Goal: Task Accomplishment & Management: Use online tool/utility

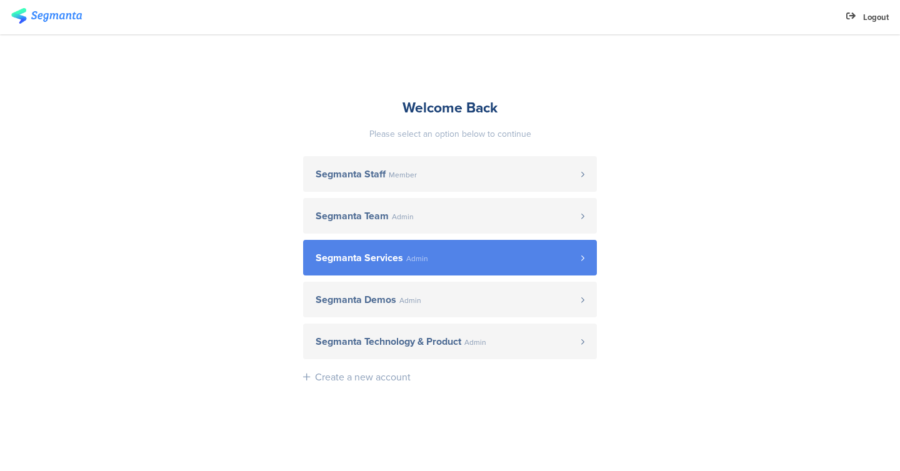
click at [470, 262] on span "Segmanta Services Admin" at bounding box center [449, 258] width 266 height 10
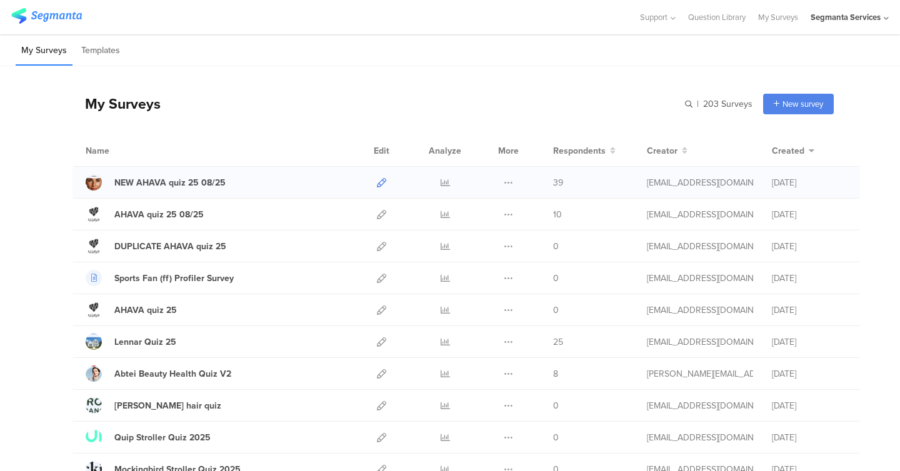
click at [381, 183] on icon at bounding box center [381, 182] width 9 height 9
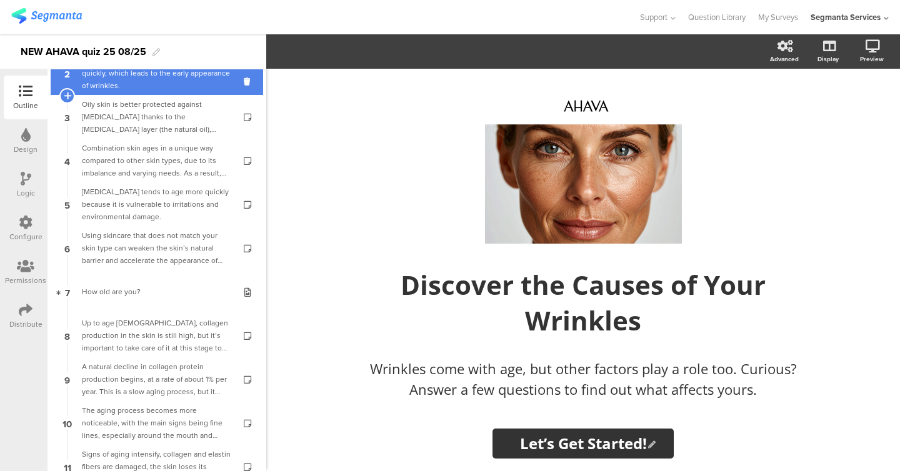
scroll to position [59, 0]
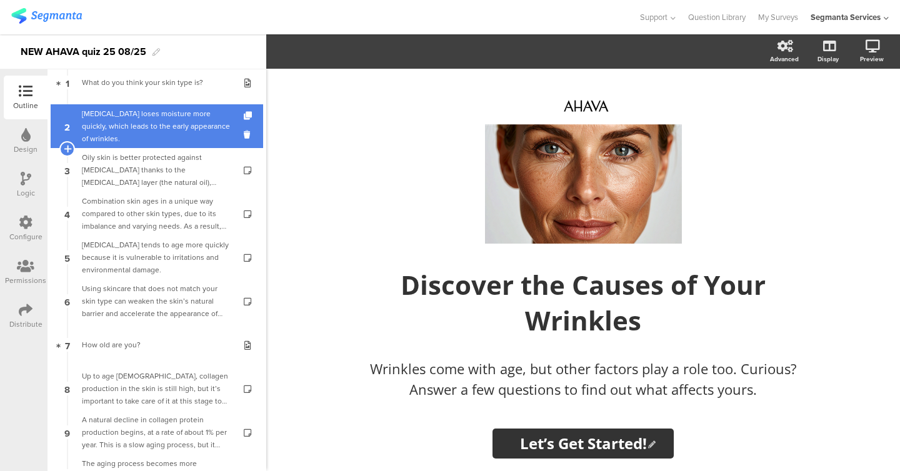
click at [138, 139] on link "2 Dry skin loses moisture more quickly, which leads to the early appearance of …" at bounding box center [157, 126] width 212 height 44
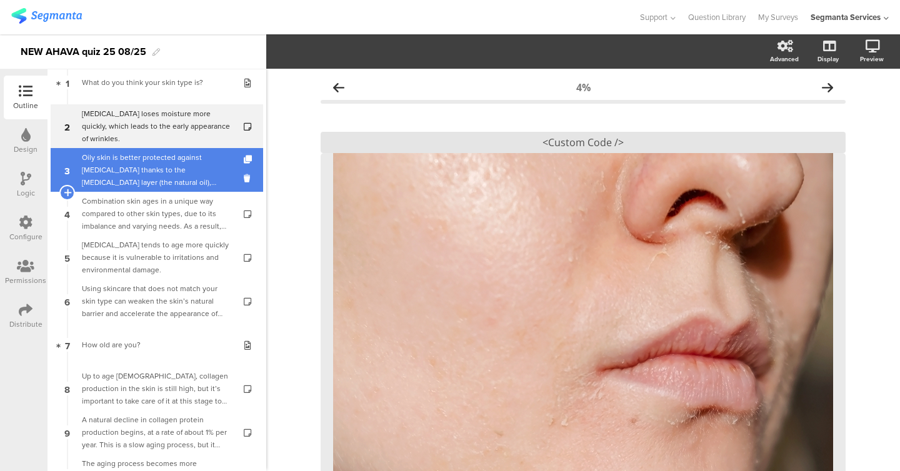
click at [138, 189] on link "3 Oily skin is better protected against dryness thanks to the sebum layer (the …" at bounding box center [157, 170] width 212 height 44
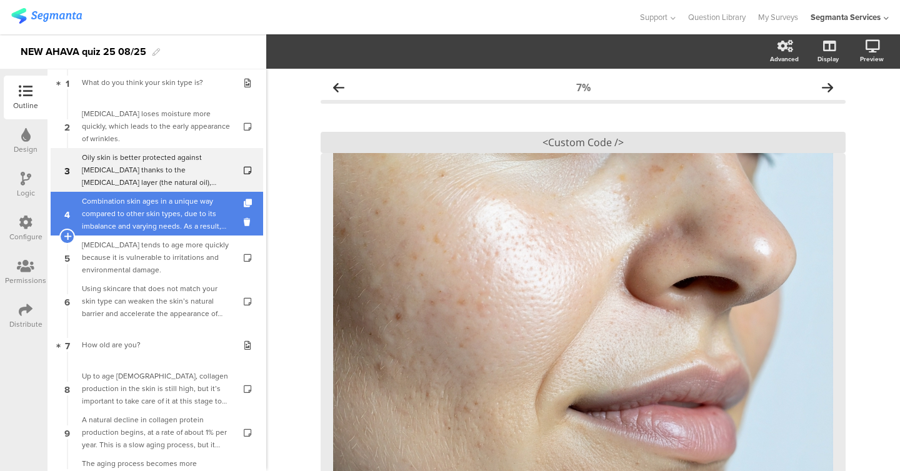
click at [138, 209] on div "Combination skin ages in a unique way compared to other skin types, due to its …" at bounding box center [156, 213] width 149 height 37
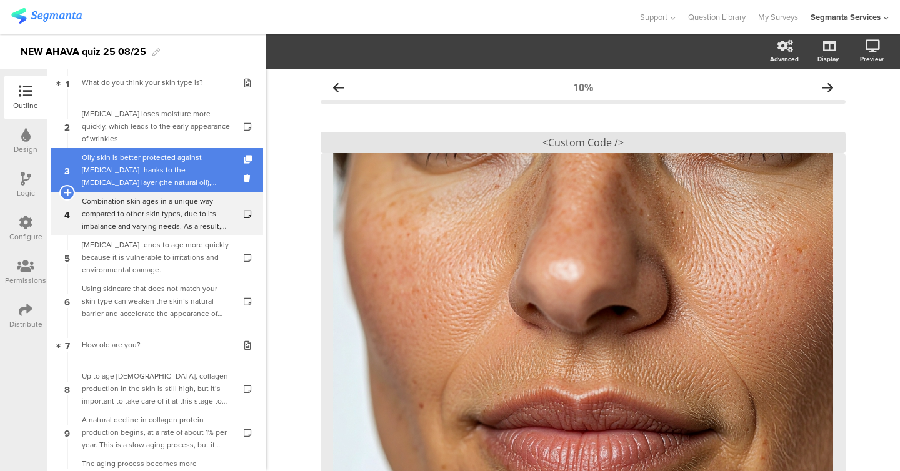
click at [138, 156] on div "Oily skin is better protected against dryness thanks to the sebum layer (the na…" at bounding box center [156, 169] width 149 height 37
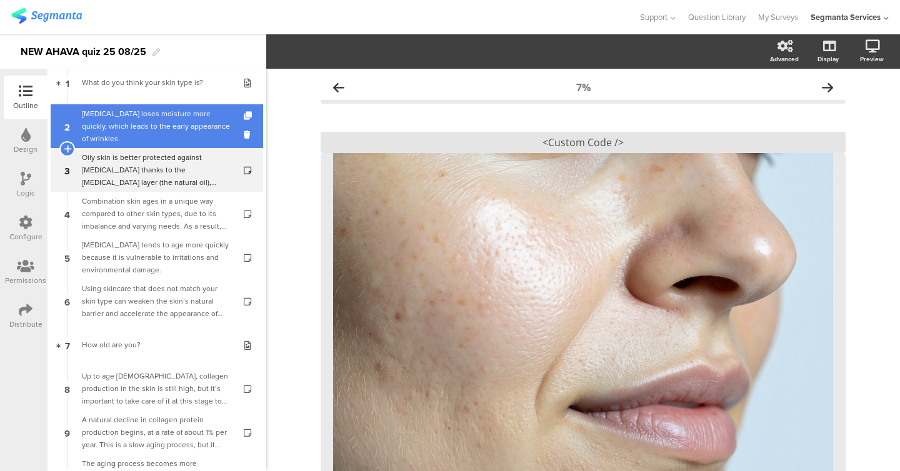
click at [138, 135] on div "Dry skin loses moisture more quickly, which leads to the early appearance of wr…" at bounding box center [156, 125] width 149 height 37
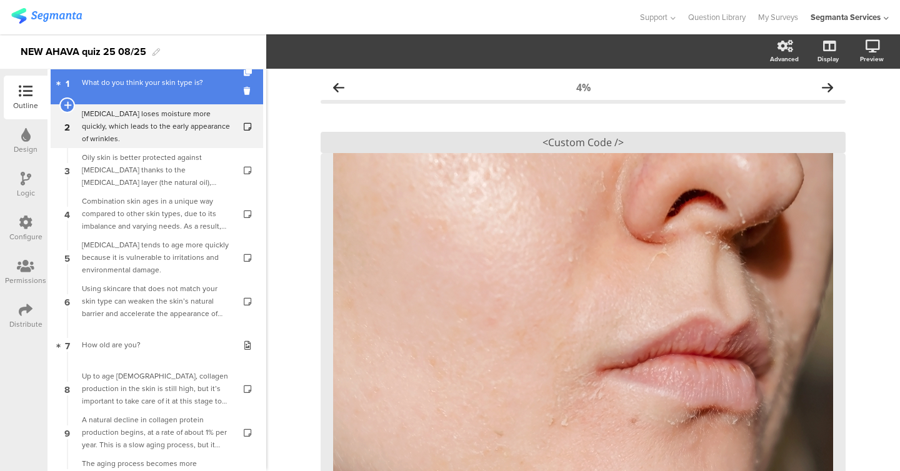
click at [138, 101] on link "1 What do you think your skin type is?" at bounding box center [157, 83] width 212 height 44
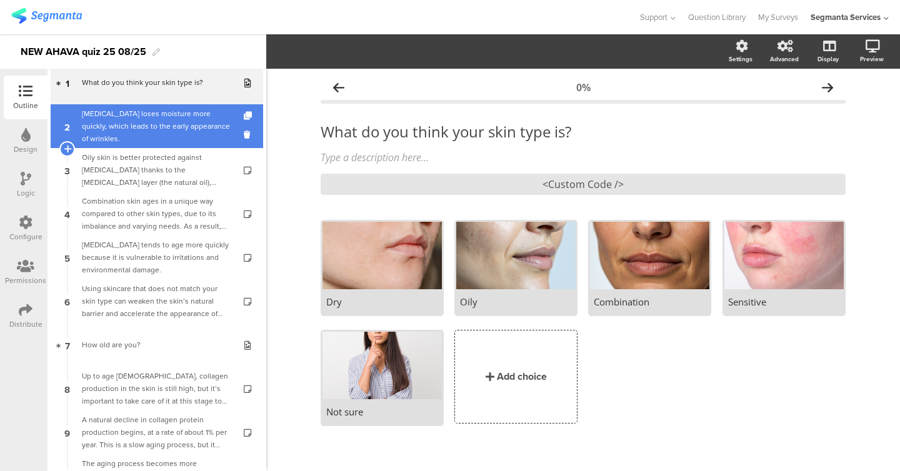
click at [139, 128] on div "Dry skin loses moisture more quickly, which leads to the early appearance of wr…" at bounding box center [156, 125] width 149 height 37
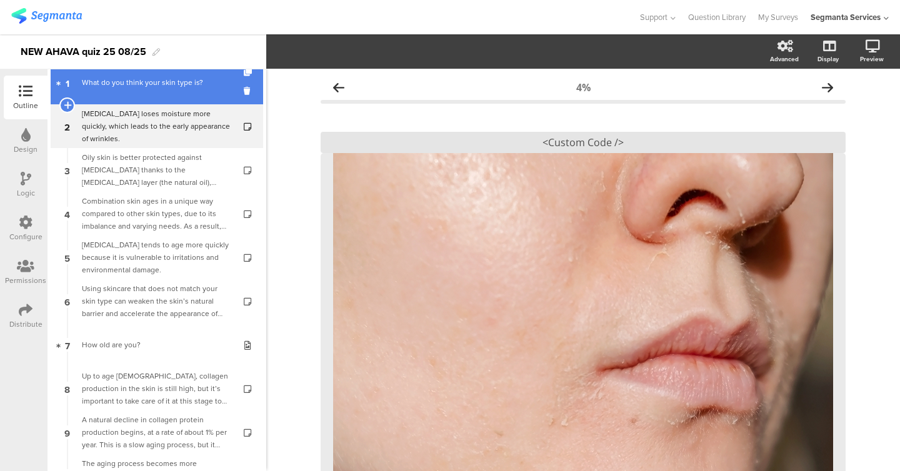
click at [137, 95] on link "1 What do you think your skin type is?" at bounding box center [157, 83] width 212 height 44
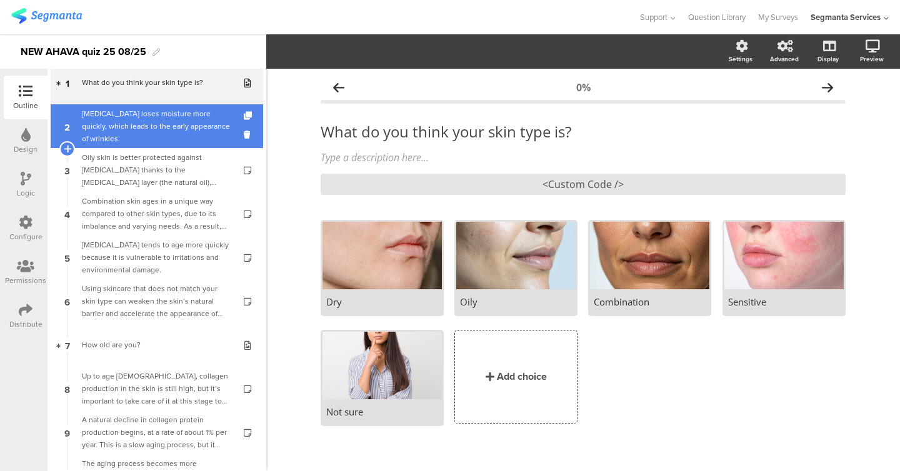
click at [134, 112] on link "2 Dry skin loses moisture more quickly, which leads to the early appearance of …" at bounding box center [157, 126] width 212 height 44
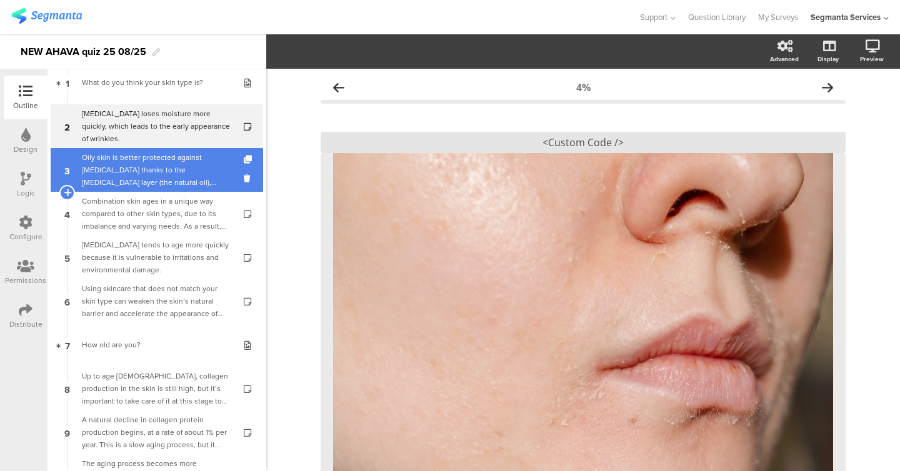
click at [134, 151] on div "Oily skin is better protected against dryness thanks to the sebum layer (the na…" at bounding box center [156, 169] width 149 height 37
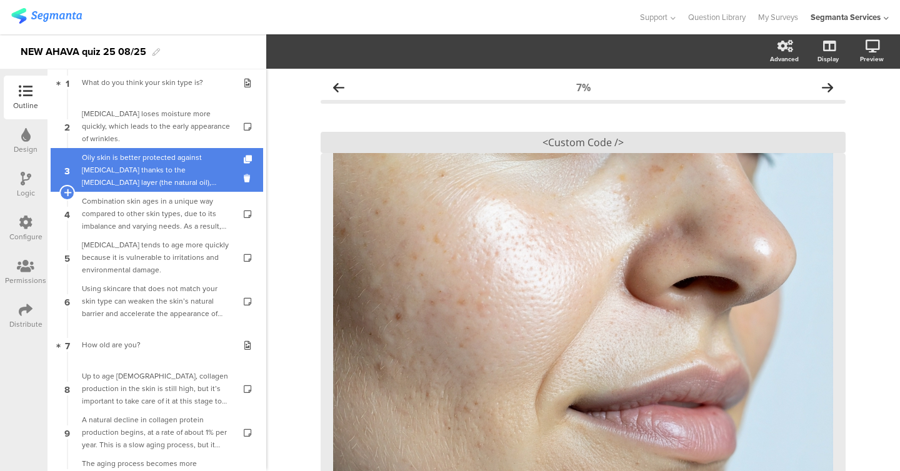
click at [130, 189] on link "3 Oily skin is better protected against dryness thanks to the sebum layer (the …" at bounding box center [157, 170] width 212 height 44
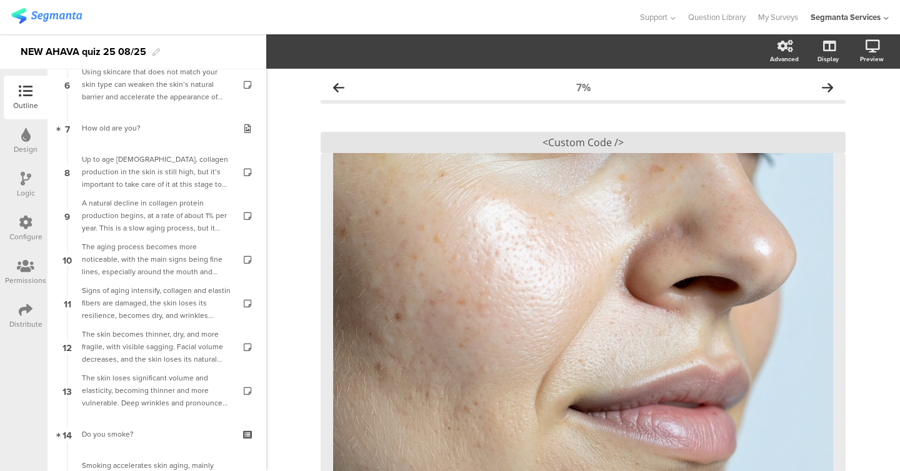
scroll to position [375, 0]
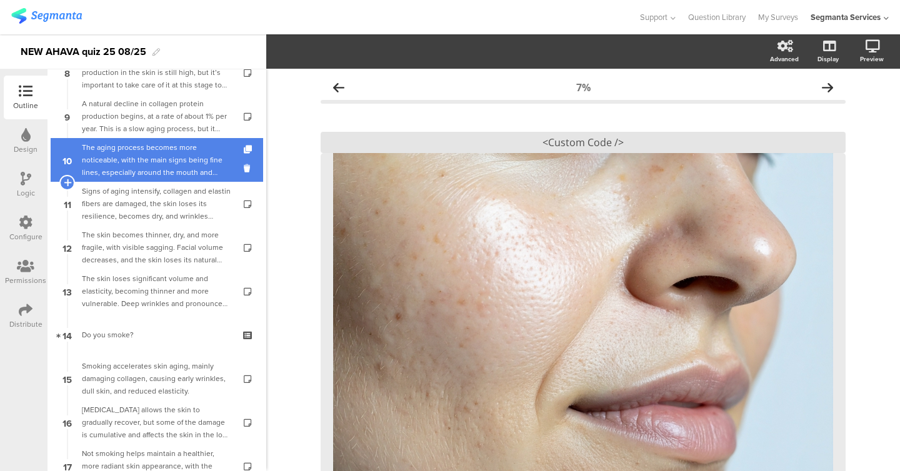
click at [130, 170] on div "The aging process becomes more noticeable, with the main signs being fine lines…" at bounding box center [156, 159] width 149 height 37
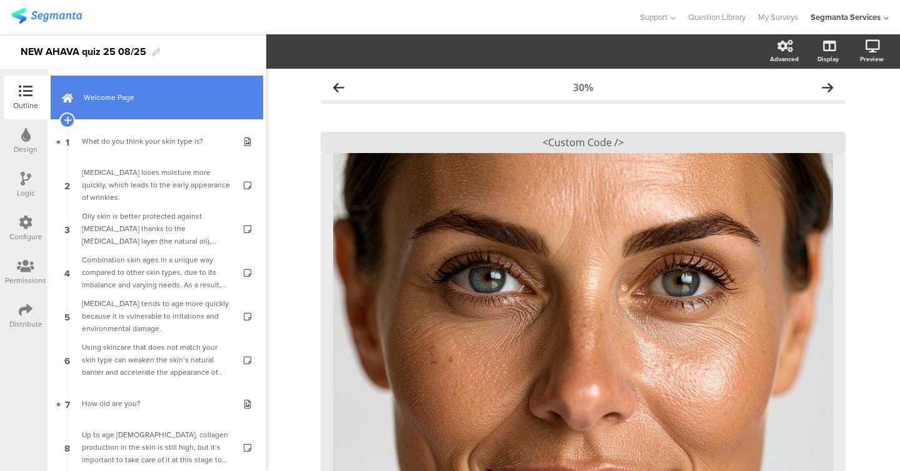
click at [124, 105] on link "Welcome Page" at bounding box center [157, 98] width 212 height 44
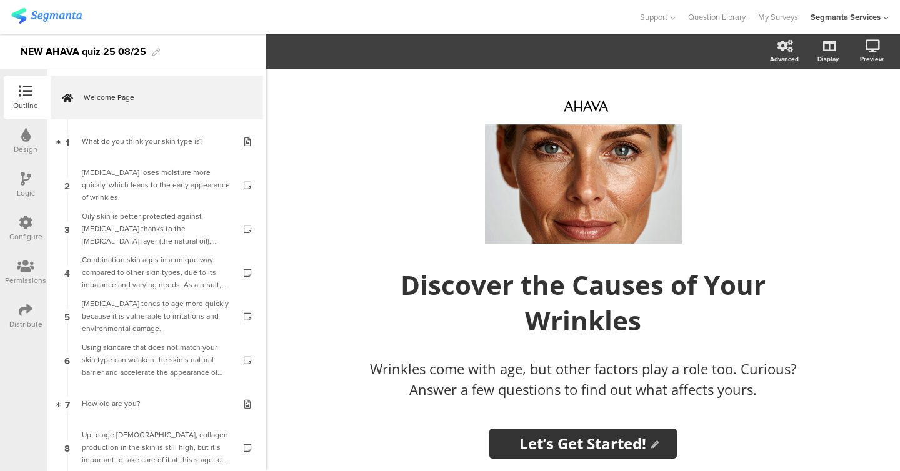
click at [19, 192] on div "Logic" at bounding box center [26, 192] width 18 height 11
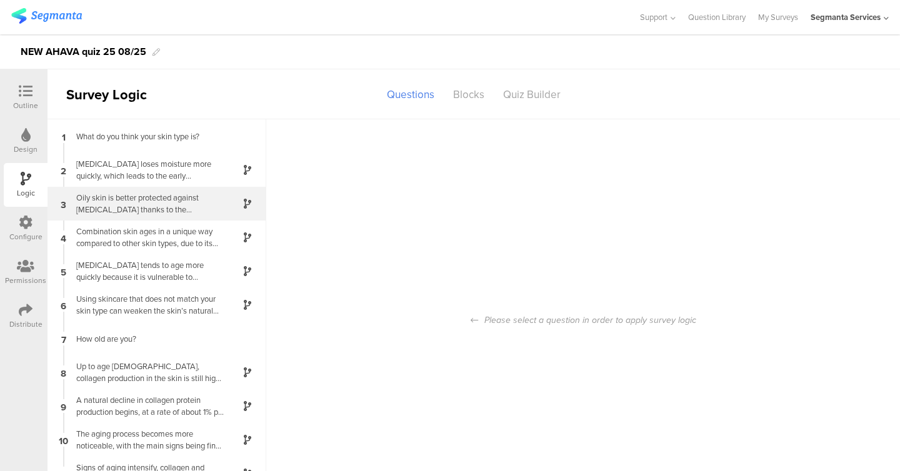
click at [170, 187] on div "3 Oily skin is better protected against dryness thanks to the sebum layer (the …" at bounding box center [156, 204] width 219 height 34
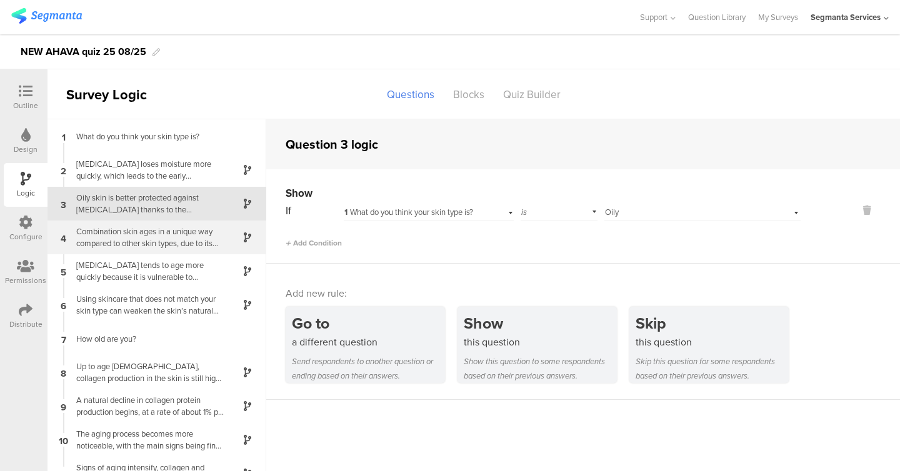
click at [169, 226] on div "Combination skin ages in a unique way compared to other skin types, due to its …" at bounding box center [147, 238] width 156 height 24
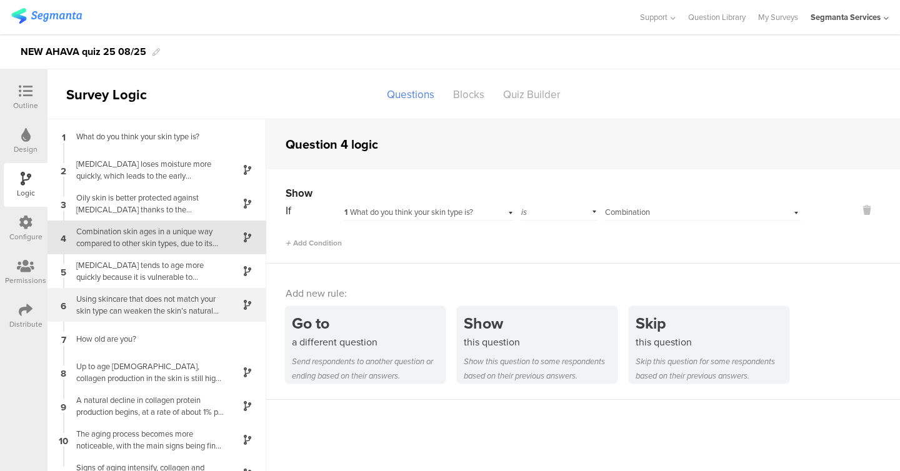
click at [113, 297] on div "Using skincare that does not match your skin type can weaken the skin’s natural…" at bounding box center [147, 305] width 156 height 24
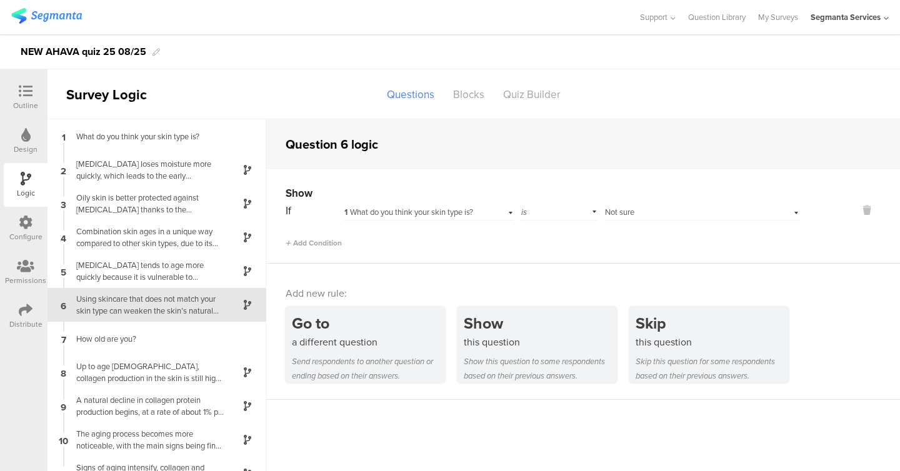
click at [31, 94] on icon at bounding box center [26, 91] width 14 height 14
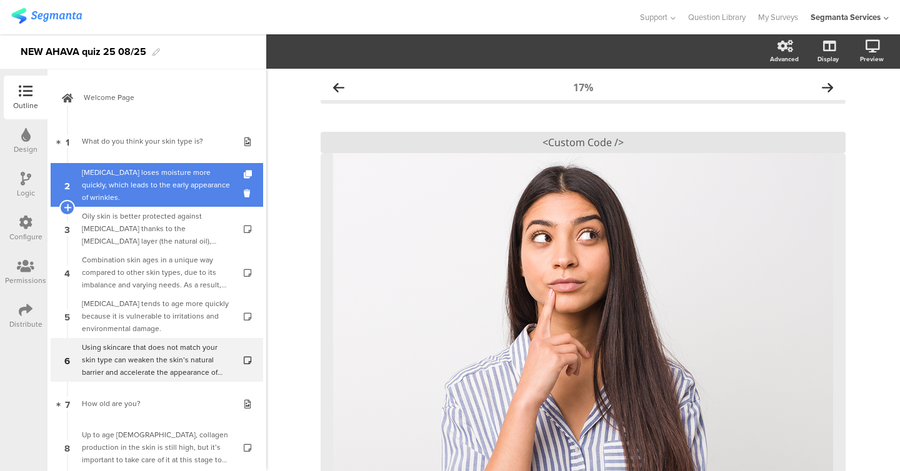
click at [155, 165] on link "2 Dry skin loses moisture more quickly, which leads to the early appearance of …" at bounding box center [157, 185] width 212 height 44
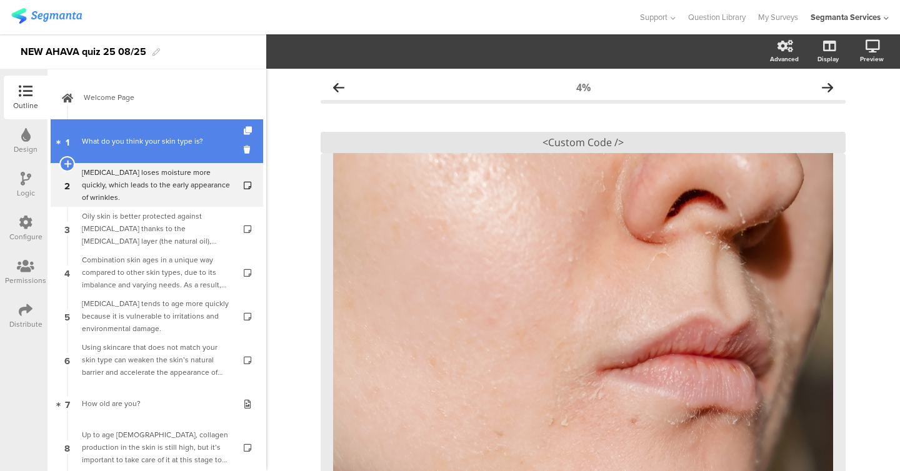
click at [154, 151] on link "1 What do you think your skin type is?" at bounding box center [157, 141] width 212 height 44
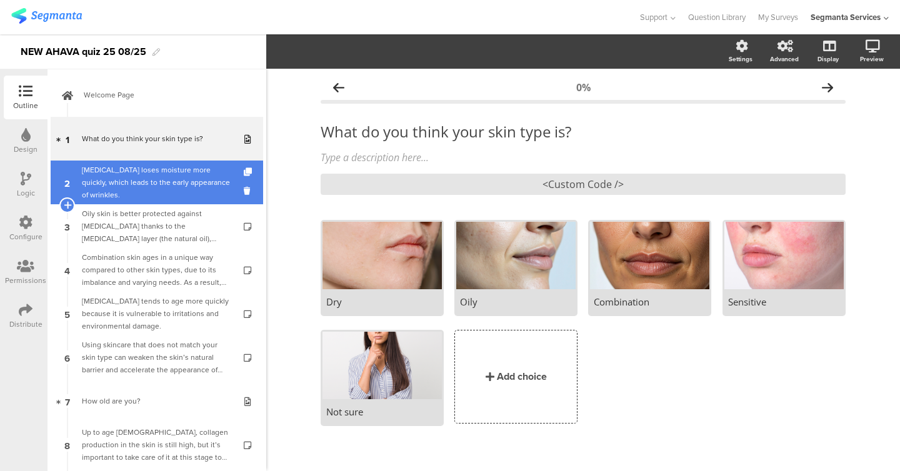
scroll to position [2, 0]
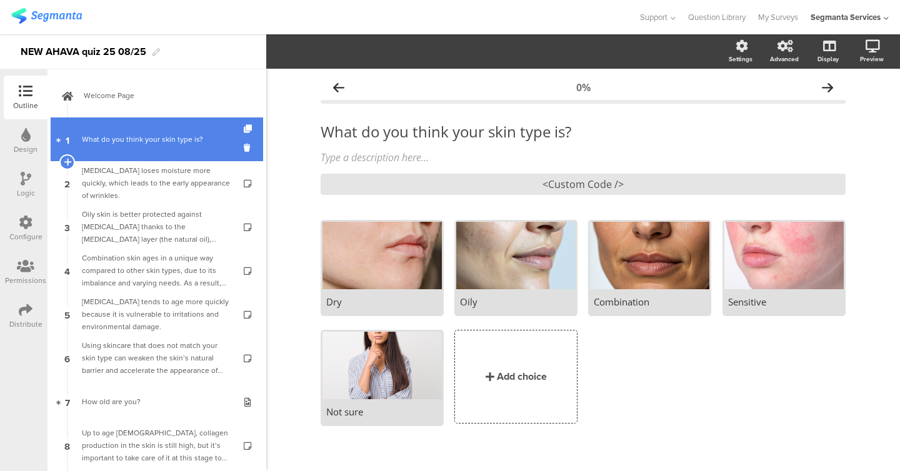
click at [146, 148] on link "1 What do you think your skin type is?" at bounding box center [157, 139] width 212 height 44
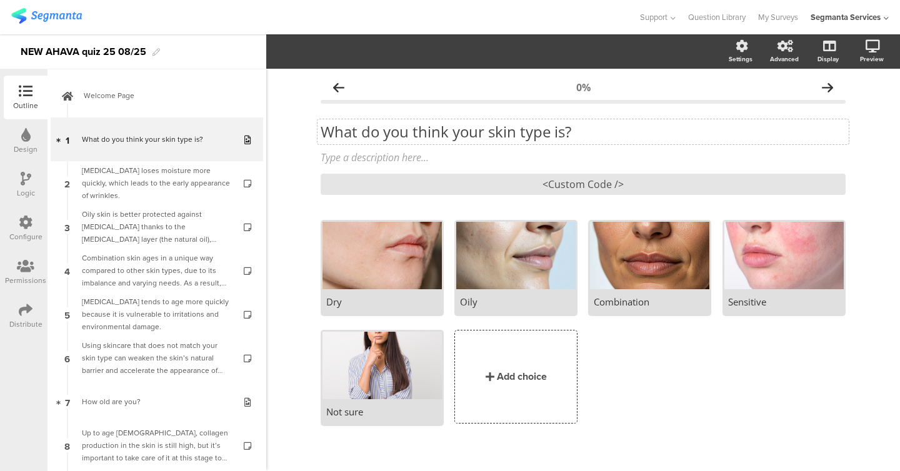
click at [419, 135] on p "What do you think your skin type is?" at bounding box center [583, 131] width 525 height 19
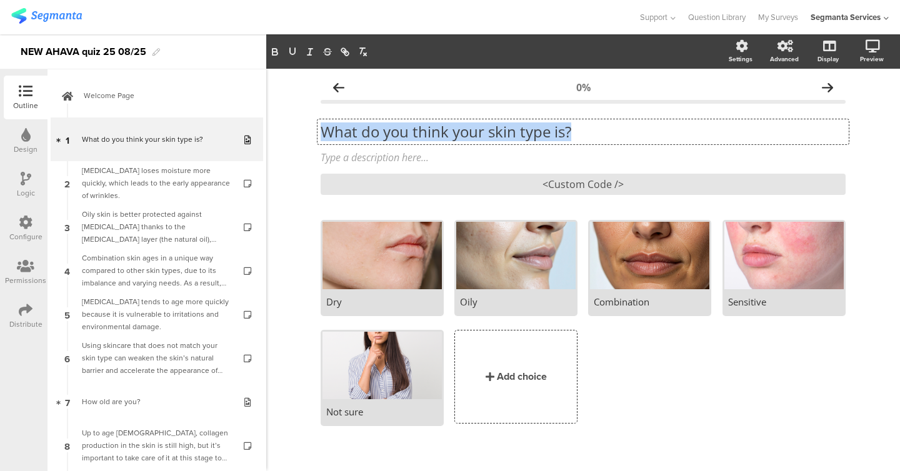
click at [419, 135] on p "What do you think your skin type is?" at bounding box center [583, 131] width 525 height 19
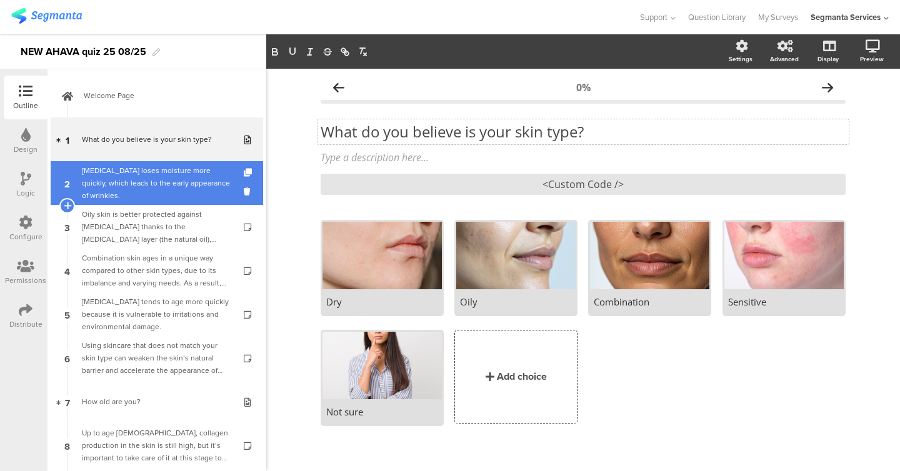
click at [166, 192] on div "Dry skin loses moisture more quickly, which leads to the early appearance of wr…" at bounding box center [156, 182] width 149 height 37
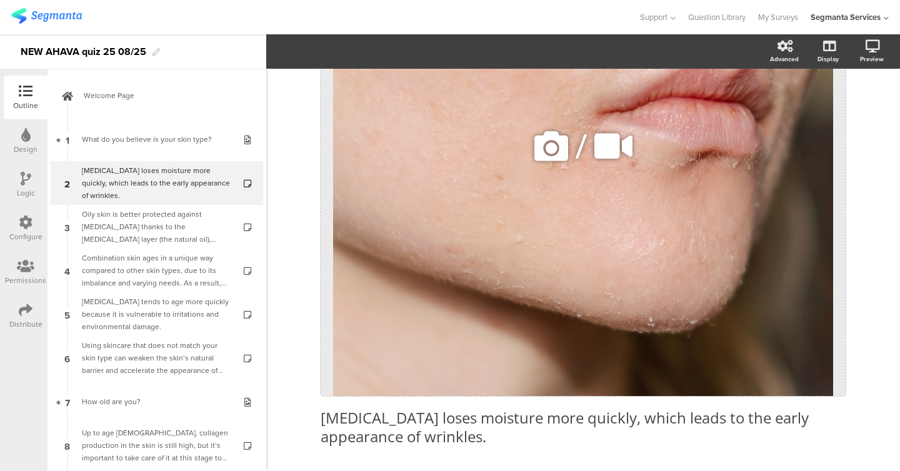
scroll to position [306, 0]
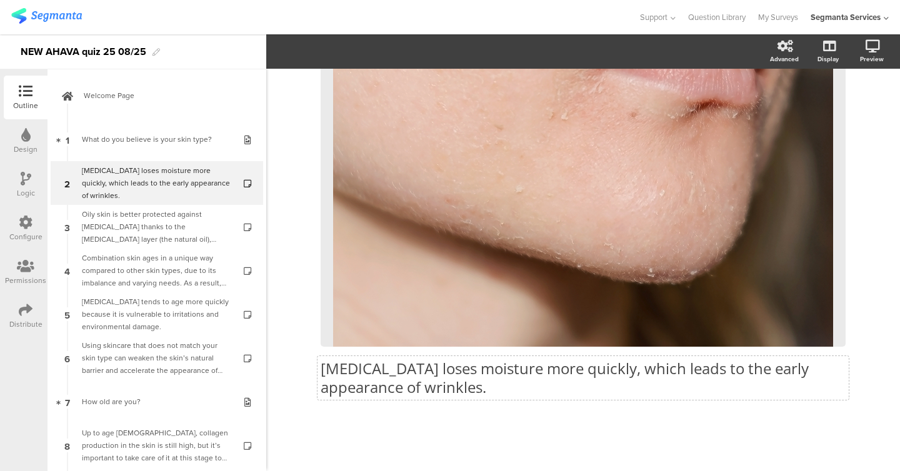
click at [391, 369] on p "Dry skin loses moisture more quickly, which leads to the early appearance of wr…" at bounding box center [583, 377] width 525 height 37
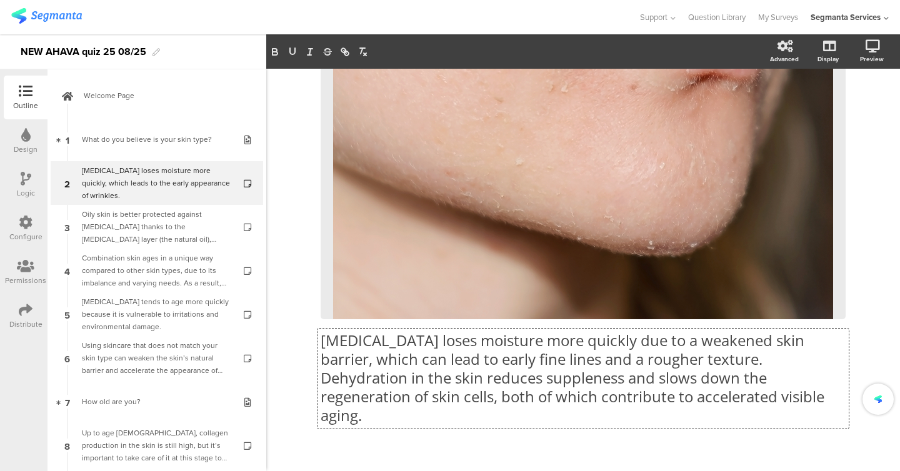
scroll to position [344, 0]
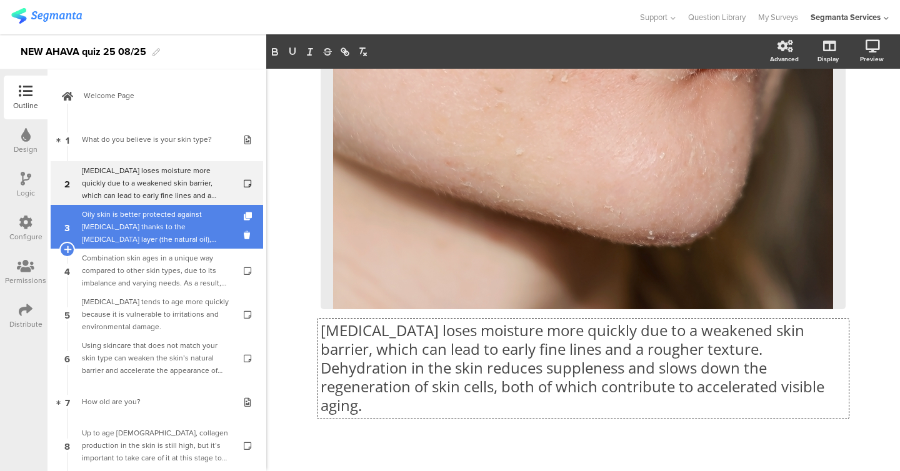
click at [136, 229] on div "Oily skin is better protected against dryness thanks to the sebum layer (the na…" at bounding box center [156, 226] width 149 height 37
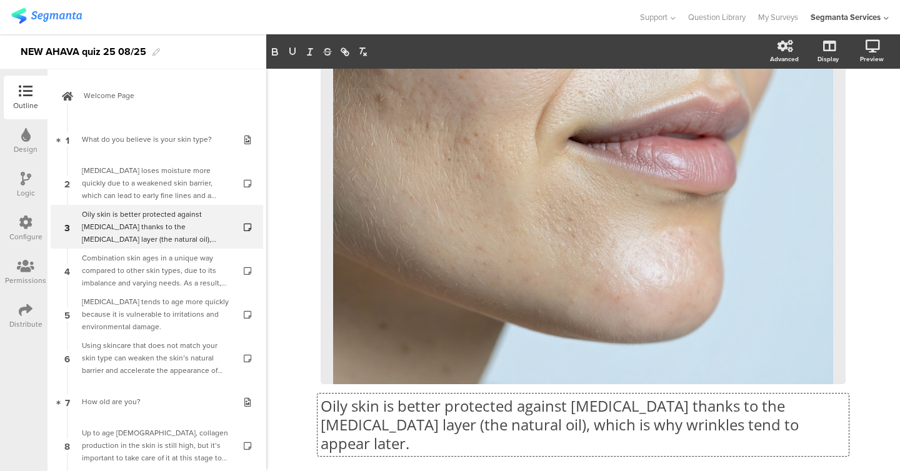
scroll to position [1, 0]
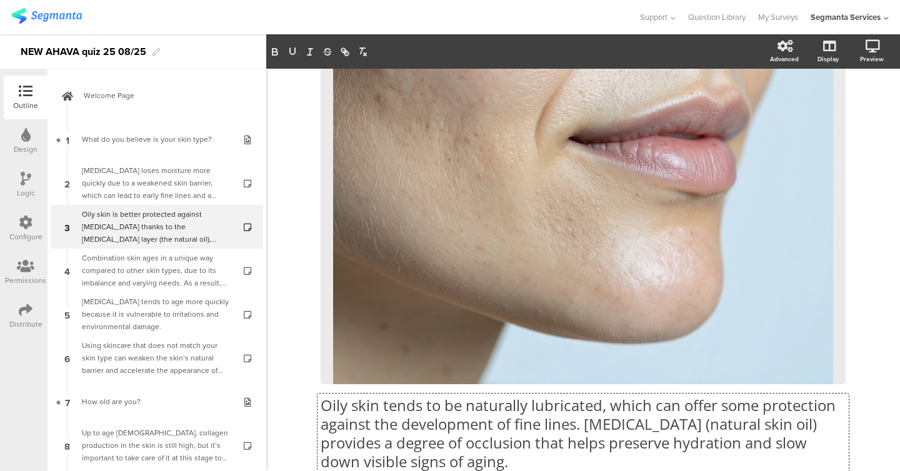
click at [391, 381] on div "Oily skin is better protected against dryness thanks to the sebum layer (the na…" at bounding box center [583, 162] width 525 height 643
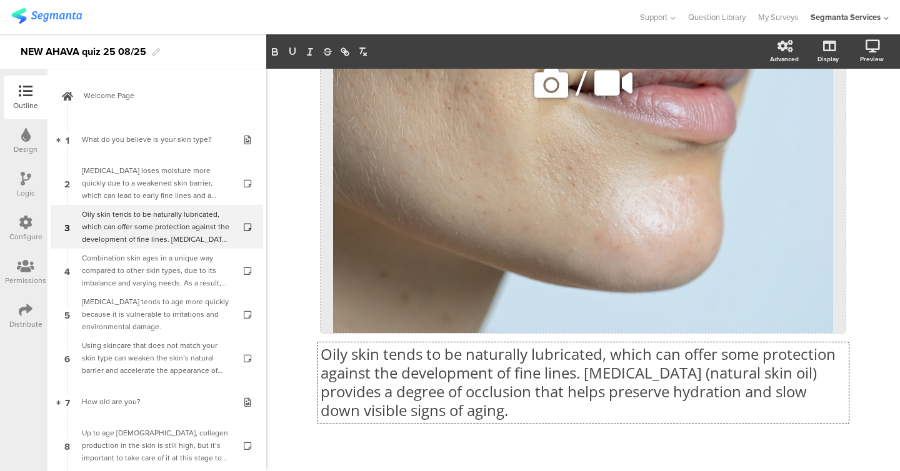
scroll to position [344, 0]
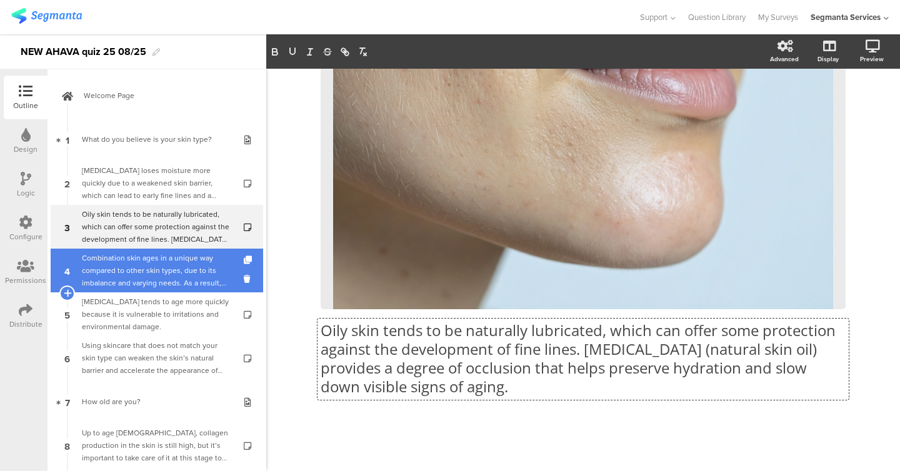
click at [126, 255] on div "Combination skin ages in a unique way compared to other skin types, due to its …" at bounding box center [156, 270] width 149 height 37
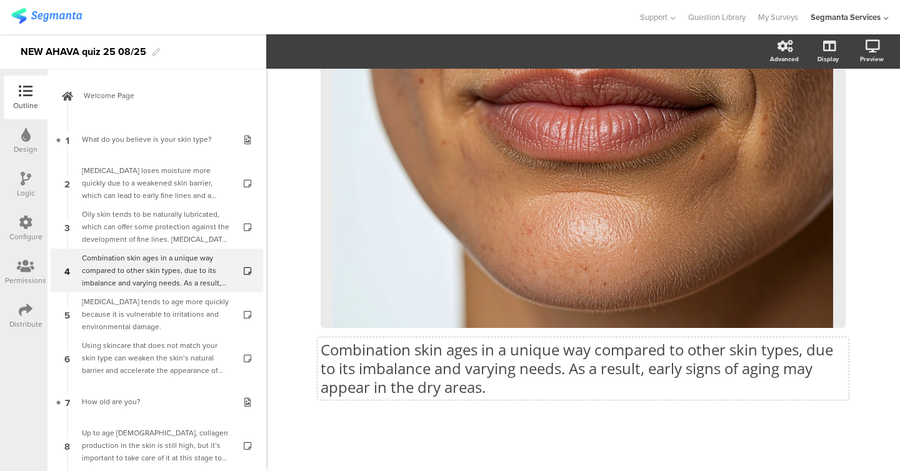
click at [474, 341] on p "Combination skin ages in a unique way compared to other skin types, due to its …" at bounding box center [583, 369] width 525 height 56
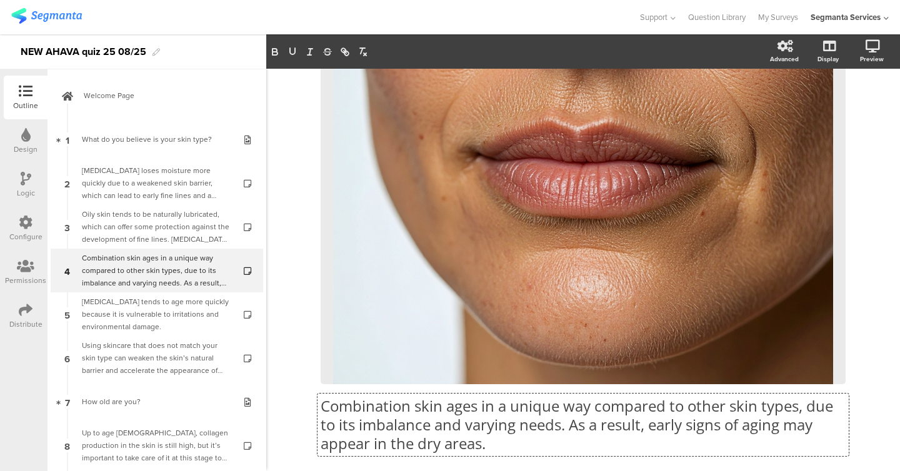
scroll to position [1, 0]
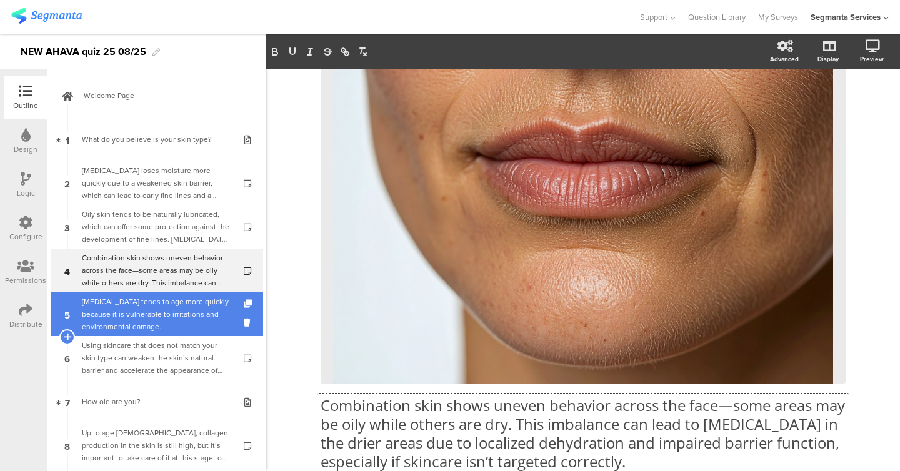
click at [143, 306] on div "Sensitive skin tends to age more quickly because it is vulnerable to irritation…" at bounding box center [156, 314] width 149 height 37
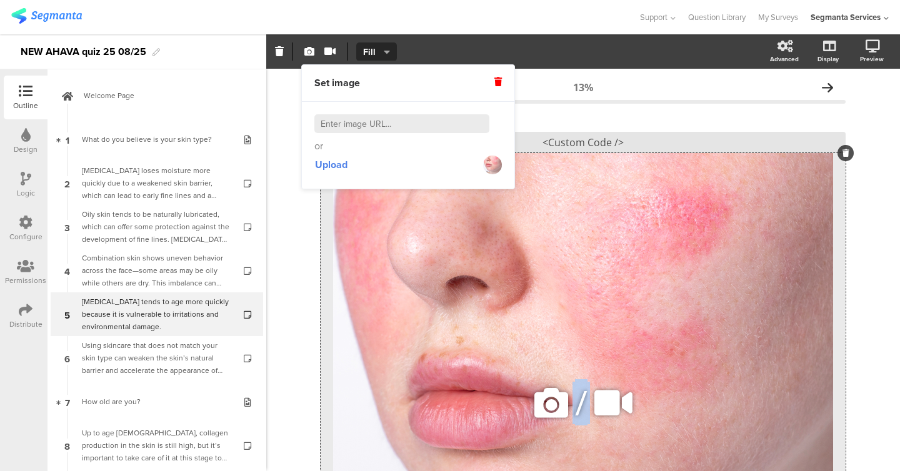
scroll to position [306, 0]
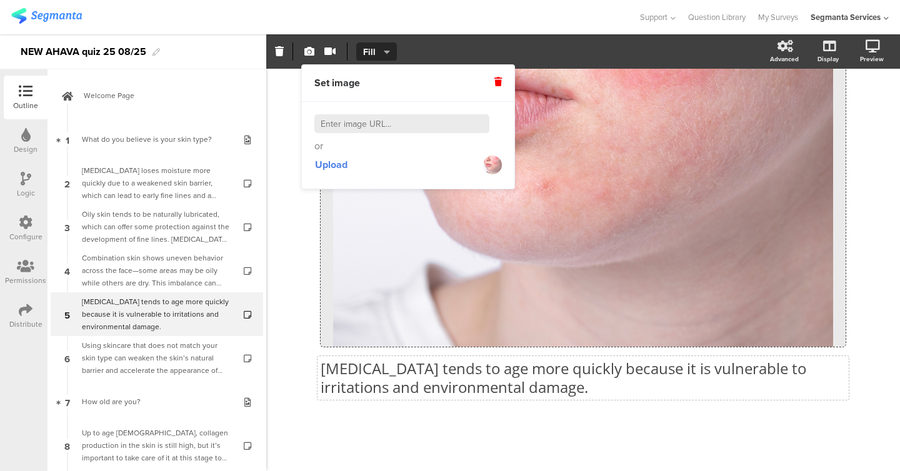
click at [432, 389] on p "Sensitive skin tends to age more quickly because it is vulnerable to irritation…" at bounding box center [583, 377] width 525 height 37
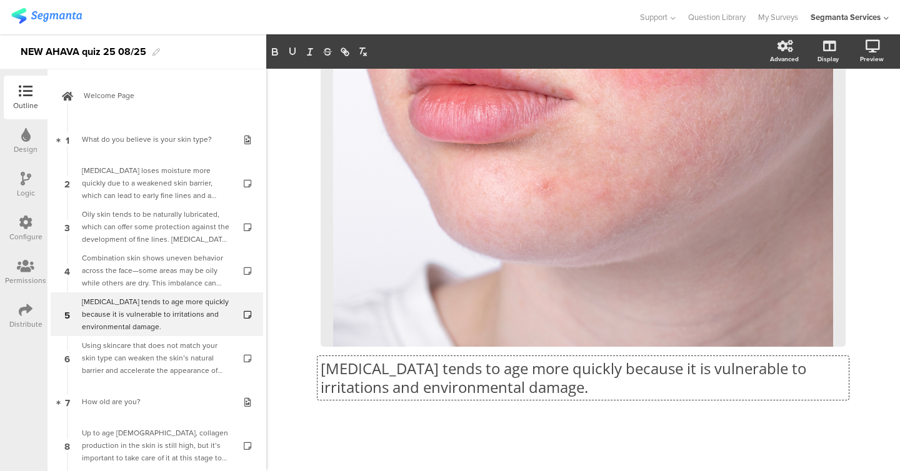
click at [432, 389] on p "Sensitive skin tends to age more quickly because it is vulnerable to irritation…" at bounding box center [583, 377] width 525 height 37
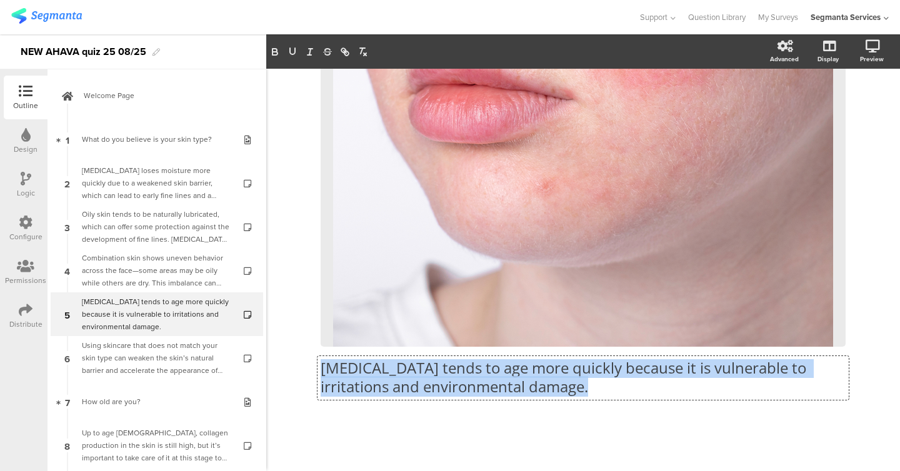
click at [432, 389] on p "Sensitive skin tends to age more quickly because it is vulnerable to irritation…" at bounding box center [583, 377] width 525 height 37
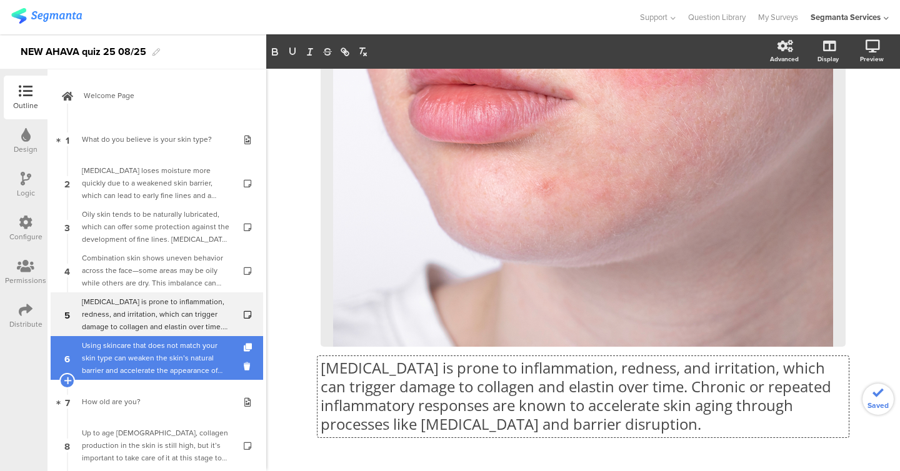
click at [156, 351] on div "Using skincare that does not match your skin type can weaken the skin’s natural…" at bounding box center [156, 357] width 149 height 37
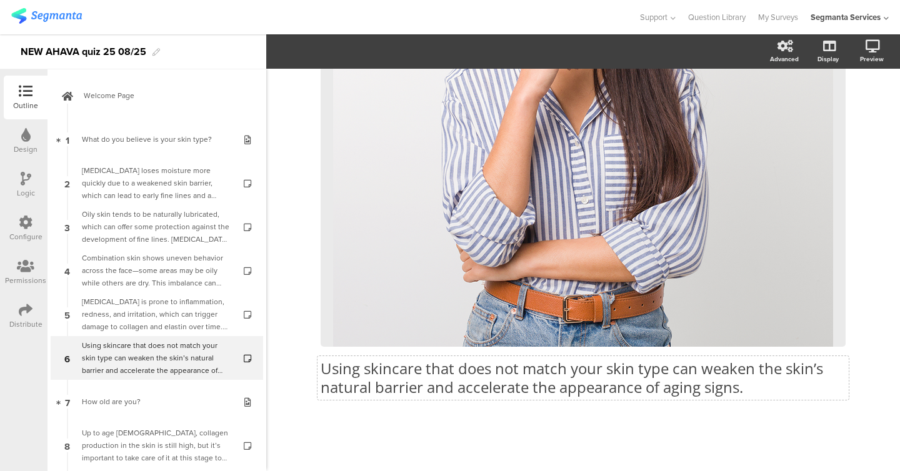
click at [385, 398] on div "Using skincare that does not match your skin type can weaken the skin’s natural…" at bounding box center [582, 378] width 531 height 44
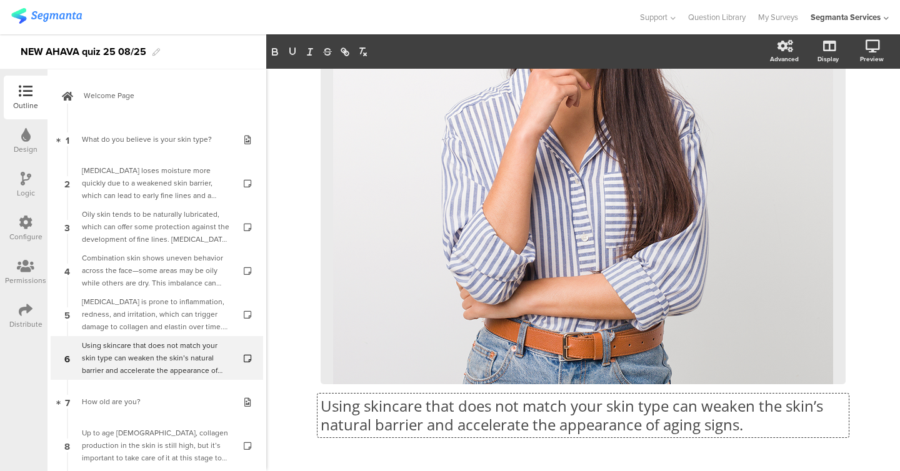
scroll to position [1, 0]
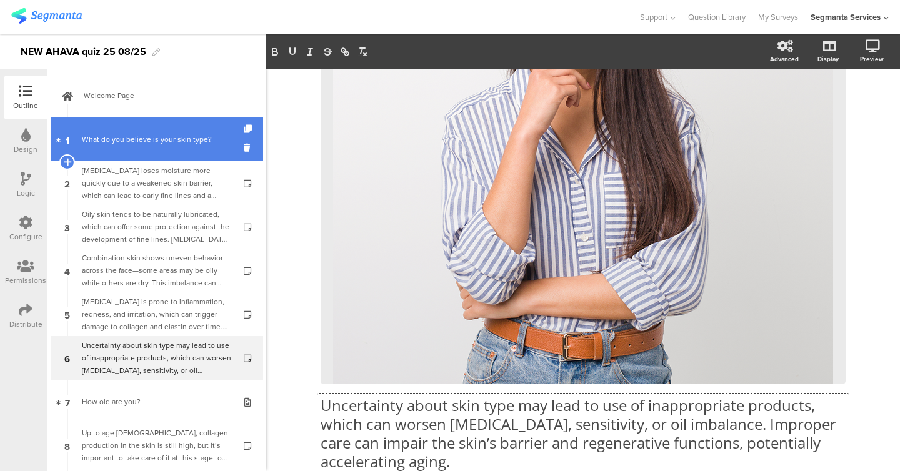
click at [161, 147] on link "1 What do you believe is your skin type?" at bounding box center [157, 139] width 212 height 44
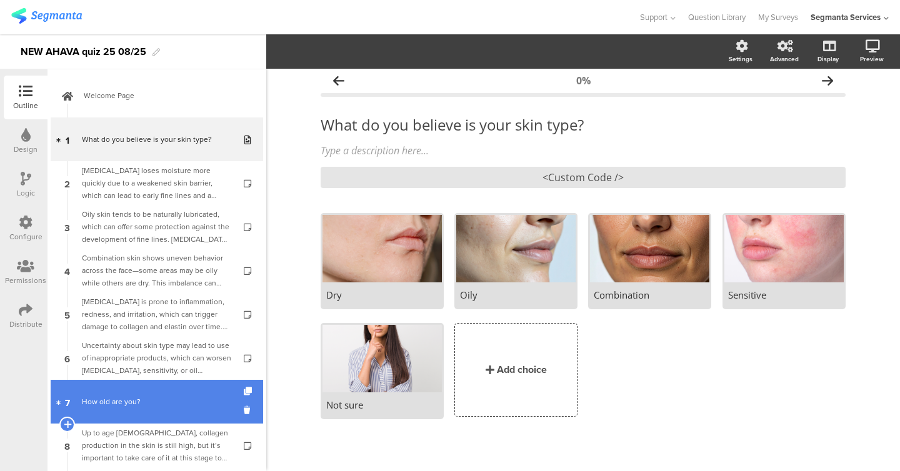
click at [114, 409] on link "7 How old are you?" at bounding box center [157, 402] width 212 height 44
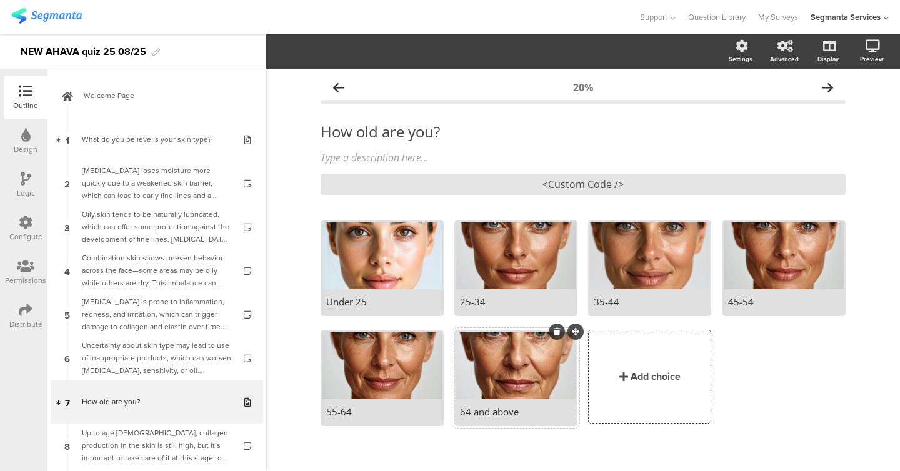
click at [498, 416] on div "64 and above" at bounding box center [516, 412] width 112 height 12
paste div
click at [307, 253] on div "20% How old are you? How old are you? Type a description here... <Custom Code /…" at bounding box center [583, 274] width 634 height 411
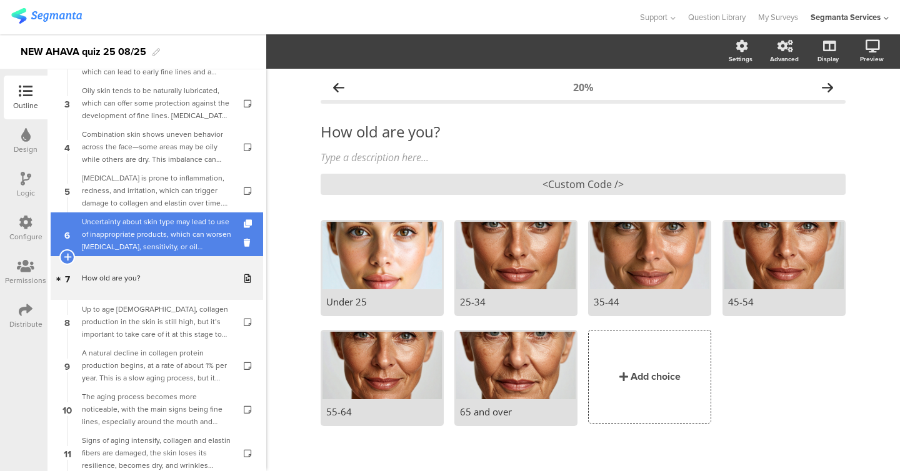
scroll to position [131, 0]
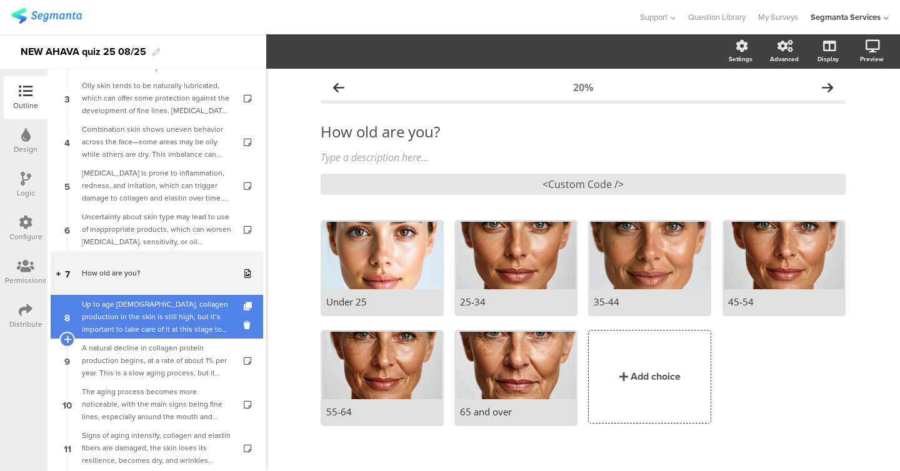
click at [162, 330] on div "Up to age 25, collagen production in the skin is still high, but it’s important…" at bounding box center [156, 316] width 149 height 37
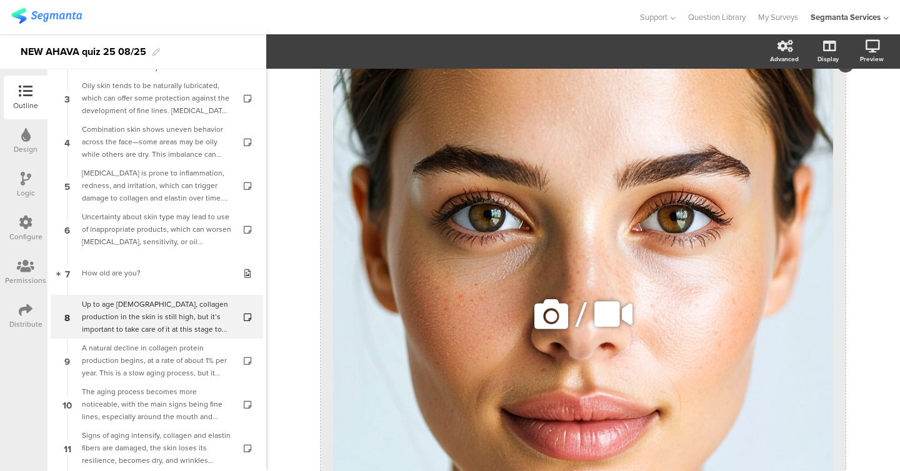
scroll to position [325, 0]
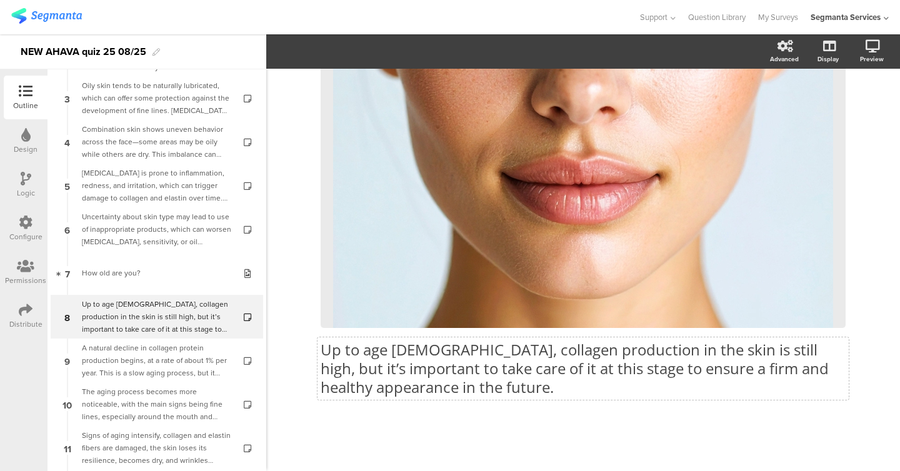
click at [384, 397] on div "Up to age 25, collagen production in the skin is still high, but it’s important…" at bounding box center [582, 368] width 531 height 62
click at [415, 389] on p "Up to age 25, collagen production in the skin is still high, but it’s important…" at bounding box center [583, 369] width 525 height 56
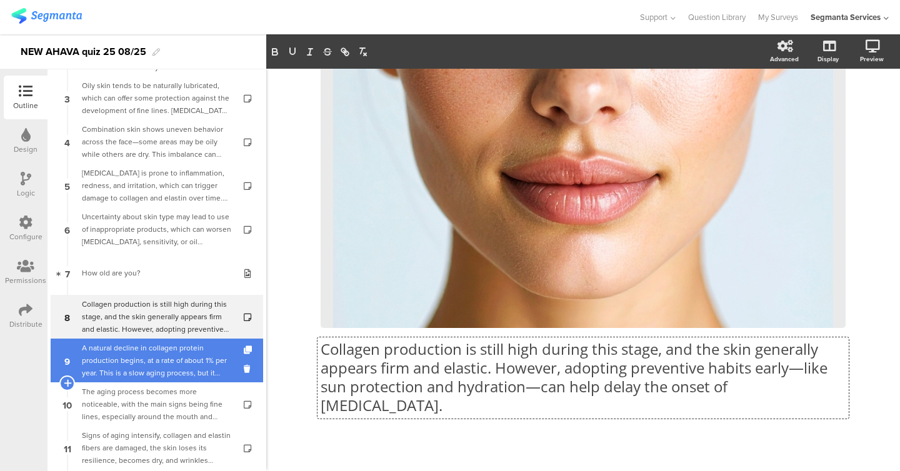
click at [173, 364] on div "A natural decline in collagen protein production begins, at a rate of about 1% …" at bounding box center [156, 360] width 149 height 37
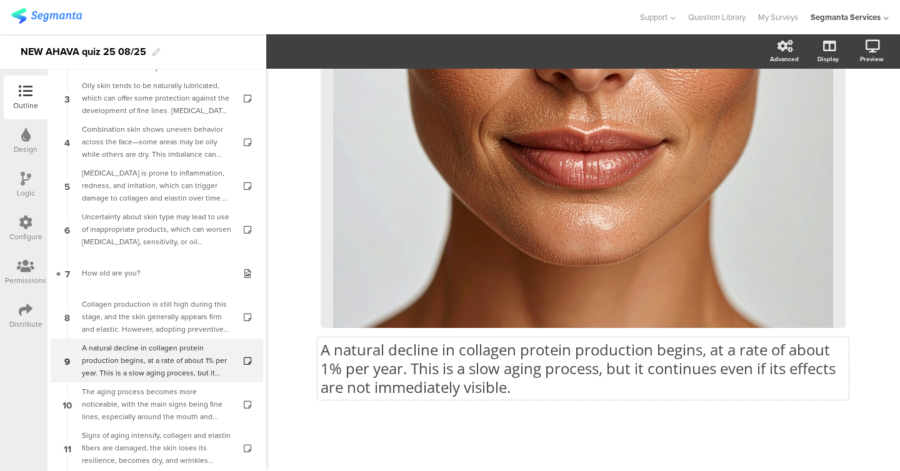
click at [389, 398] on div "A natural decline in collagen protein production begins, at a rate of about 1% …" at bounding box center [582, 368] width 531 height 62
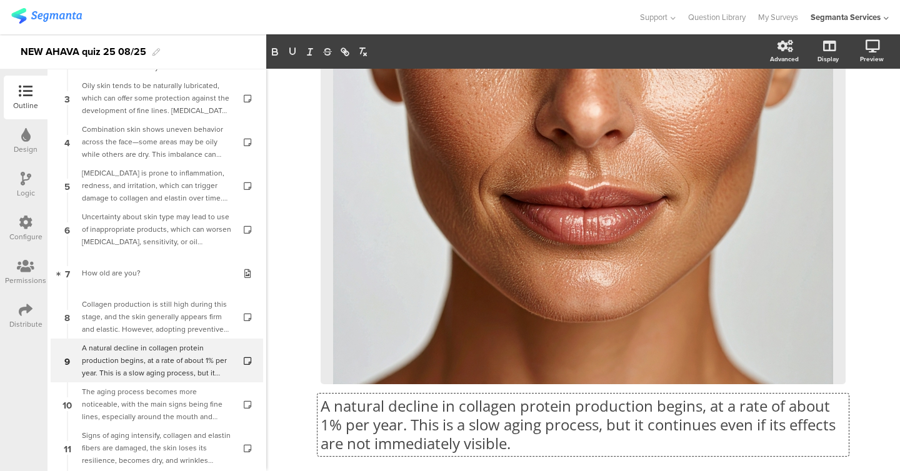
click at [390, 414] on p "A natural decline in collagen protein production begins, at a rate of about 1% …" at bounding box center [583, 425] width 525 height 56
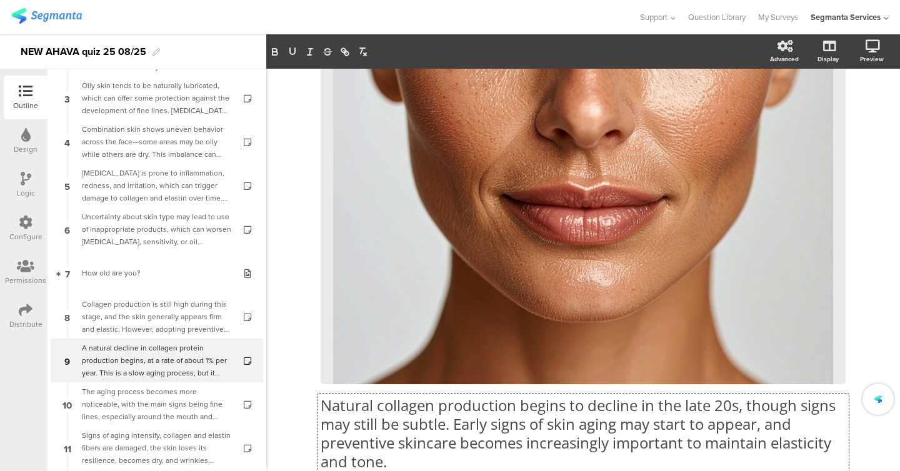
scroll to position [344, 0]
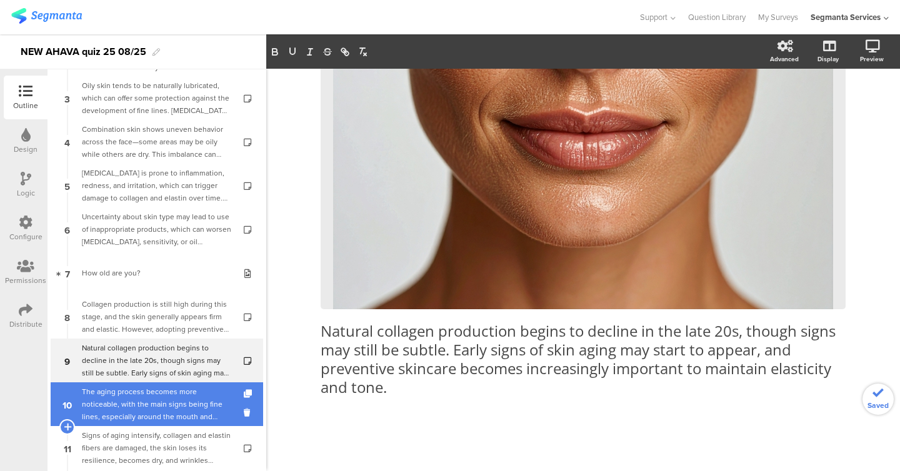
click at [162, 407] on div "The aging process becomes more noticeable, with the main signs being fine lines…" at bounding box center [156, 404] width 149 height 37
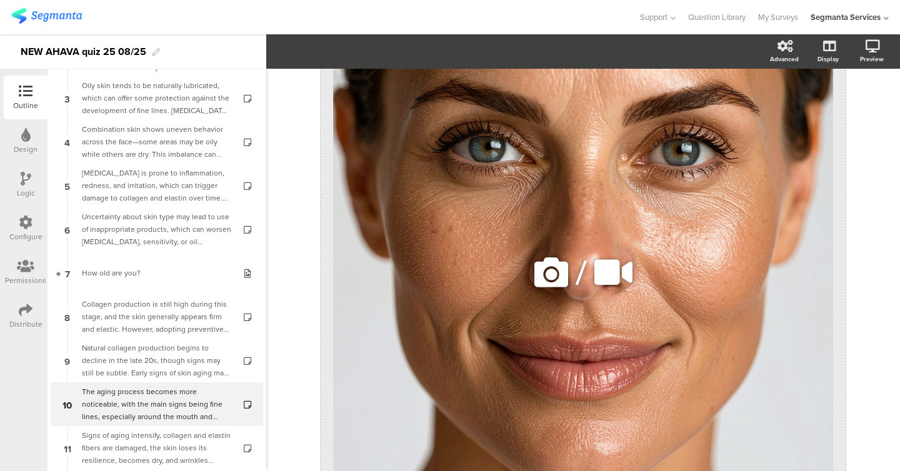
scroll to position [306, 0]
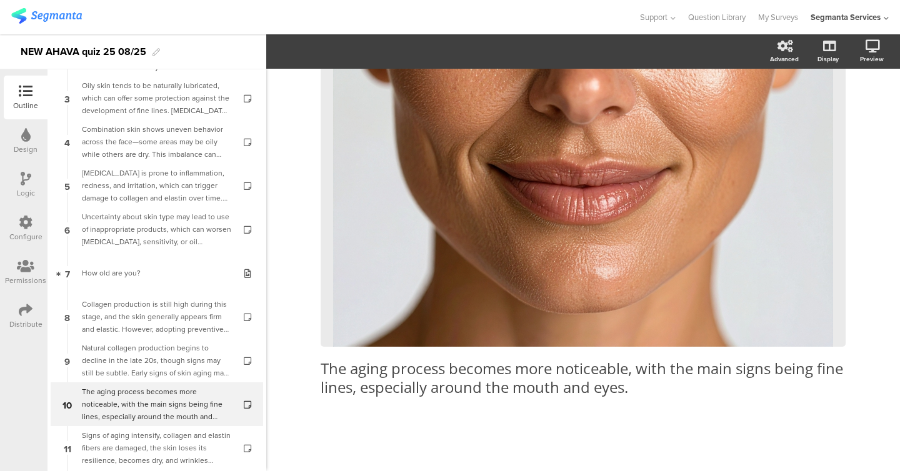
click at [414, 402] on div "The aging process becomes more noticeable, with the main signs being fine lines…" at bounding box center [583, 106] width 525 height 605
click at [419, 380] on div "The aging process becomes more noticeable, with the main signs being fine lines…" at bounding box center [583, 106] width 525 height 605
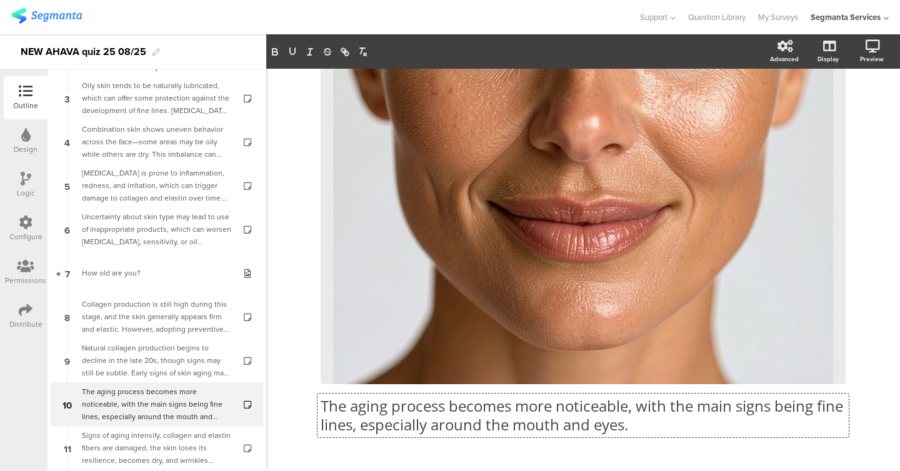
scroll to position [1, 0]
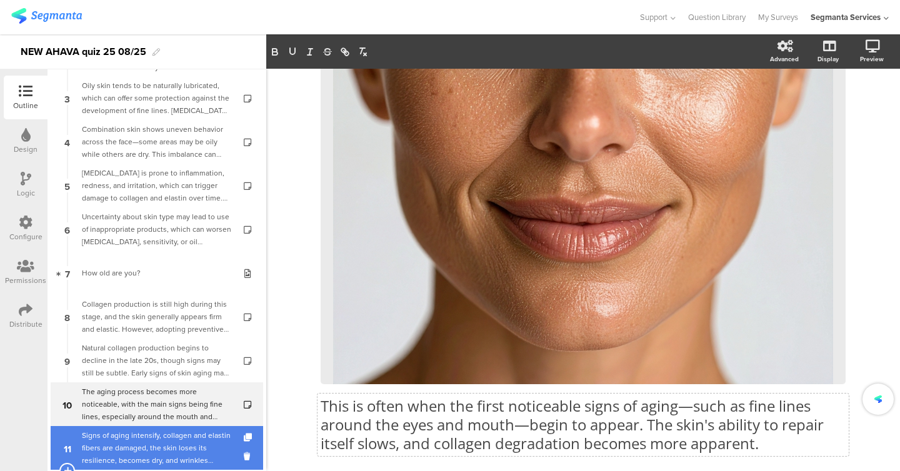
click at [188, 429] on div "Signs of aging intensify, collagen and elastin fibers are damaged, the skin los…" at bounding box center [156, 447] width 149 height 37
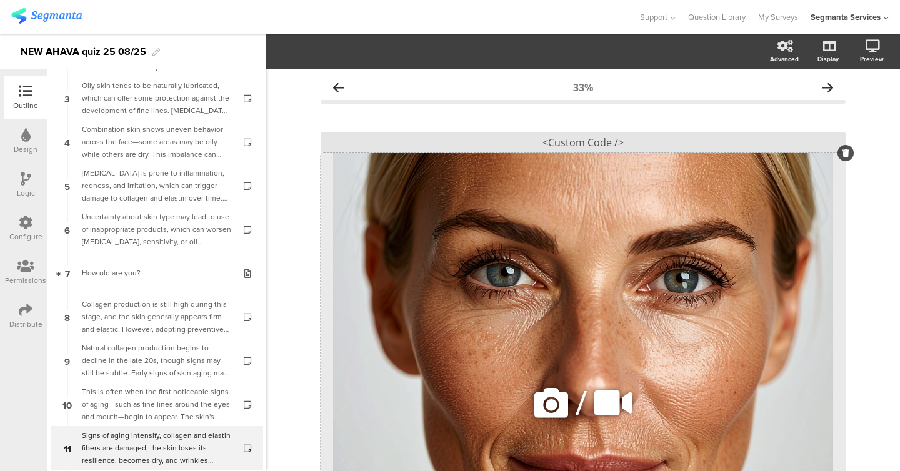
scroll to position [306, 0]
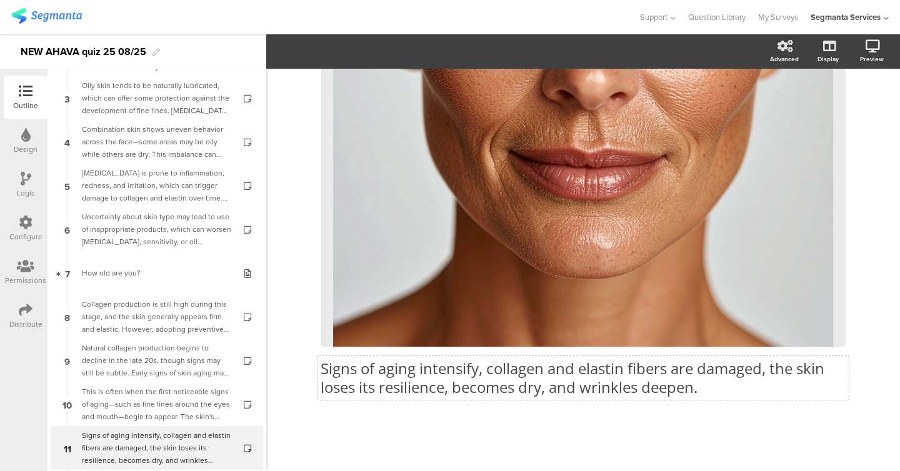
click at [437, 393] on div "Signs of aging intensify, collagen and elastin fibers are damaged, the skin los…" at bounding box center [582, 378] width 531 height 44
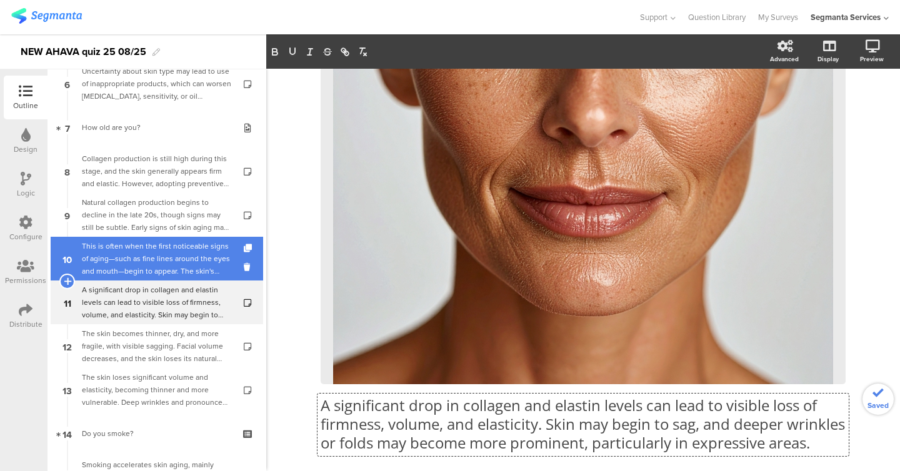
scroll to position [277, 0]
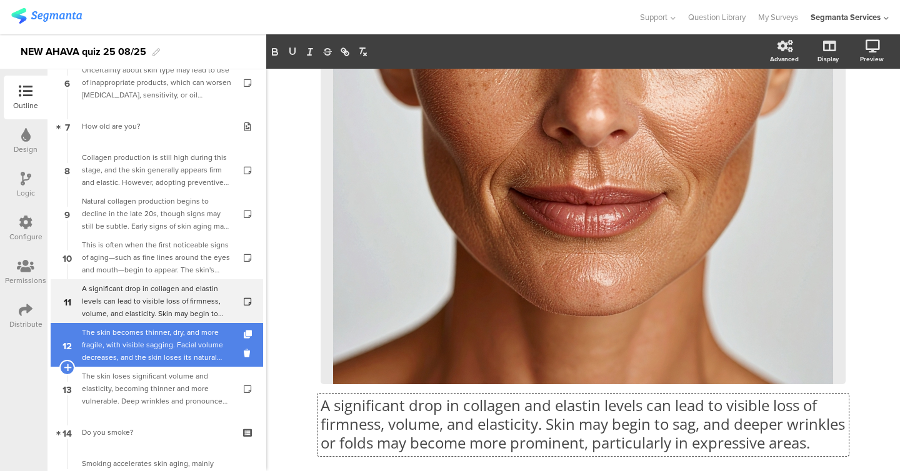
click at [135, 352] on div "The skin becomes thinner, dry, and more fragile, with visible sagging. Facial v…" at bounding box center [156, 344] width 149 height 37
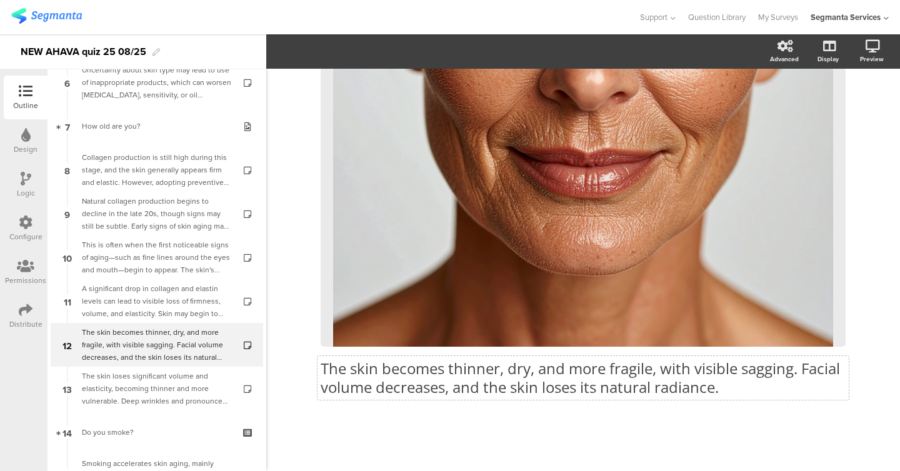
click at [374, 381] on div "The skin becomes thinner, dry, and more fragile, with visible sagging. Facial v…" at bounding box center [583, 106] width 525 height 605
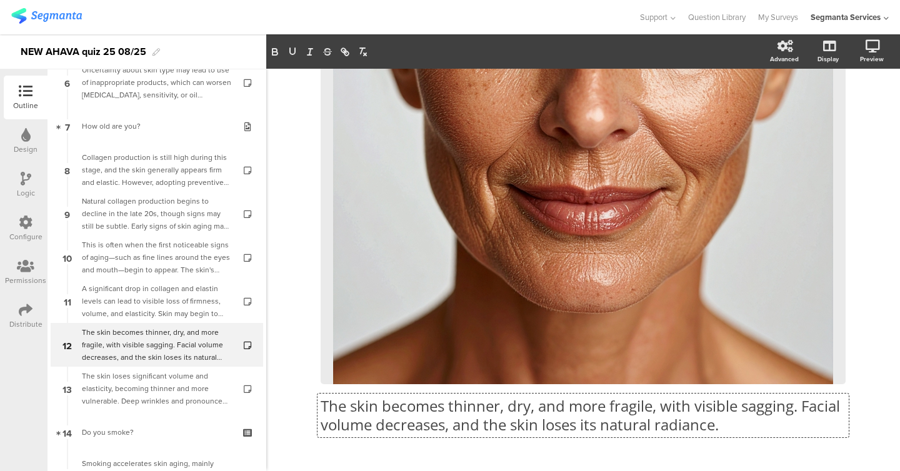
scroll to position [1, 0]
click at [372, 408] on p "The skin becomes thinner, dry, and more fragile, with visible sagging. Facial v…" at bounding box center [583, 414] width 525 height 37
click at [420, 412] on p "The skin becomes thinner, dry, and more fragile, with visible sagging. Facial v…" at bounding box center [583, 414] width 525 height 37
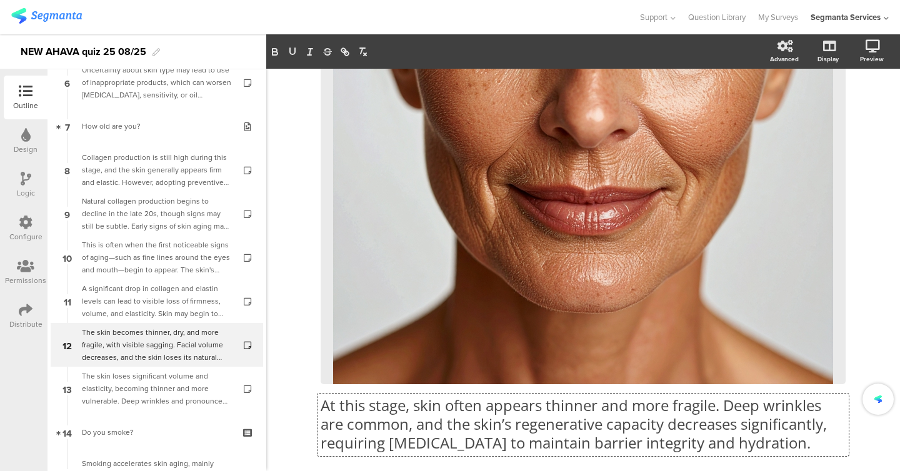
scroll to position [325, 0]
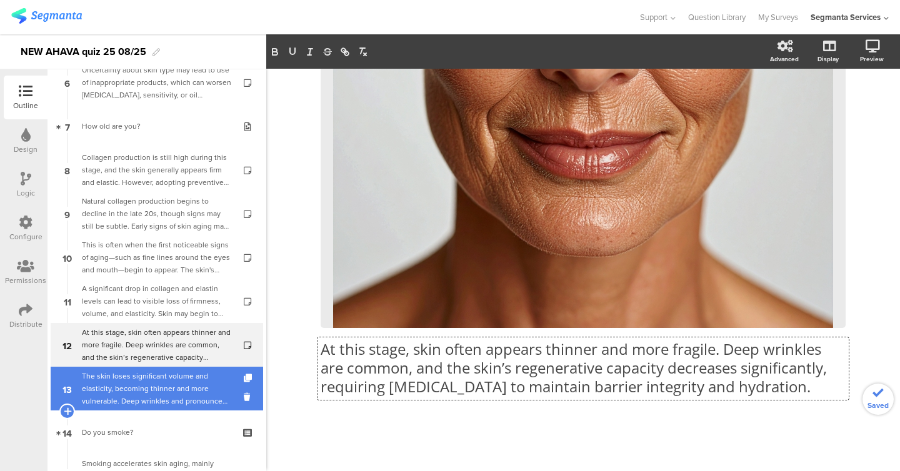
click at [161, 399] on div "The skin loses significant volume and elasticity, becoming thinner and more vul…" at bounding box center [156, 388] width 149 height 37
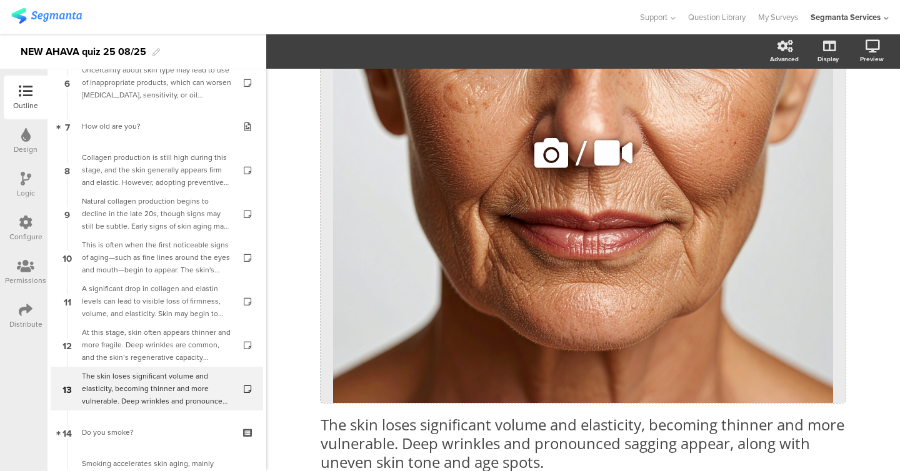
scroll to position [325, 0]
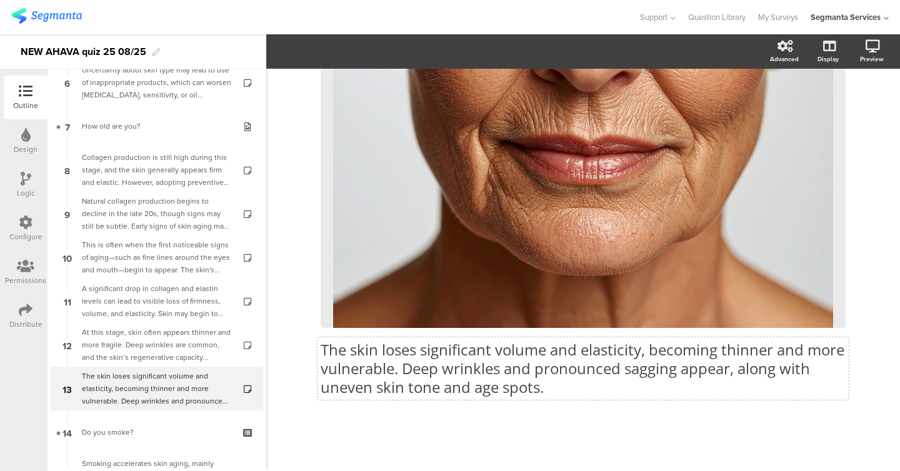
click at [471, 391] on p "The skin loses significant volume and elasticity, becoming thinner and more vul…" at bounding box center [583, 369] width 525 height 56
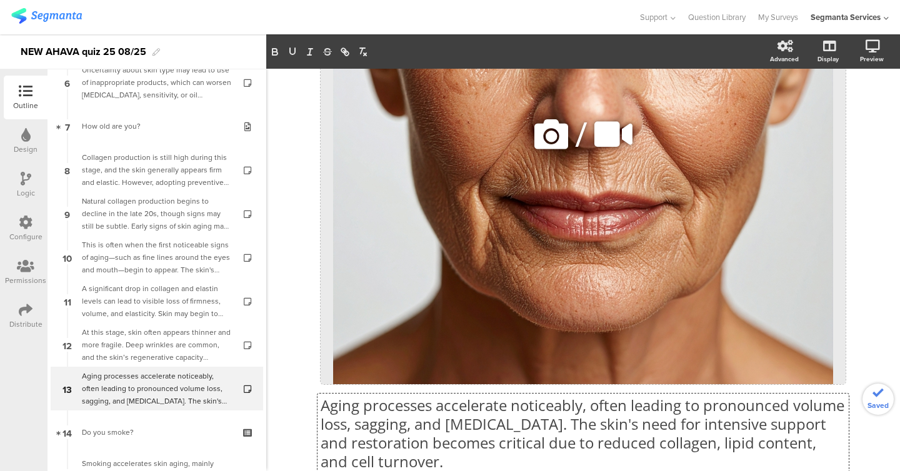
scroll to position [344, 0]
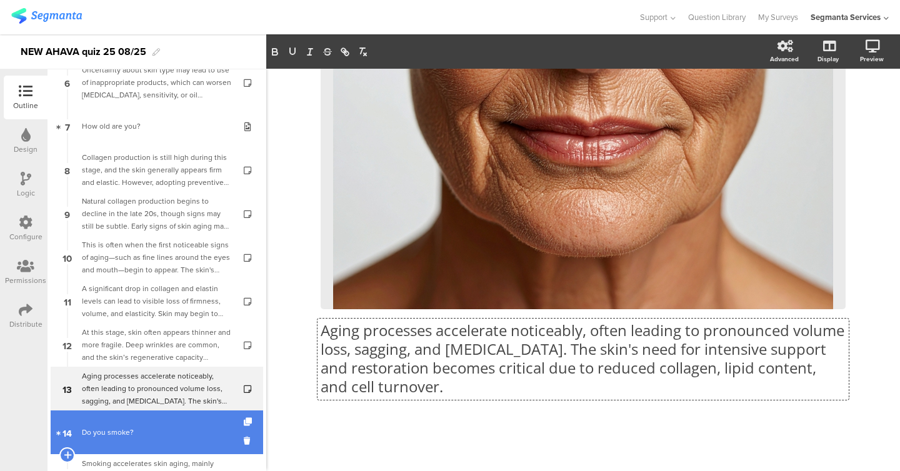
click at [134, 430] on div "Do you smoke?" at bounding box center [156, 432] width 149 height 12
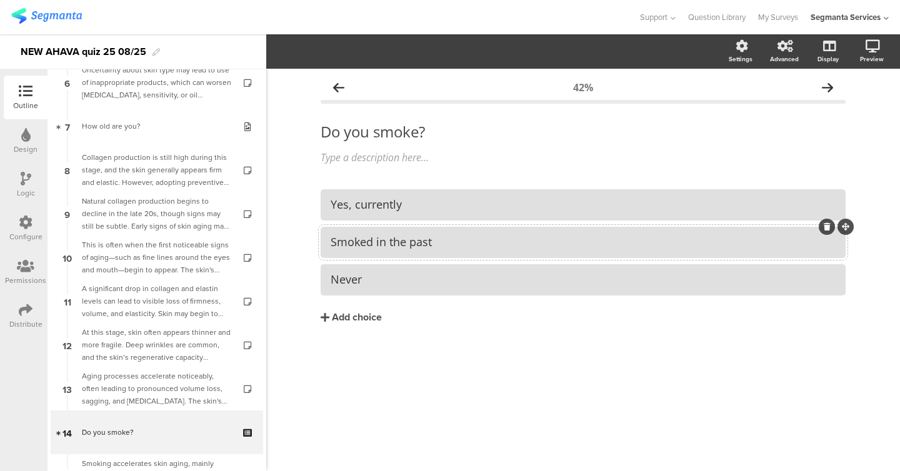
click at [411, 239] on div "Smoked in the past" at bounding box center [583, 242] width 505 height 14
paste div
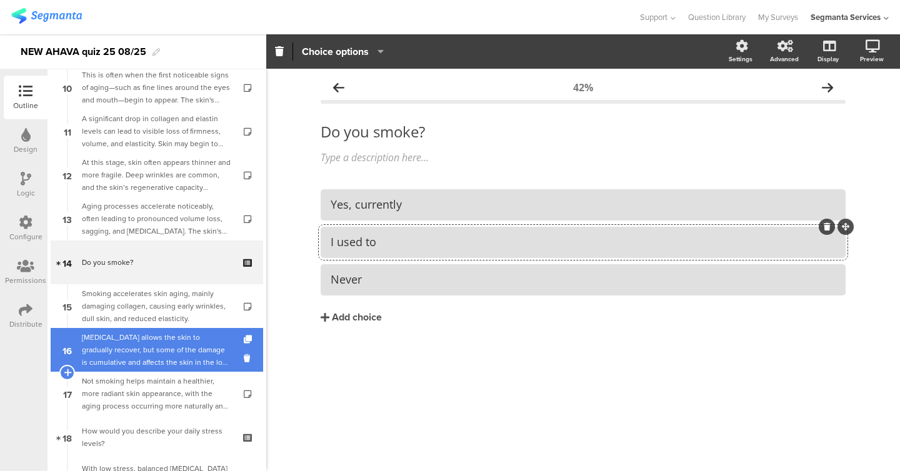
scroll to position [453, 0]
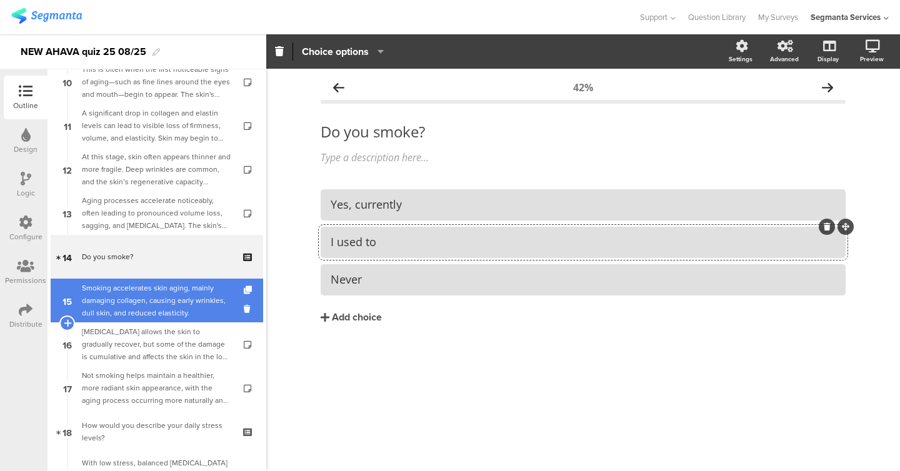
click at [129, 307] on div "Smoking accelerates skin aging, mainly damaging collagen, causing early wrinkle…" at bounding box center [156, 300] width 149 height 37
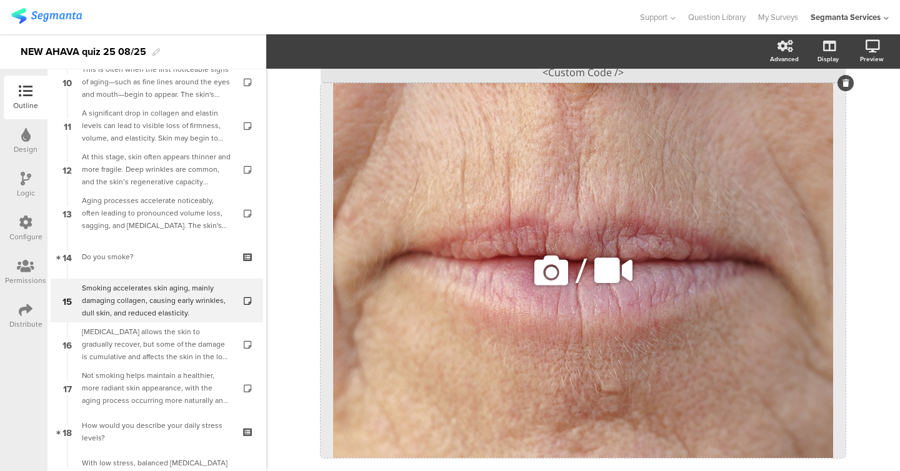
scroll to position [181, 0]
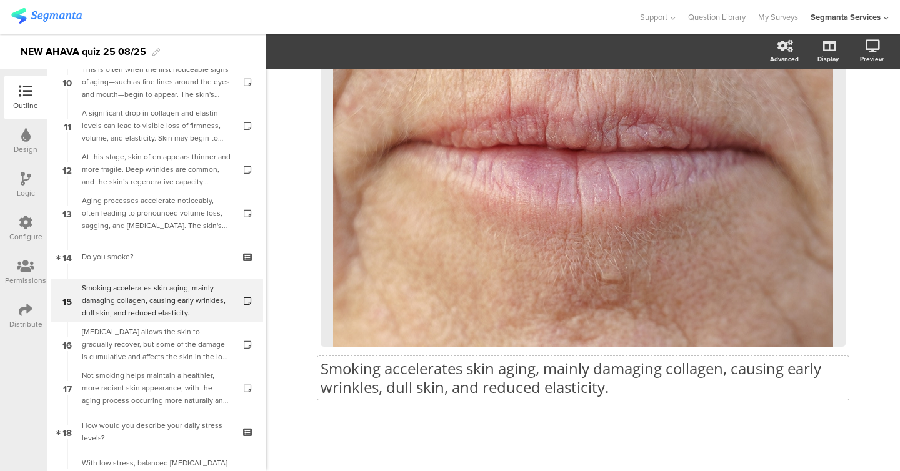
click at [404, 375] on p "Smoking accelerates skin aging, mainly damaging collagen, causing early wrinkle…" at bounding box center [583, 377] width 525 height 37
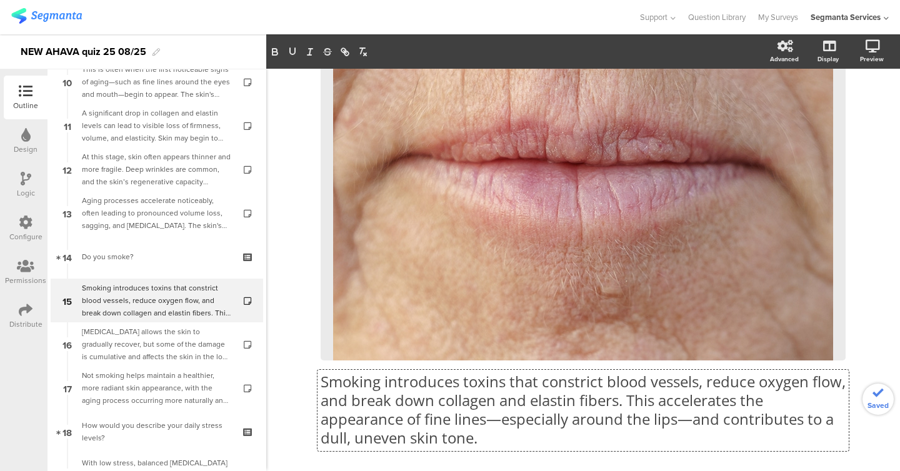
scroll to position [175, 0]
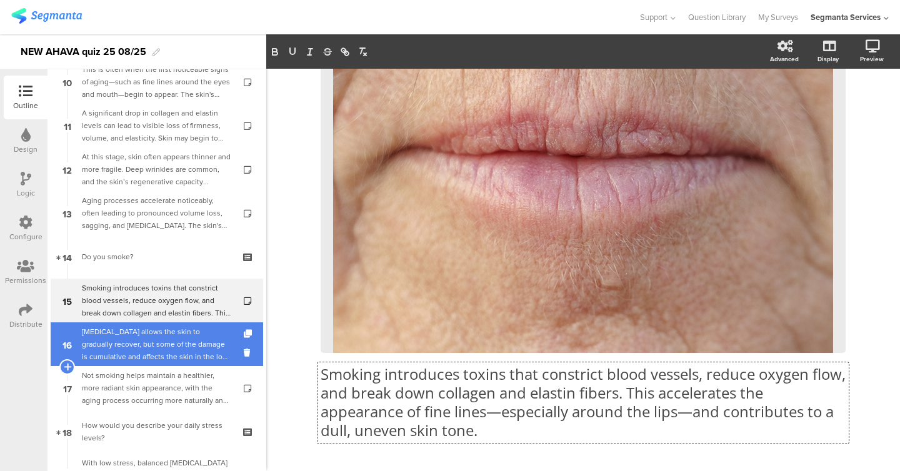
click at [159, 342] on div "Quitting smoking allows the skin to gradually recover, but some of the damage i…" at bounding box center [156, 344] width 149 height 37
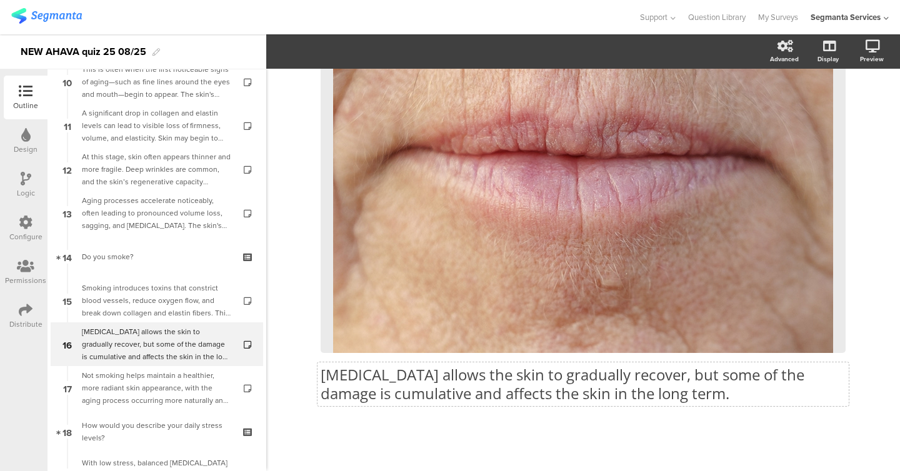
click at [386, 396] on div "Quitting smoking allows the skin to gradually recover, but some of the damage i…" at bounding box center [583, 175] width 525 height 480
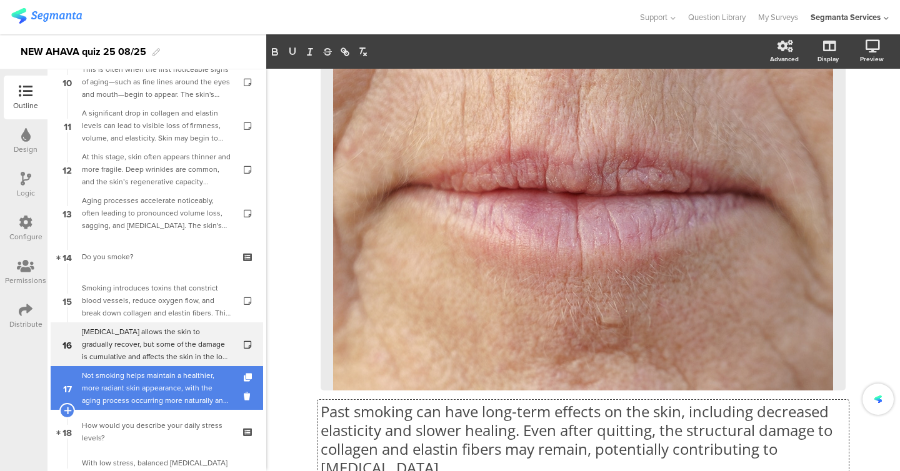
click at [179, 394] on div "Not smoking helps maintain a healthier, more radiant skin appearance, with the …" at bounding box center [156, 387] width 149 height 37
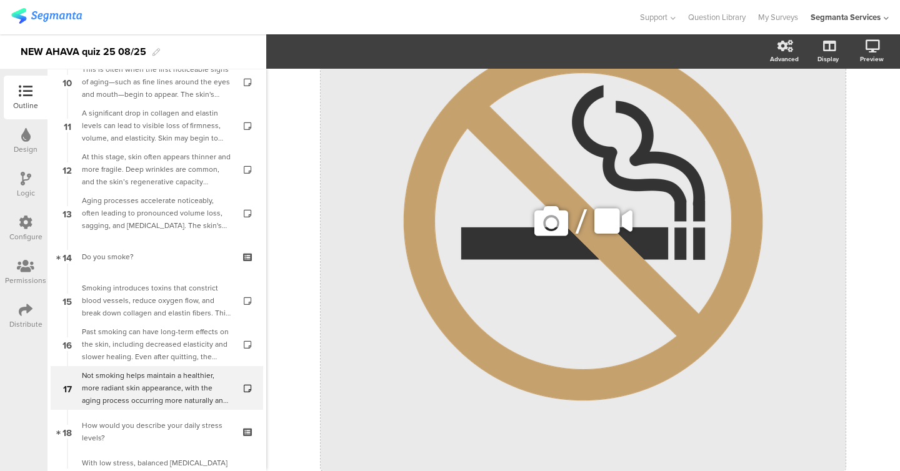
scroll to position [172, 0]
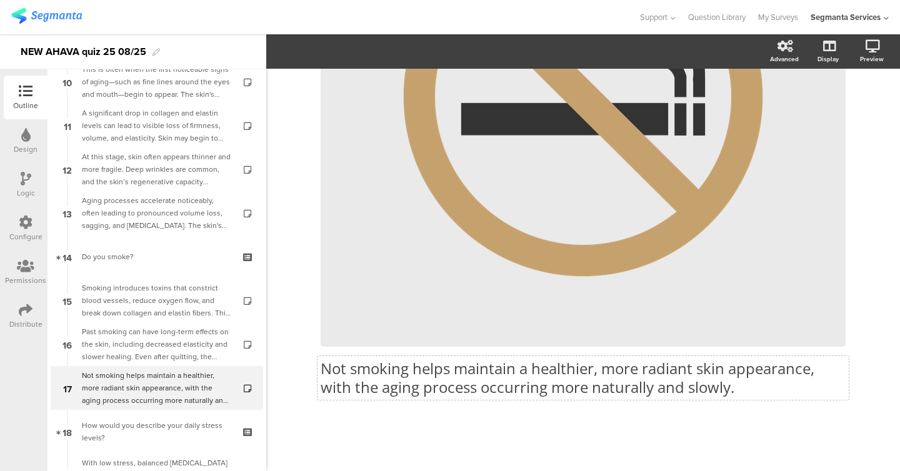
click at [440, 374] on p "Not smoking helps maintain a healthier, more radiant skin appearance, with the …" at bounding box center [583, 377] width 525 height 37
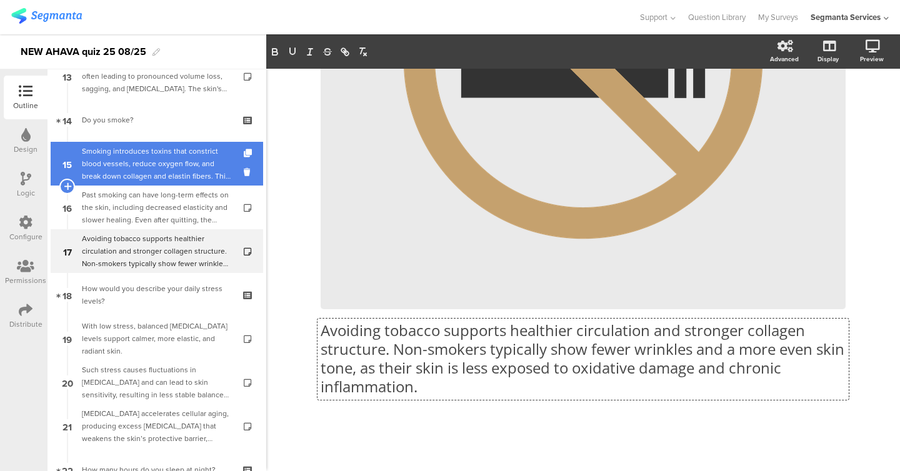
scroll to position [594, 0]
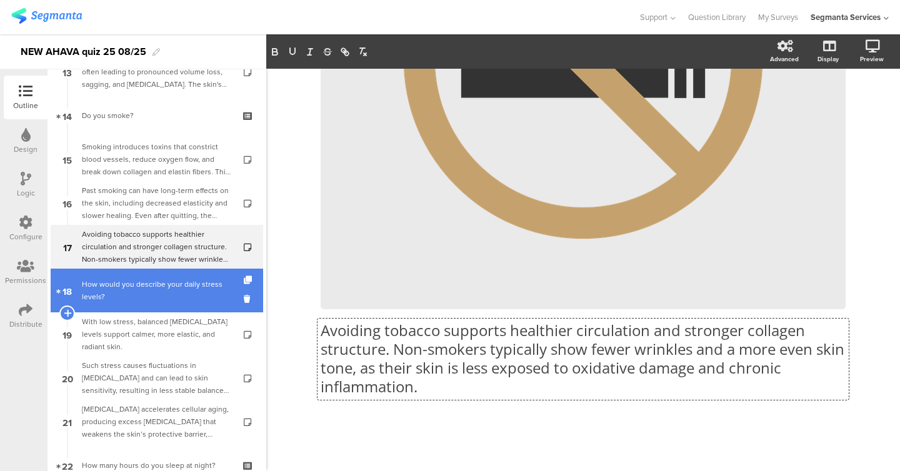
click at [159, 304] on link "18 How would you describe your daily stress levels?" at bounding box center [157, 291] width 212 height 44
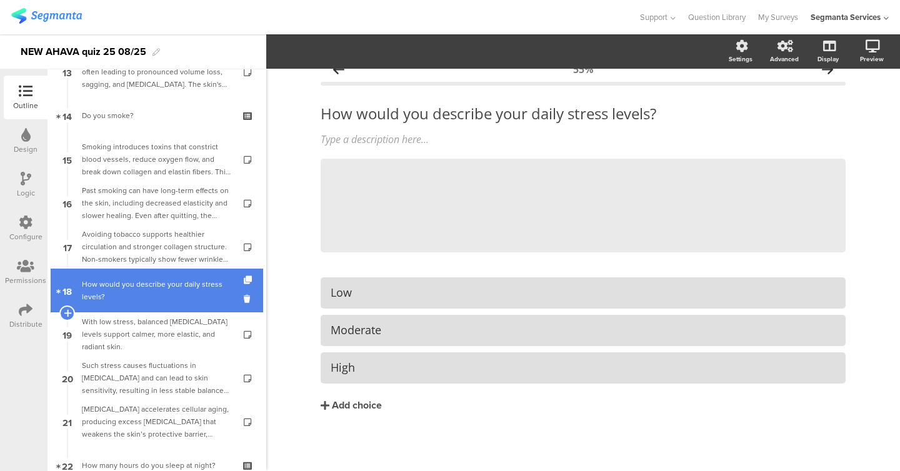
scroll to position [18, 0]
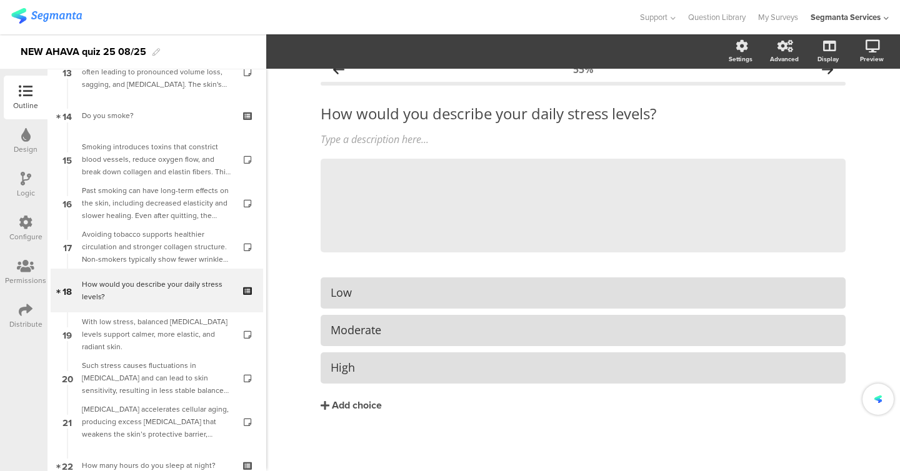
click at [185, 332] on div "With low stress, balanced cortisol levels support calmer, more elastic, and rad…" at bounding box center [156, 334] width 149 height 37
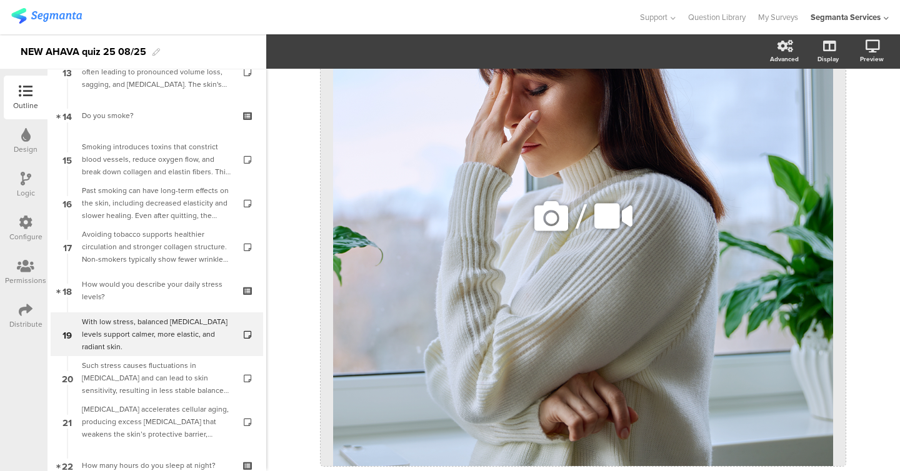
scroll to position [306, 0]
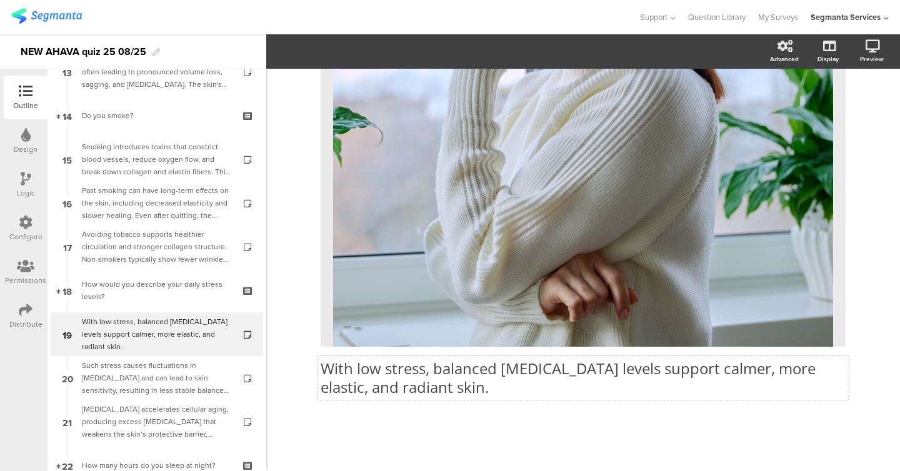
click at [415, 385] on div "With low stress, balanced cortisol levels support calmer, more elastic, and rad…" at bounding box center [583, 106] width 525 height 605
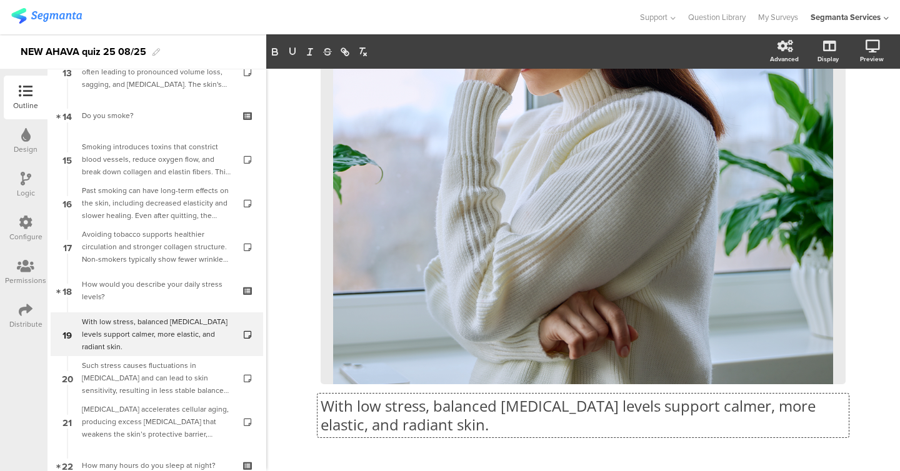
scroll to position [1, 0]
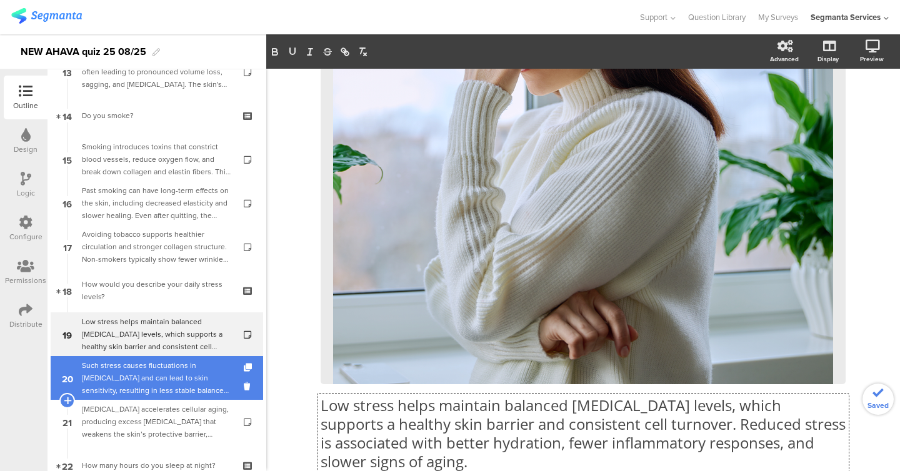
click at [152, 382] on div "Such stress causes fluctuations in cortisol and can lead to skin sensitivity, r…" at bounding box center [156, 377] width 149 height 37
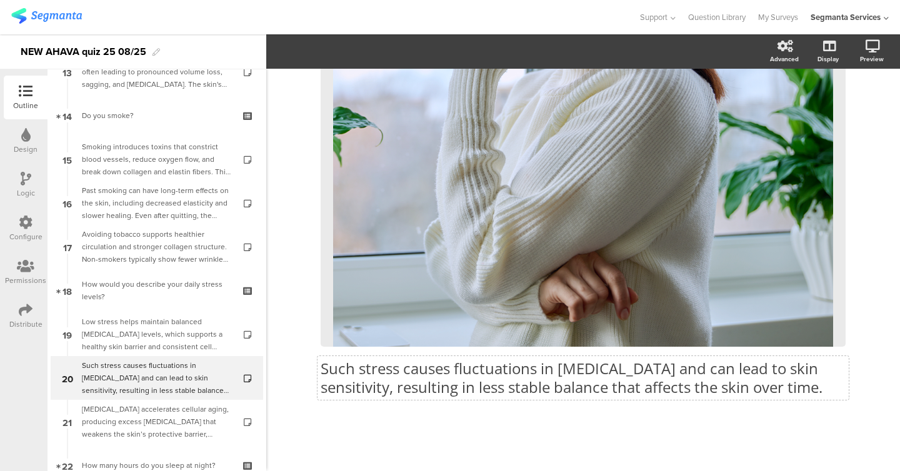
click at [413, 381] on p "Such stress causes fluctuations in cortisol and can lead to skin sensitivity, r…" at bounding box center [583, 377] width 525 height 37
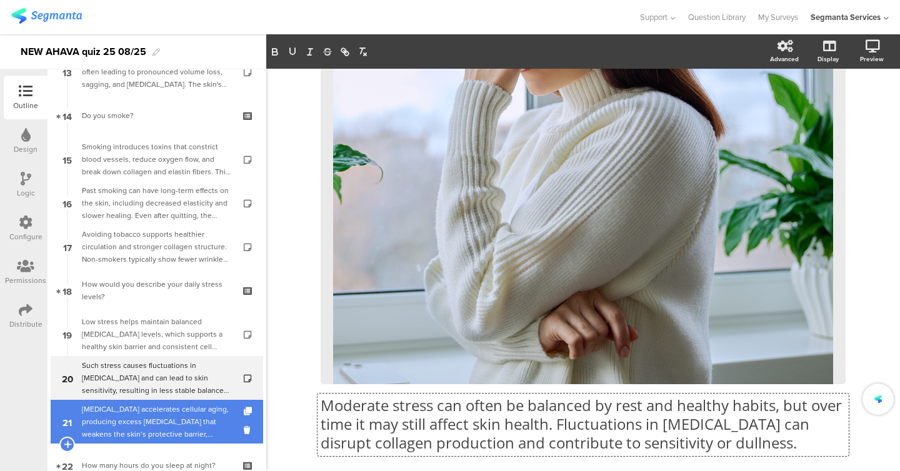
click at [146, 428] on div "Chronic stress accelerates cellular aging, producing excess cortisol that weake…" at bounding box center [156, 421] width 149 height 37
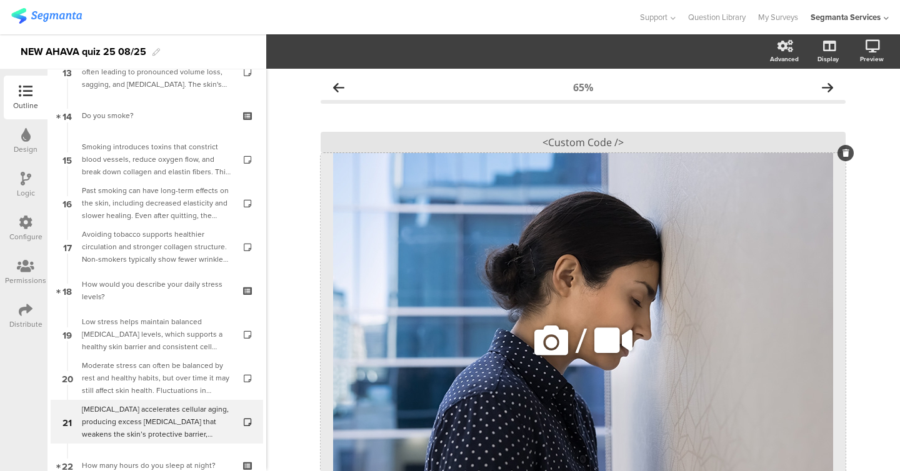
scroll to position [200, 0]
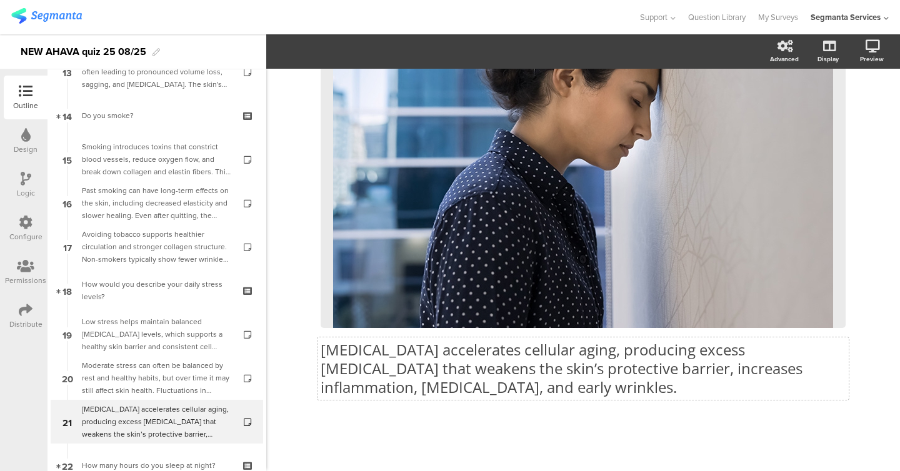
click at [425, 382] on p "Chronic stress accelerates cellular aging, producing excess cortisol that weake…" at bounding box center [583, 369] width 525 height 56
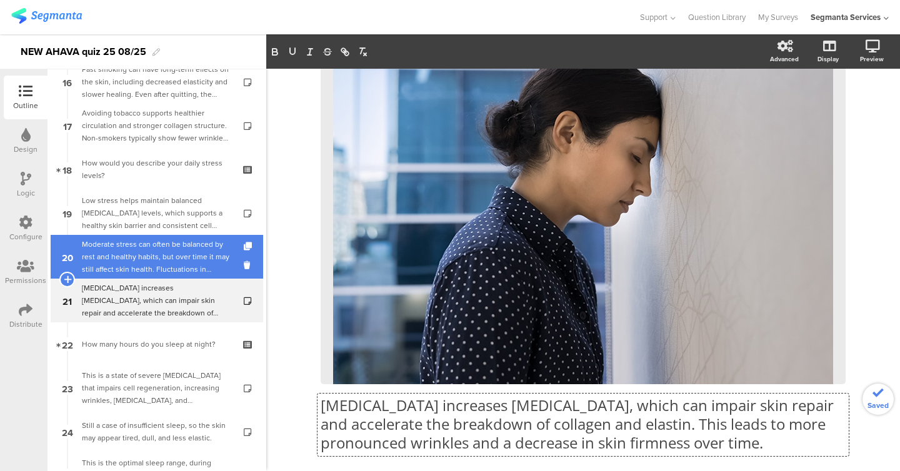
scroll to position [730, 0]
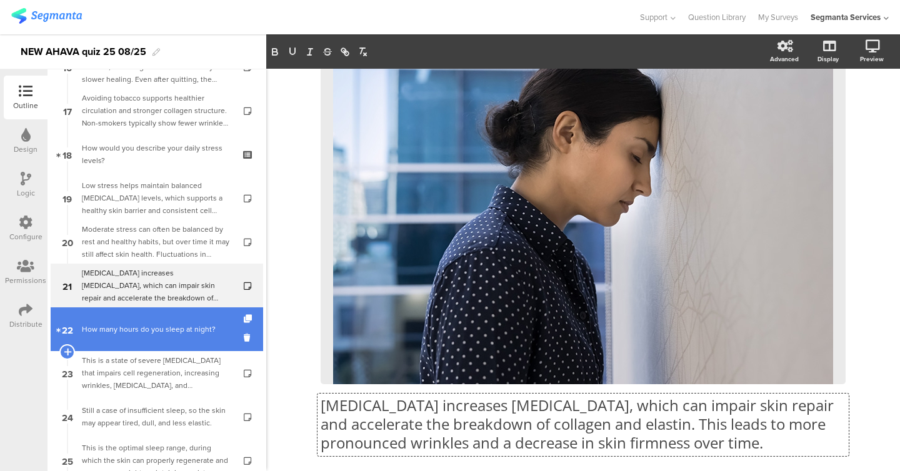
click at [170, 338] on link "22 How many hours do you sleep at night?" at bounding box center [157, 329] width 212 height 44
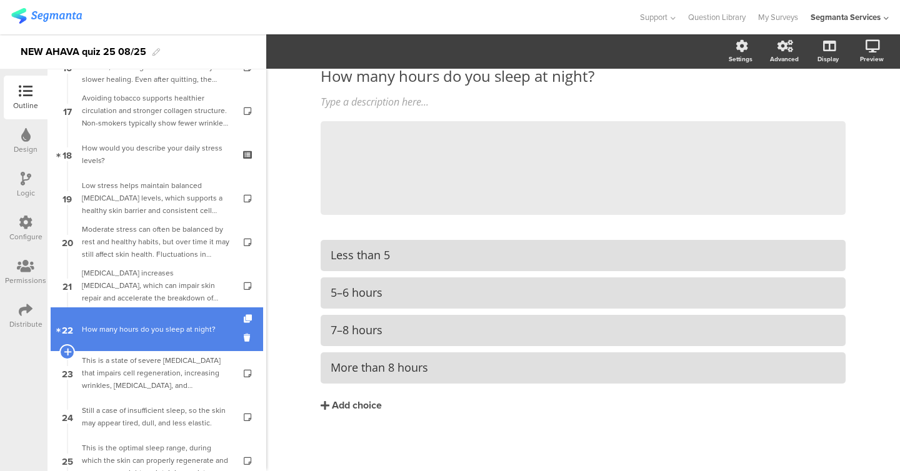
scroll to position [56, 0]
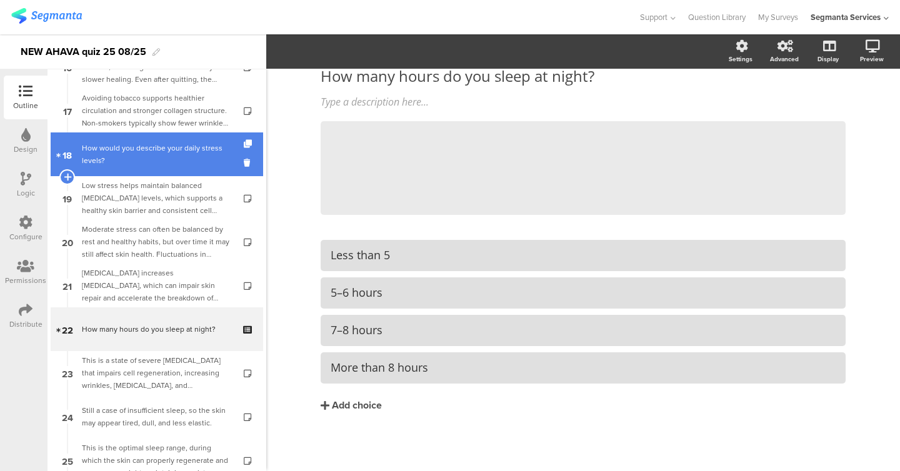
click at [123, 147] on div "How would you describe your daily stress levels?" at bounding box center [156, 154] width 149 height 25
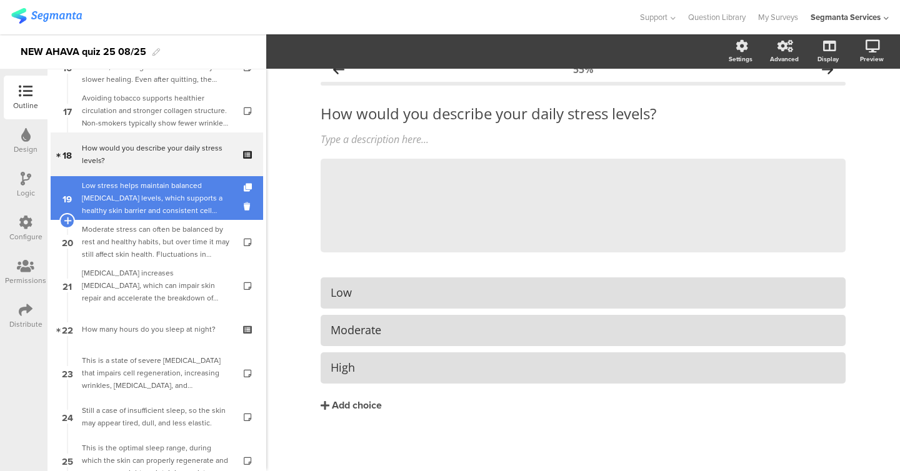
click at [122, 196] on div "Low stress helps maintain balanced cortisol levels, which supports a healthy sk…" at bounding box center [156, 197] width 149 height 37
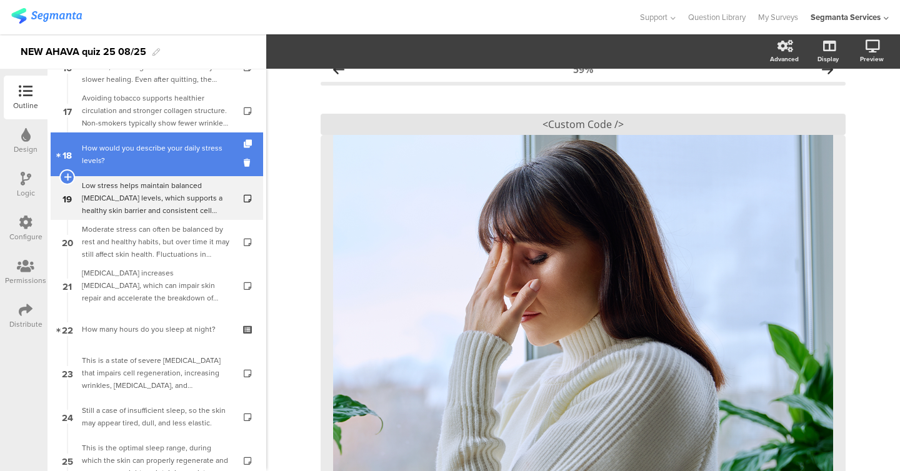
click at [122, 170] on link "18 How would you describe your daily stress levels?" at bounding box center [157, 154] width 212 height 44
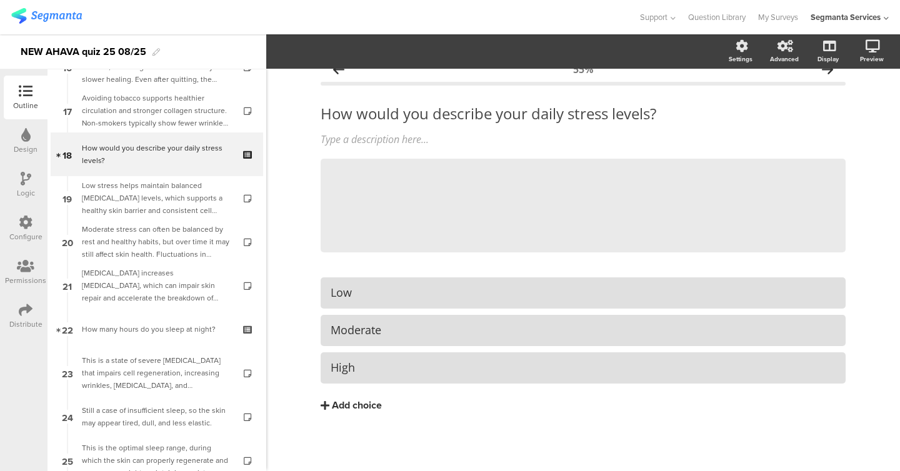
click at [350, 408] on div "Add choice" at bounding box center [357, 405] width 50 height 13
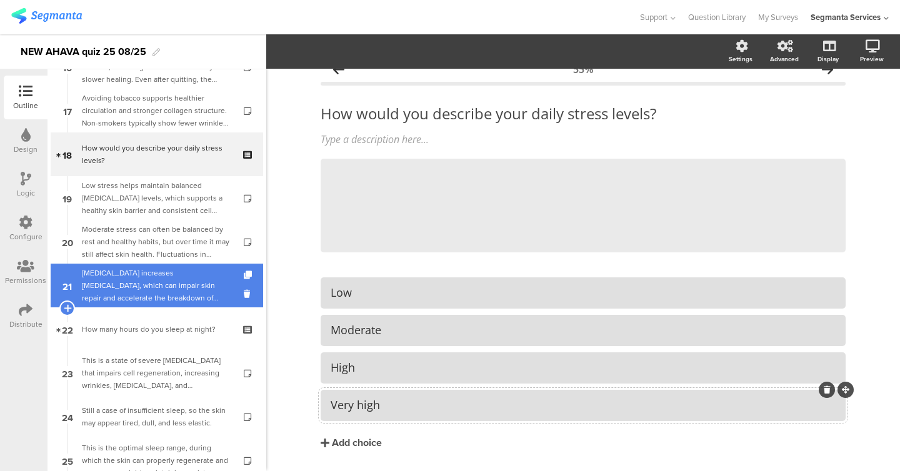
click at [256, 274] on link "21 Chronic stress increases cortisol, which can impair skin repair and accelera…" at bounding box center [157, 286] width 212 height 44
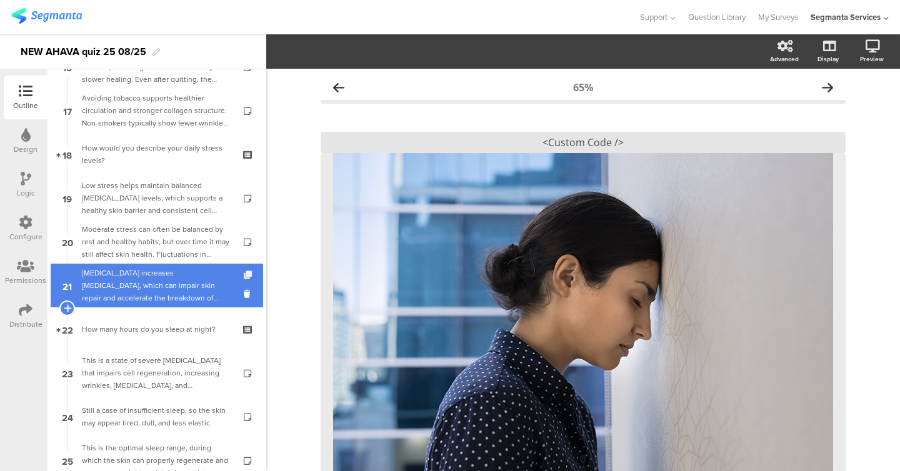
click at [248, 274] on icon at bounding box center [249, 275] width 11 height 8
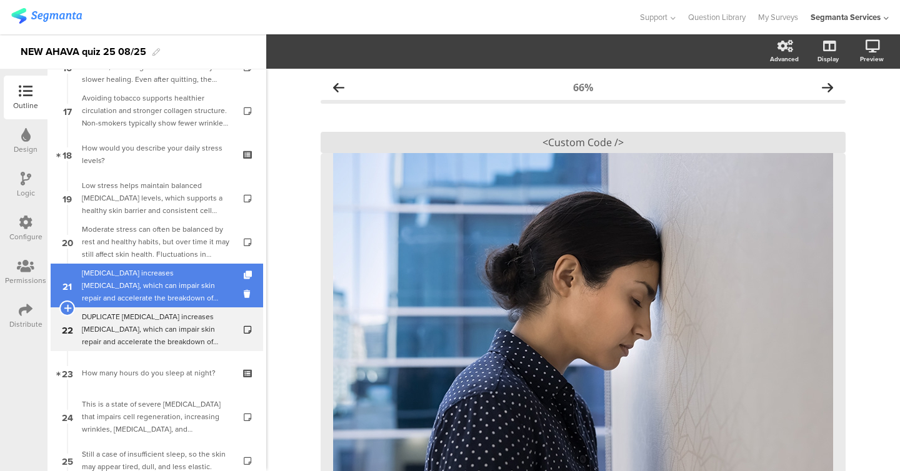
click at [161, 298] on div "Chronic stress increases cortisol, which can impair skin repair and accelerate …" at bounding box center [156, 285] width 149 height 37
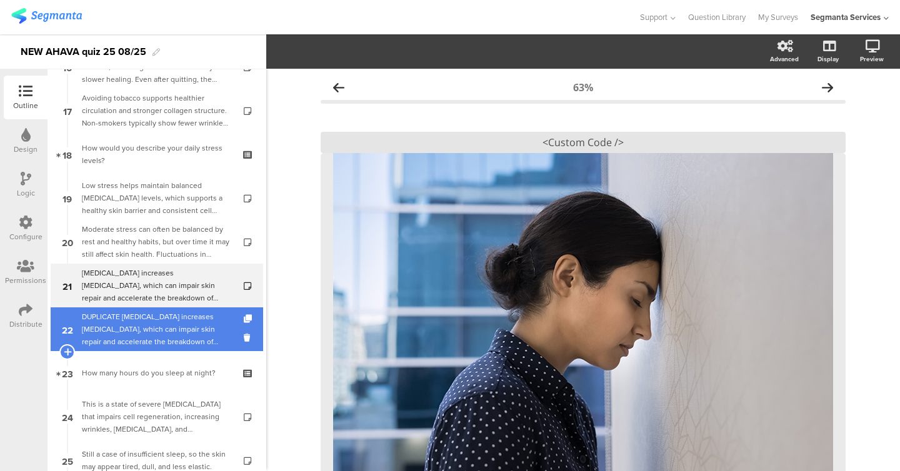
click at [162, 325] on div "DUPLICATE Chronic stress increases cortisol, which can impair skin repair and a…" at bounding box center [156, 329] width 149 height 37
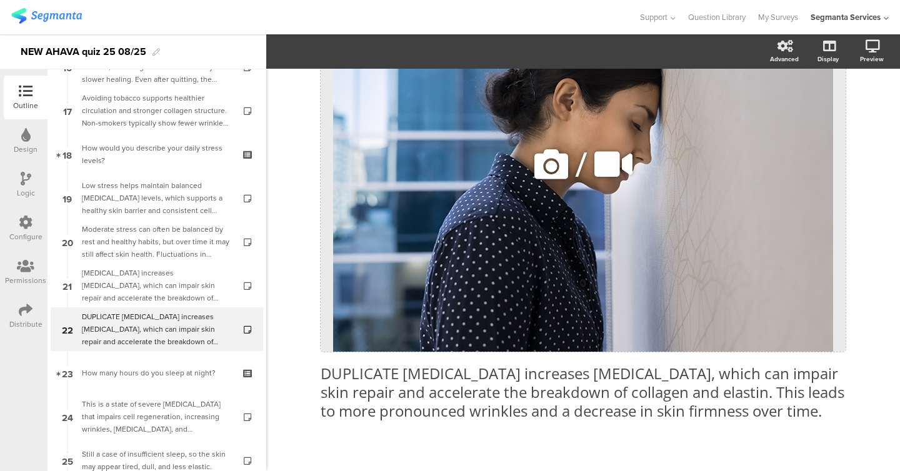
scroll to position [200, 0]
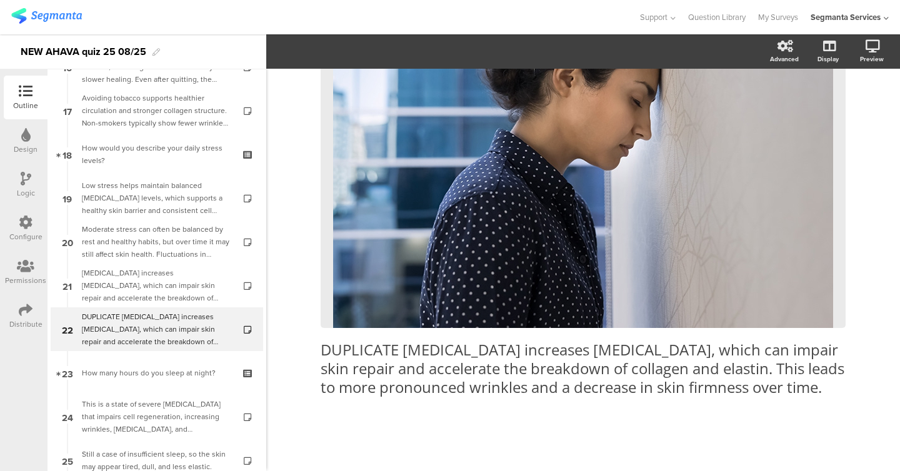
click at [492, 403] on div "DUPLICATE Chronic stress increases cortisol, which can impair skin repair and a…" at bounding box center [583, 159] width 525 height 499
click at [505, 384] on div "DUPLICATE Chronic stress increases cortisol, which can impair skin repair and a…" at bounding box center [583, 159] width 525 height 499
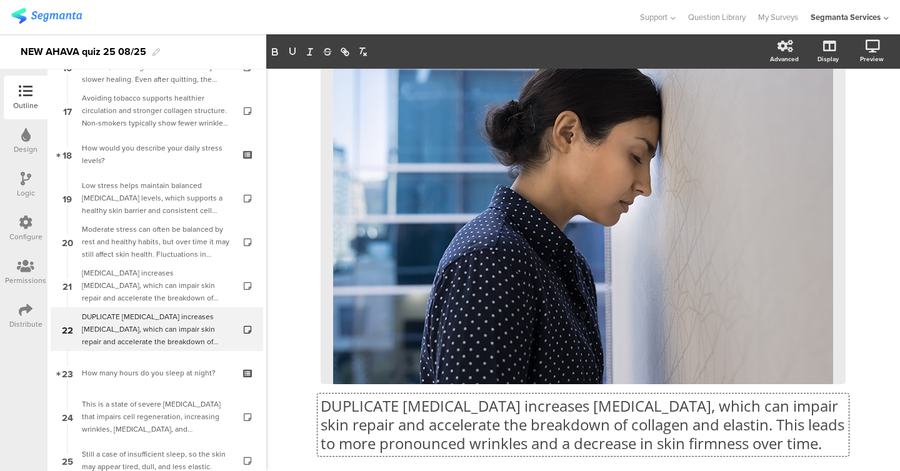
scroll to position [1, 0]
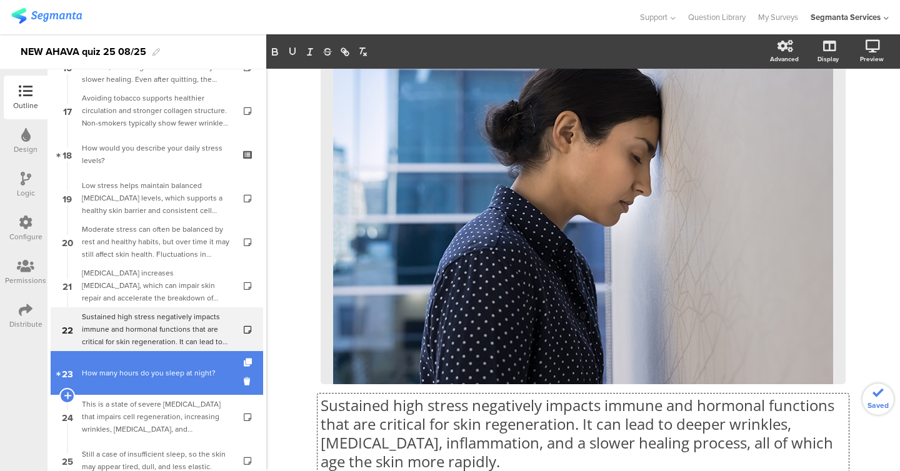
click at [170, 368] on div "How many hours do you sleep at night?" at bounding box center [156, 373] width 149 height 12
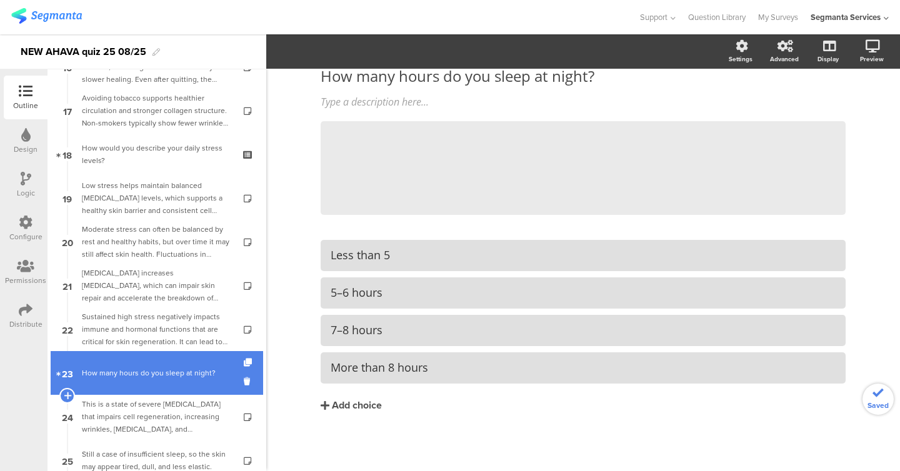
scroll to position [56, 0]
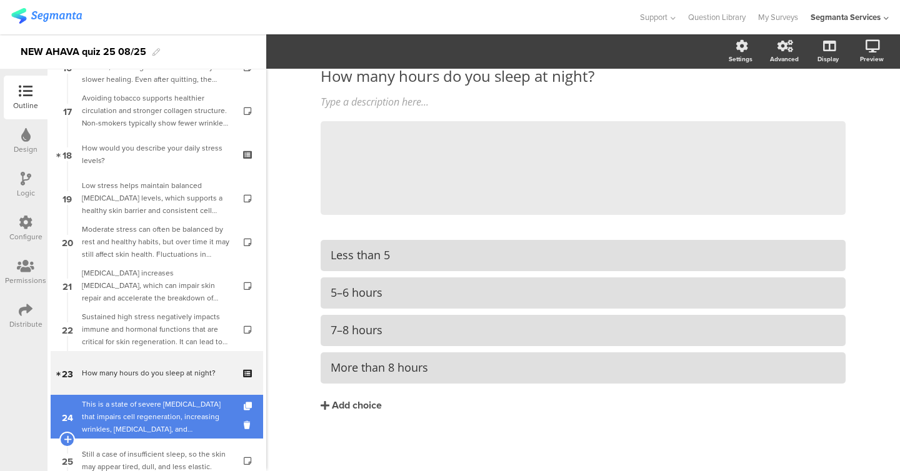
click at [169, 411] on div "This is a state of severe sleep deprivation that impairs cell regeneration, inc…" at bounding box center [156, 416] width 149 height 37
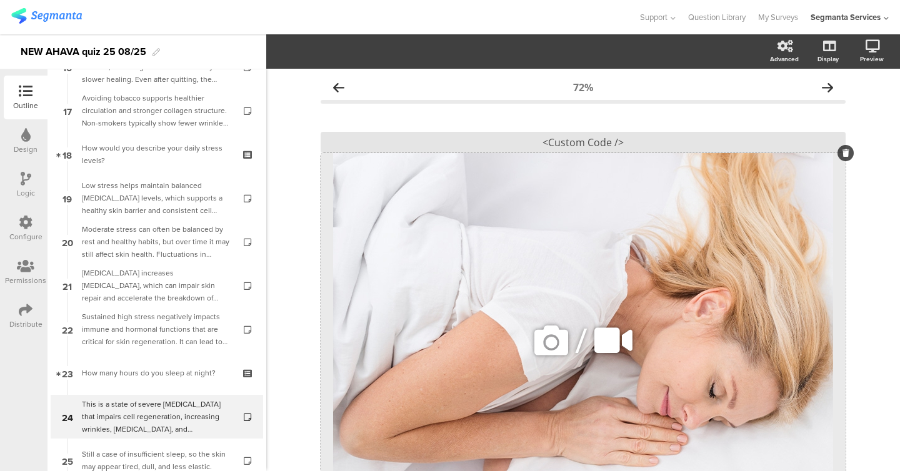
scroll to position [181, 0]
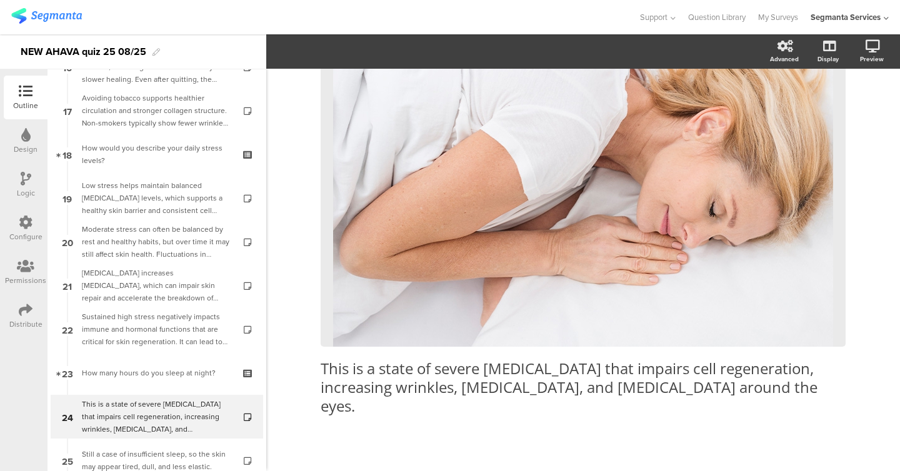
click at [442, 402] on div "This is a state of severe sleep deprivation that impairs cell regeneration, inc…" at bounding box center [583, 178] width 525 height 499
click at [448, 394] on div "This is a state of severe sleep deprivation that impairs cell regeneration, inc…" at bounding box center [582, 387] width 531 height 62
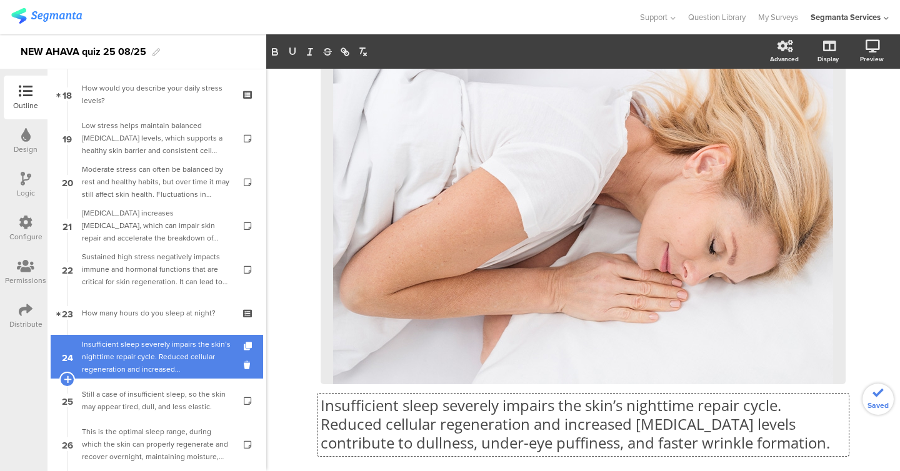
scroll to position [786, 0]
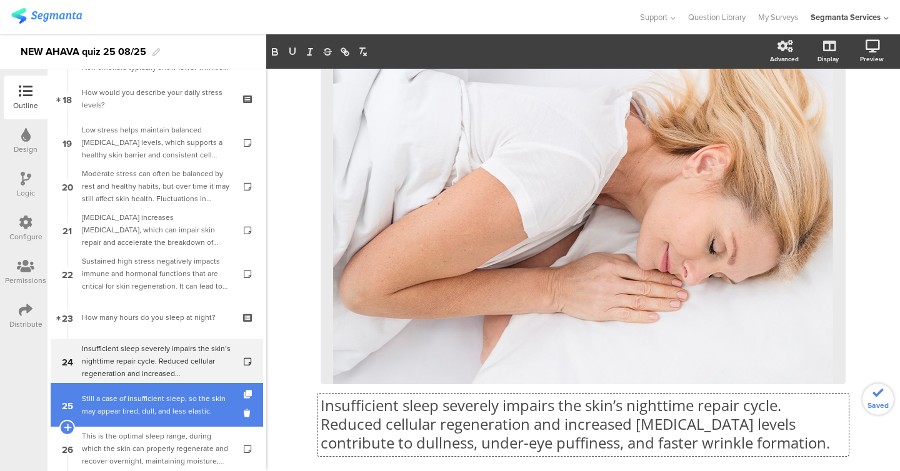
click at [148, 390] on link "25 Still a case of insufficient sleep, so the skin may appear tired, dull, and …" at bounding box center [157, 405] width 212 height 44
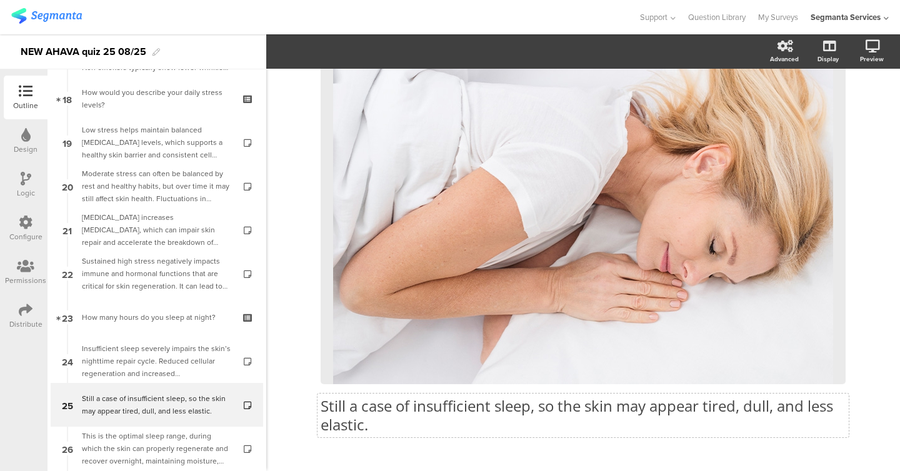
click at [385, 411] on p "Still a case of insufficient sleep, so the skin may appear tired, dull, and les…" at bounding box center [583, 415] width 525 height 37
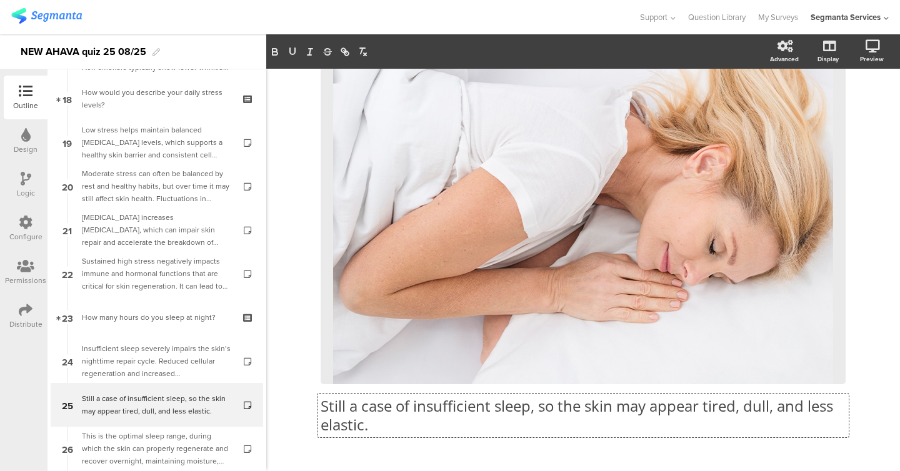
click at [385, 411] on div "Still a case of insufficient sleep, so the skin may appear tired, dull, and les…" at bounding box center [583, 206] width 525 height 480
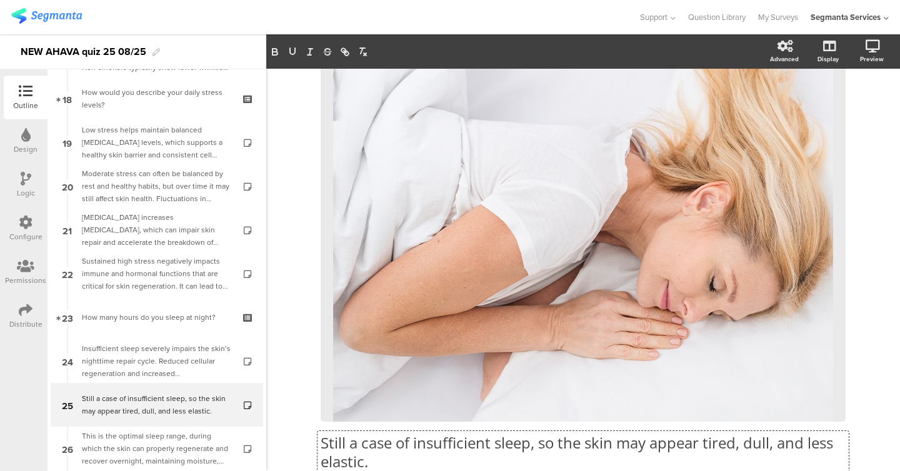
scroll to position [181, 0]
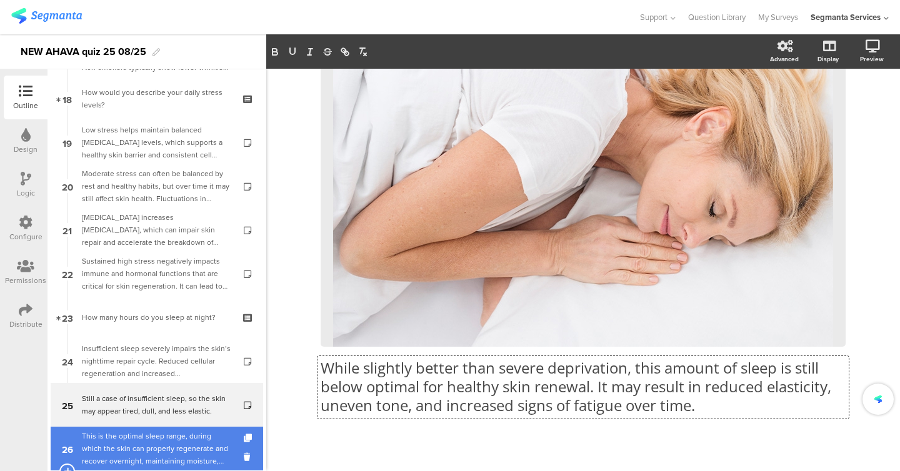
click at [149, 445] on div "This is the optimal sleep range, during which the skin can properly regenerate …" at bounding box center [156, 448] width 149 height 37
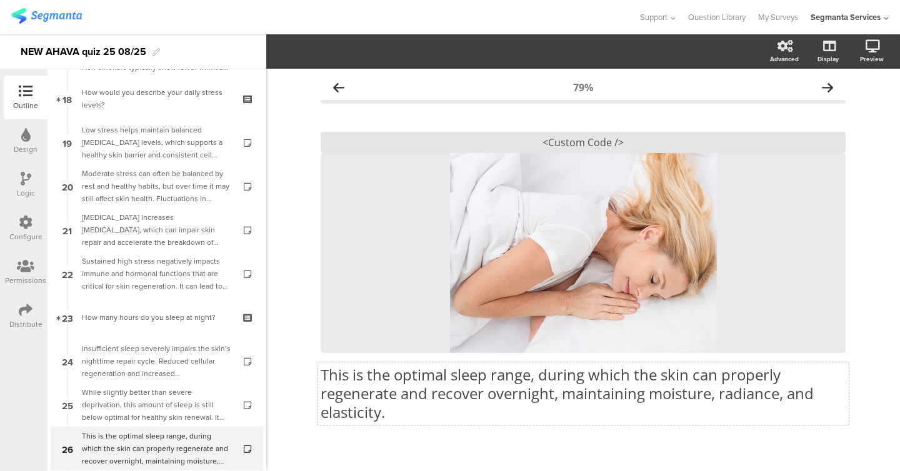
click at [423, 402] on div "This is the optimal sleep range, during which the skin can properly regenerate …" at bounding box center [582, 393] width 531 height 62
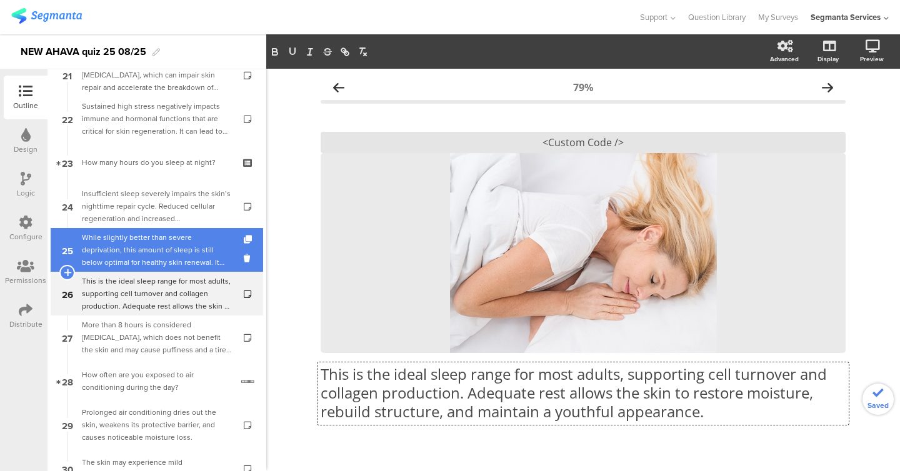
scroll to position [969, 0]
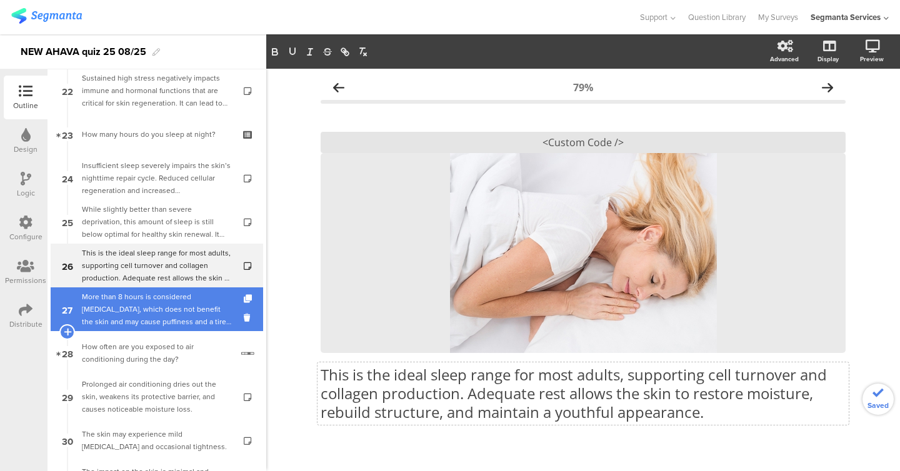
click at [129, 326] on div "More than 8 hours is considered excessive sleep, which does not benefit the ski…" at bounding box center [156, 309] width 149 height 37
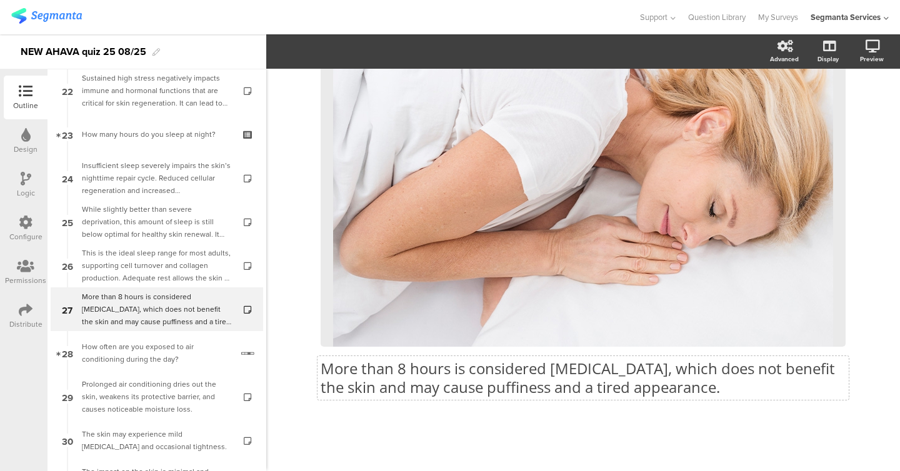
click at [381, 372] on div "More than 8 hours is considered excessive sleep, which does not benefit the ski…" at bounding box center [583, 169] width 525 height 480
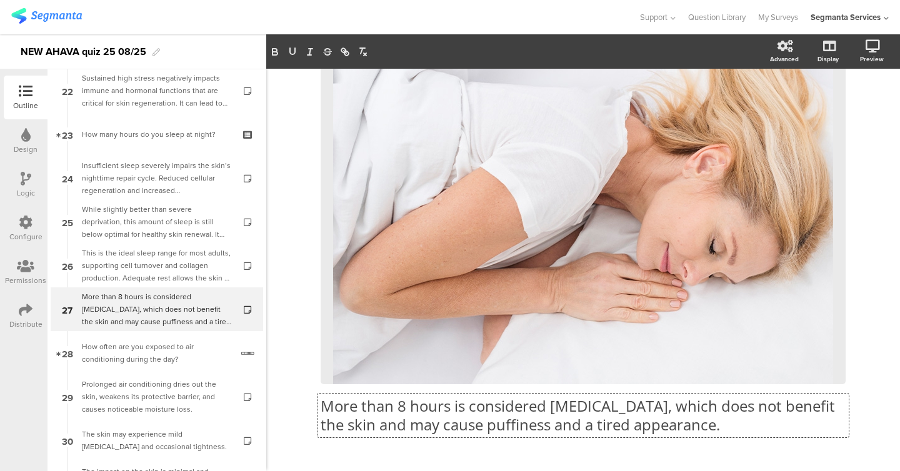
click at [402, 414] on p "More than 8 hours is considered excessive sleep, which does not benefit the ski…" at bounding box center [583, 415] width 525 height 37
click at [467, 420] on p "More than 8 hours is considered excessive sleep, which does not benefit the ski…" at bounding box center [583, 415] width 525 height 37
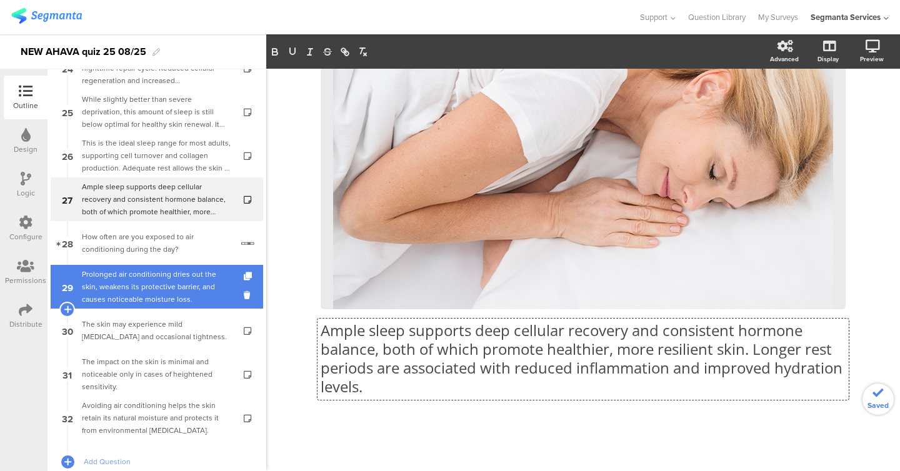
scroll to position [1114, 0]
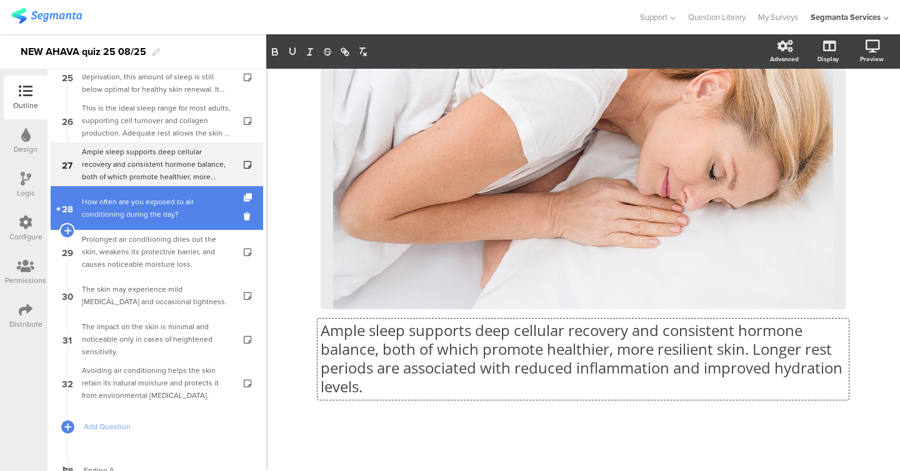
click at [175, 205] on div "How often are you exposed to air conditioning during the day?" at bounding box center [157, 208] width 150 height 25
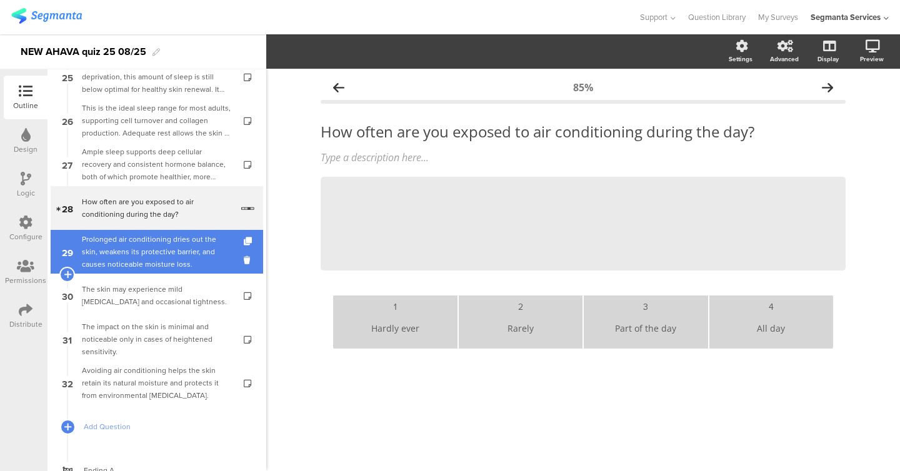
click at [185, 253] on div "Prolonged air conditioning dries out the skin, weakens its protective barrier, …" at bounding box center [156, 251] width 149 height 37
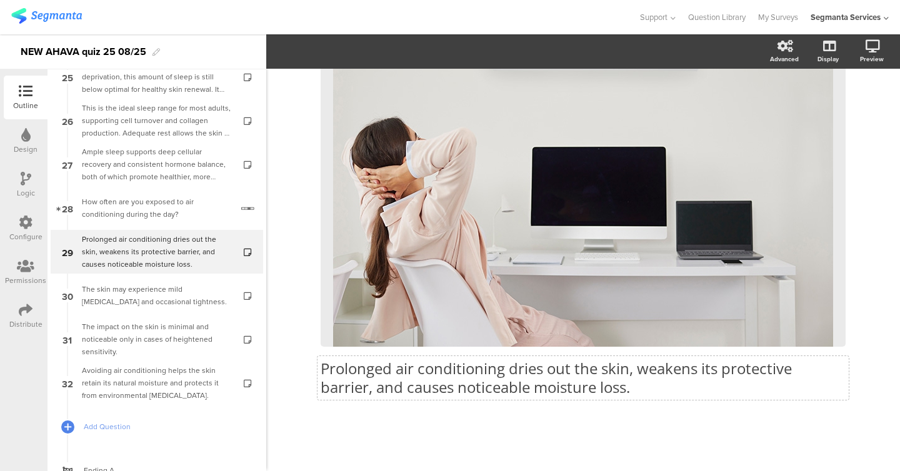
click at [388, 397] on div "Prolonged air conditioning dries out the skin, weakens its protective barrier, …" at bounding box center [582, 378] width 531 height 44
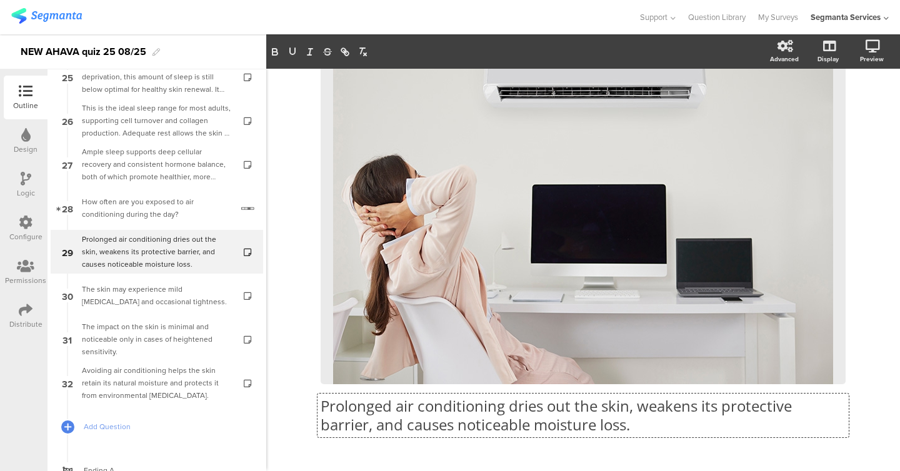
click at [388, 397] on p "Prolonged air conditioning dries out the skin, weakens its protective barrier, …" at bounding box center [583, 415] width 525 height 37
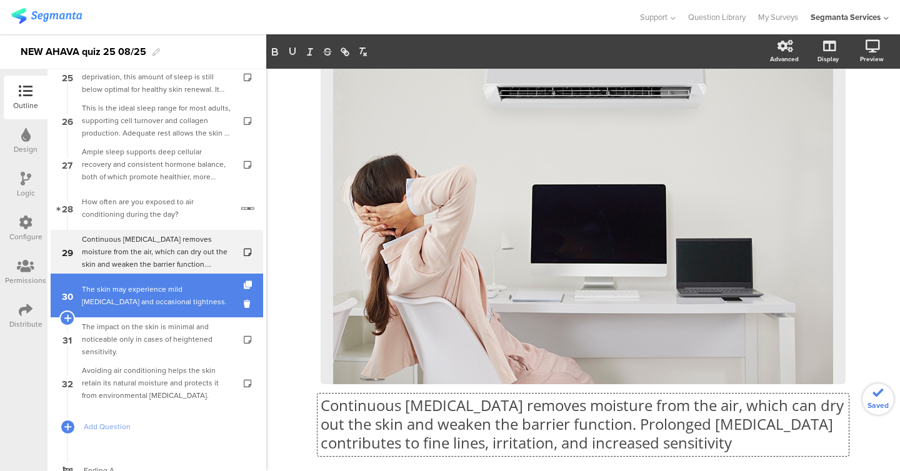
click at [175, 301] on div "The skin may experience mild dryness and occasional tightness." at bounding box center [156, 295] width 149 height 25
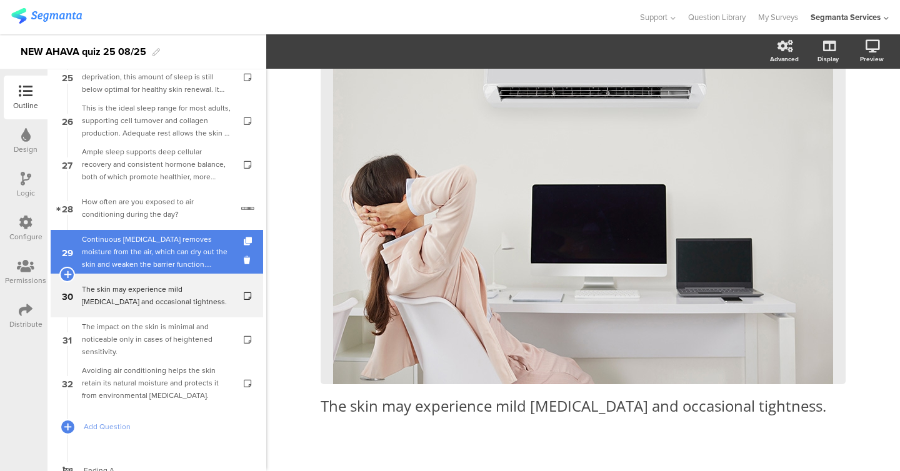
click at [169, 247] on div "Continuous exposure to air conditioning removes moisture from the air, which ca…" at bounding box center [156, 251] width 149 height 37
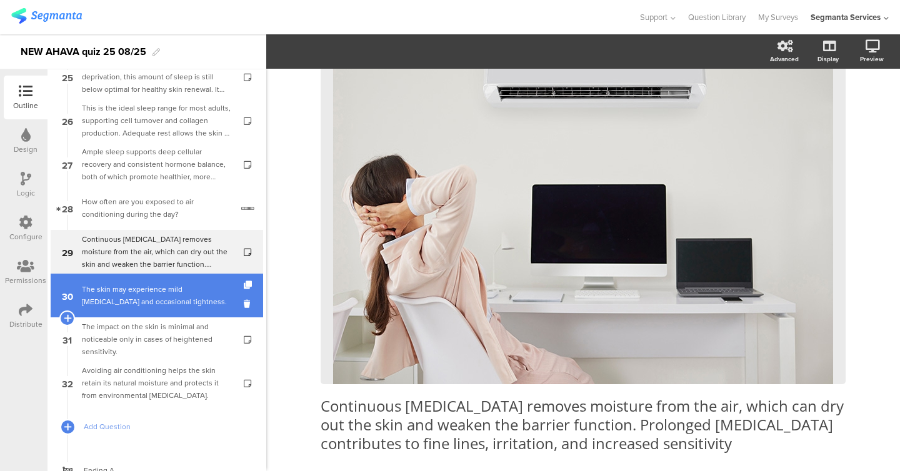
click at [164, 288] on div "The skin may experience mild dryness and occasional tightness." at bounding box center [156, 295] width 149 height 25
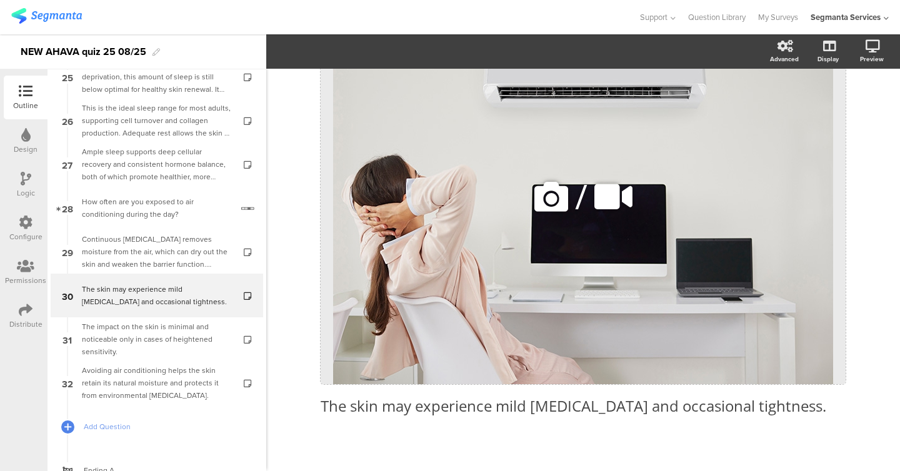
scroll to position [162, 0]
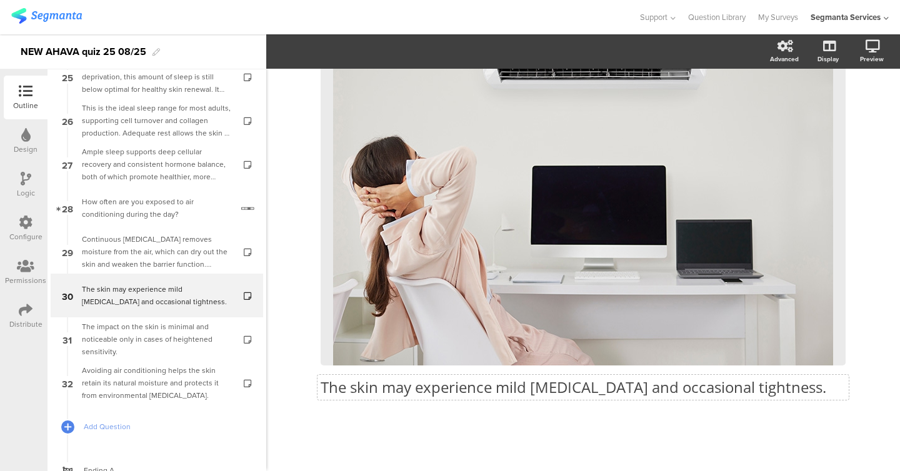
click at [439, 384] on div "The skin may experience mild dryness and occasional tightness. The skin may exp…" at bounding box center [583, 179] width 525 height 462
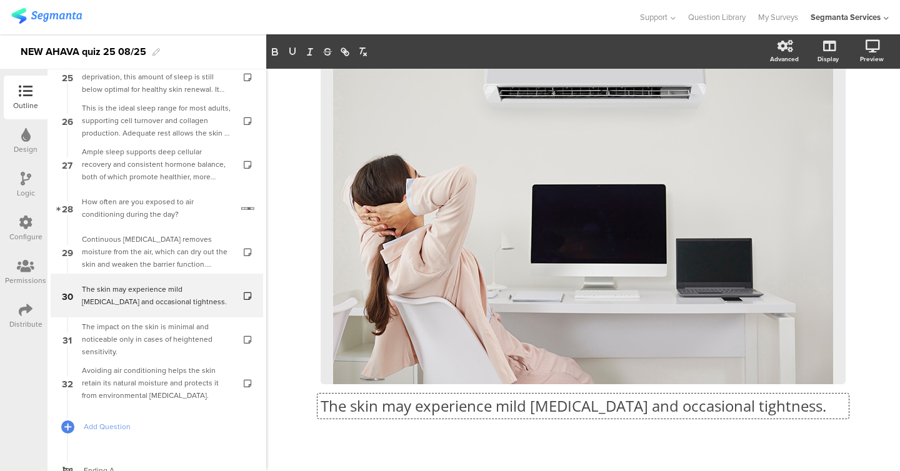
click at [439, 384] on div "The skin may experience mild dryness and occasional tightness. The skin may exp…" at bounding box center [583, 197] width 525 height 462
click at [437, 406] on p "The skin may experience mild dryness and occasional tightness." at bounding box center [583, 406] width 525 height 19
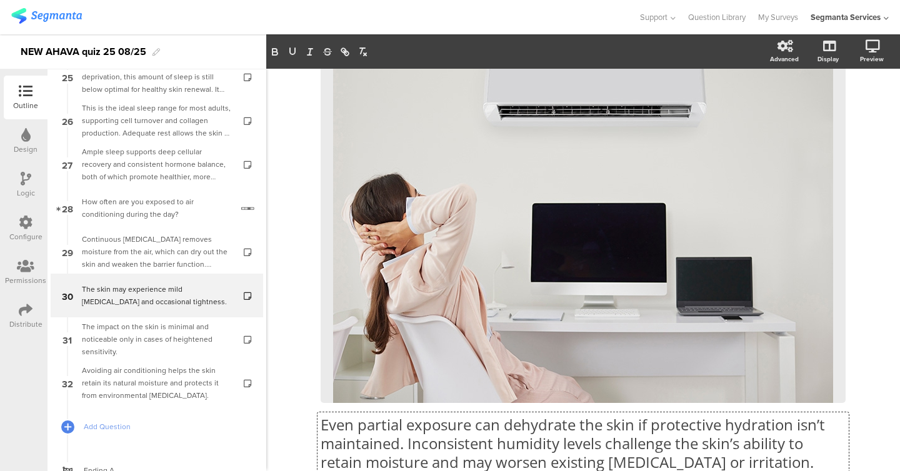
scroll to position [1, 0]
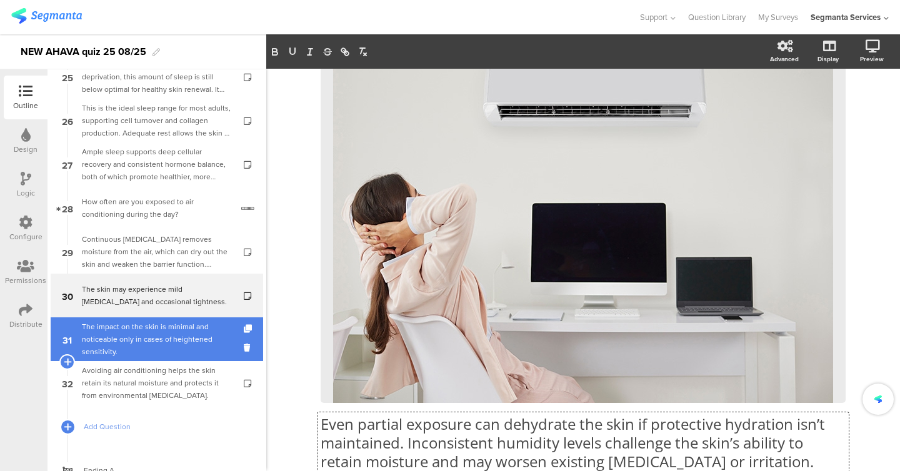
click at [157, 345] on div "The impact on the skin is minimal and noticeable only in cases of heightened se…" at bounding box center [156, 339] width 149 height 37
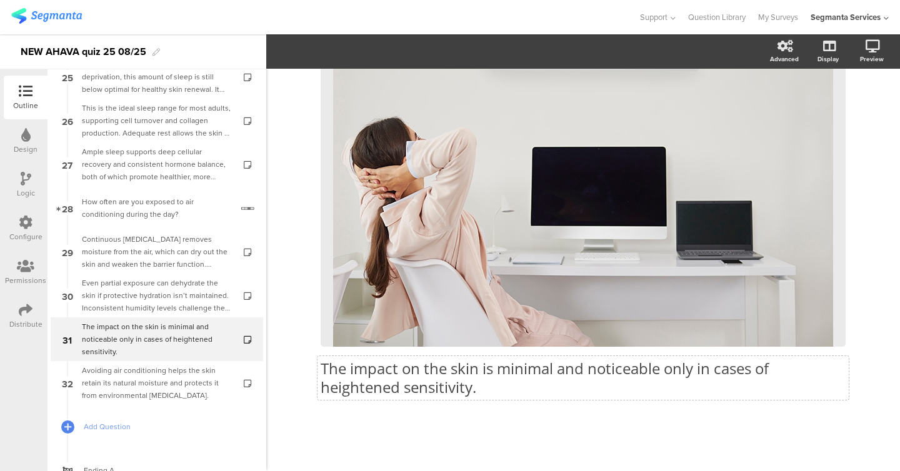
click at [444, 374] on p "The impact on the skin is minimal and noticeable only in cases of heightened se…" at bounding box center [583, 377] width 525 height 37
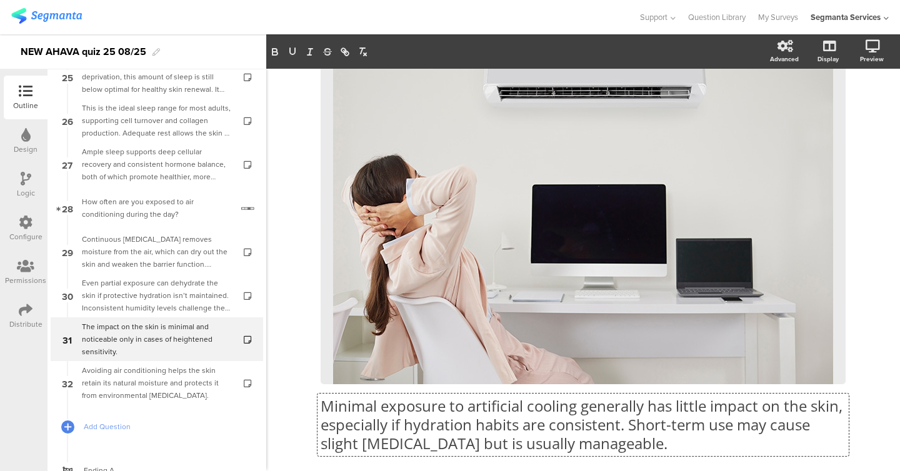
scroll to position [1, 0]
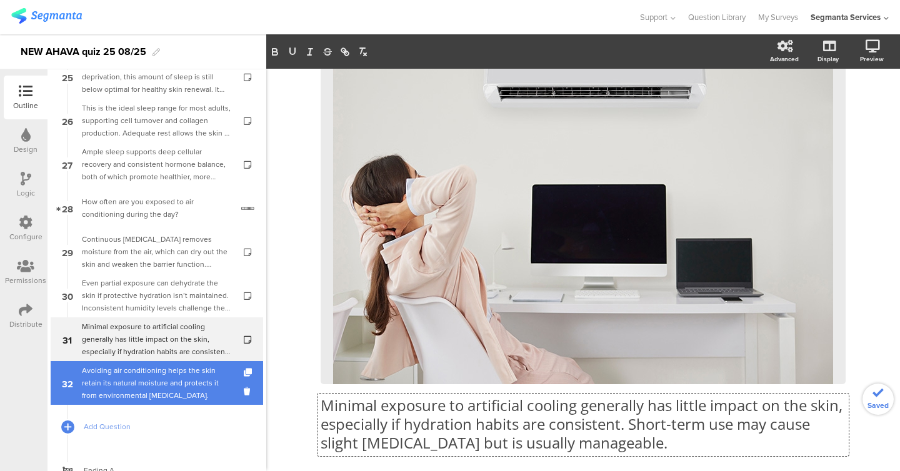
click at [106, 396] on div "Avoiding air conditioning helps the skin retain its natural moisture and protec…" at bounding box center [156, 382] width 149 height 37
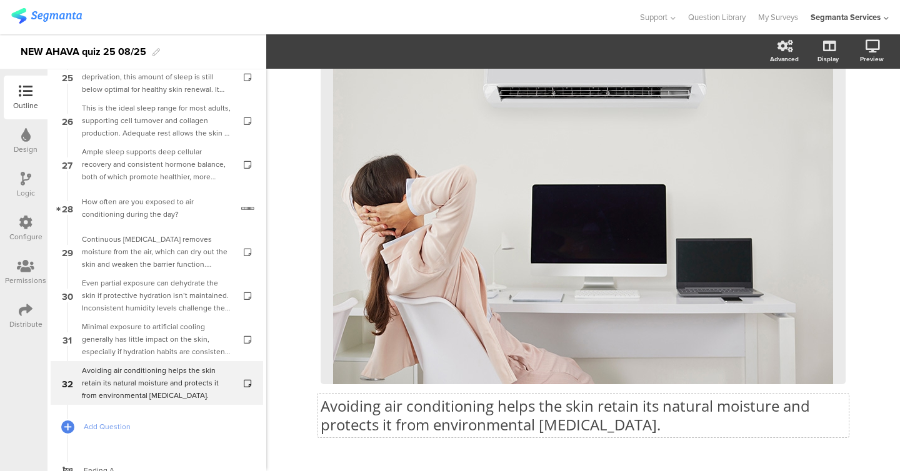
scroll to position [181, 0]
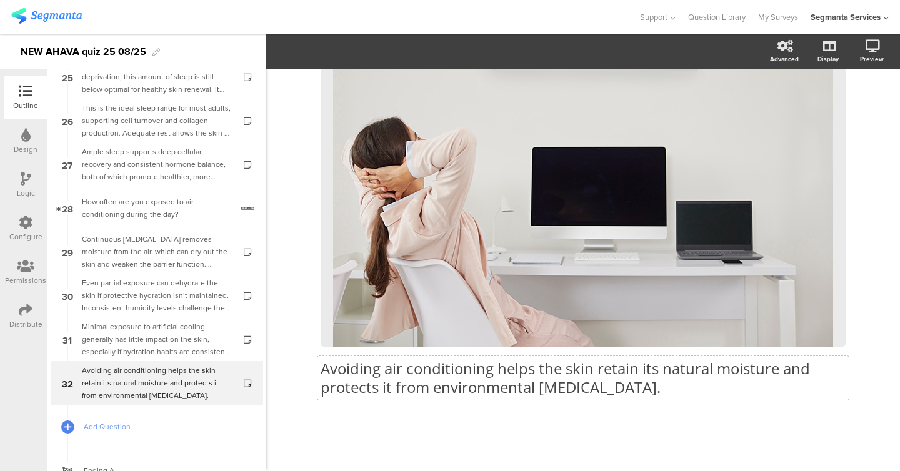
click at [540, 392] on div "Avoiding air conditioning helps the skin retain its natural moisture and protec…" at bounding box center [582, 378] width 531 height 44
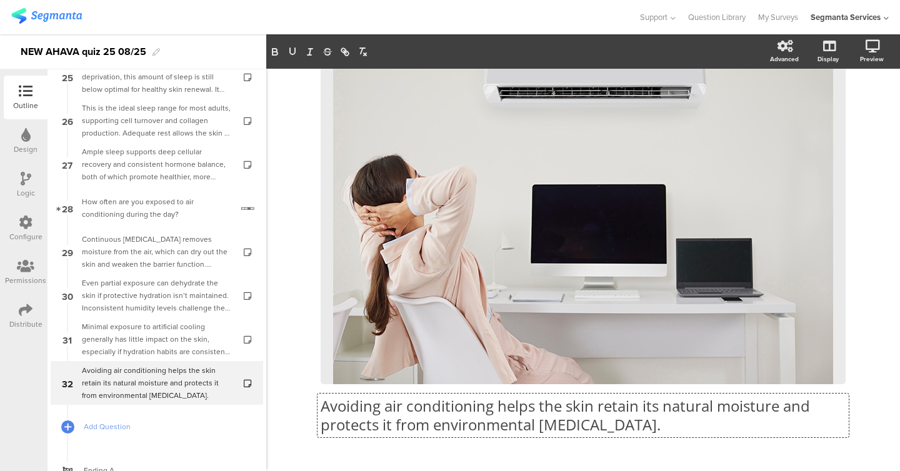
scroll to position [1, 0]
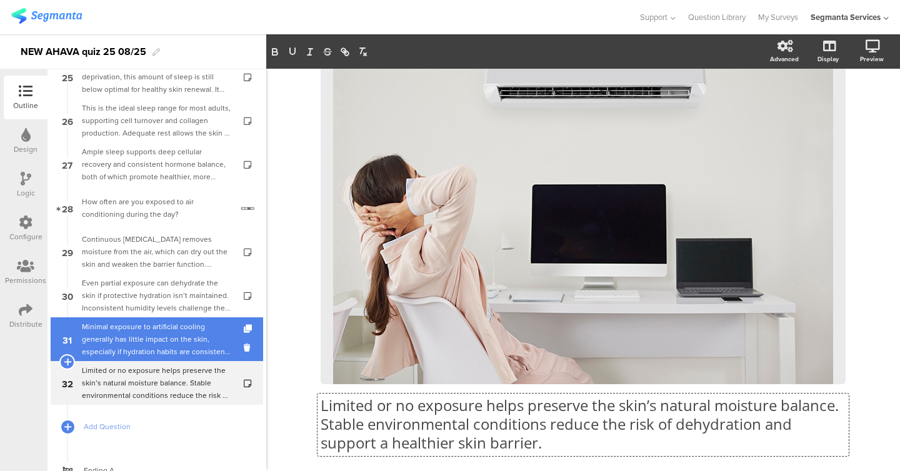
click at [169, 356] on div "Minimal exposure to artificial cooling generally has little impact on the skin,…" at bounding box center [156, 339] width 149 height 37
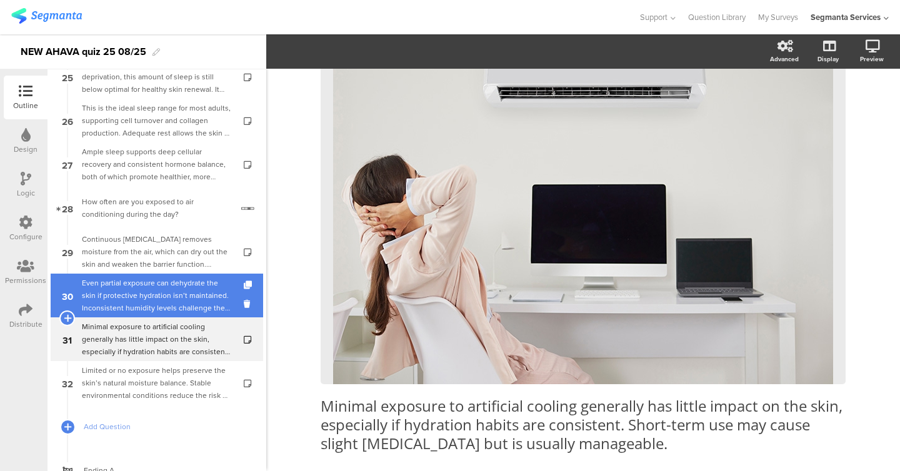
click at [161, 304] on div "Even partial exposure can dehydrate the skin if protective hydration isn’t main…" at bounding box center [156, 295] width 149 height 37
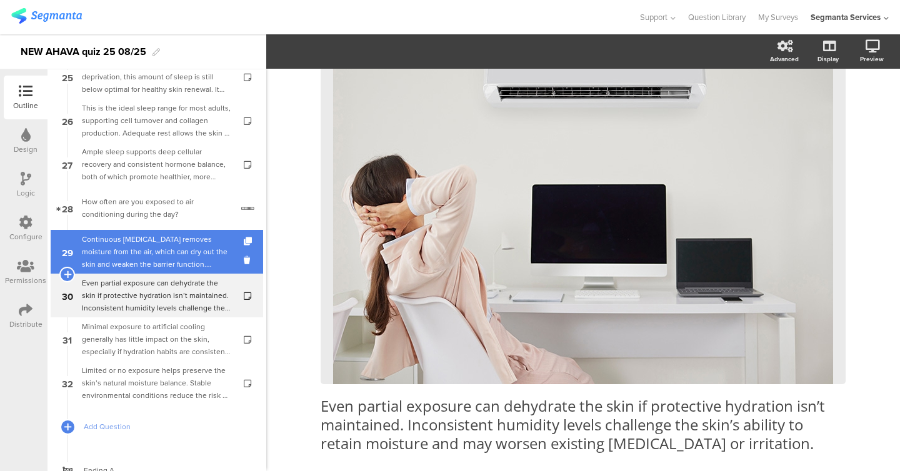
click at [159, 256] on div "Continuous exposure to air conditioning removes moisture from the air, which ca…" at bounding box center [156, 251] width 149 height 37
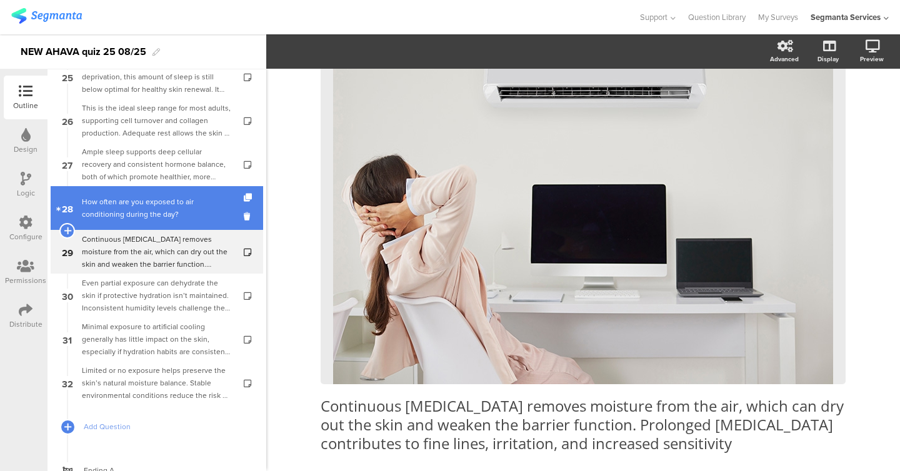
click at [162, 209] on div "How often are you exposed to air conditioning during the day?" at bounding box center [157, 208] width 150 height 25
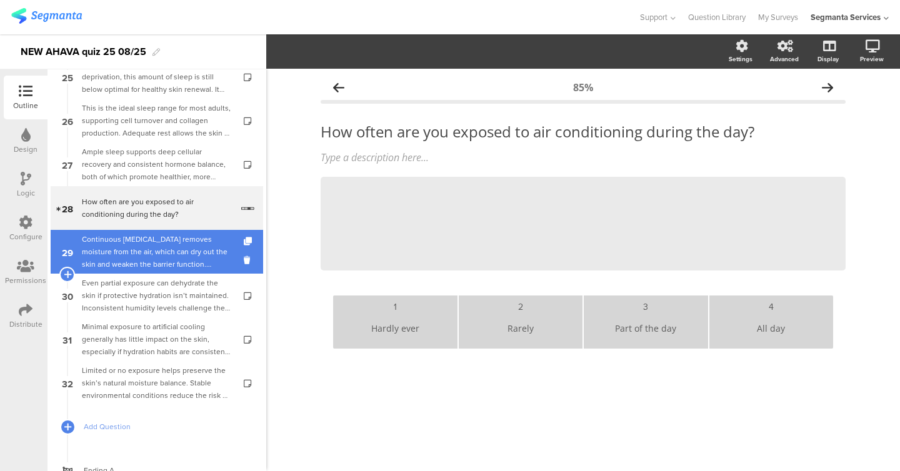
click at [163, 254] on div "Continuous exposure to air conditioning removes moisture from the air, which ca…" at bounding box center [156, 251] width 149 height 37
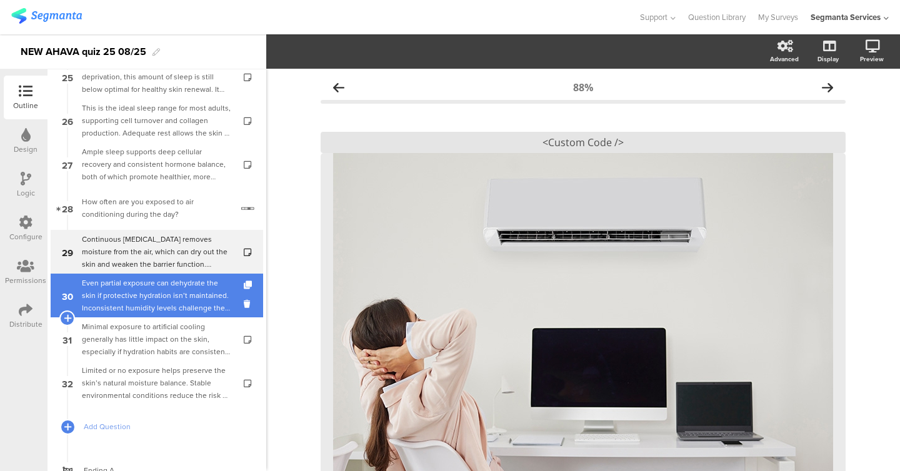
click at [169, 280] on div "Even partial exposure can dehydrate the skin if protective hydration isn’t main…" at bounding box center [156, 295] width 149 height 37
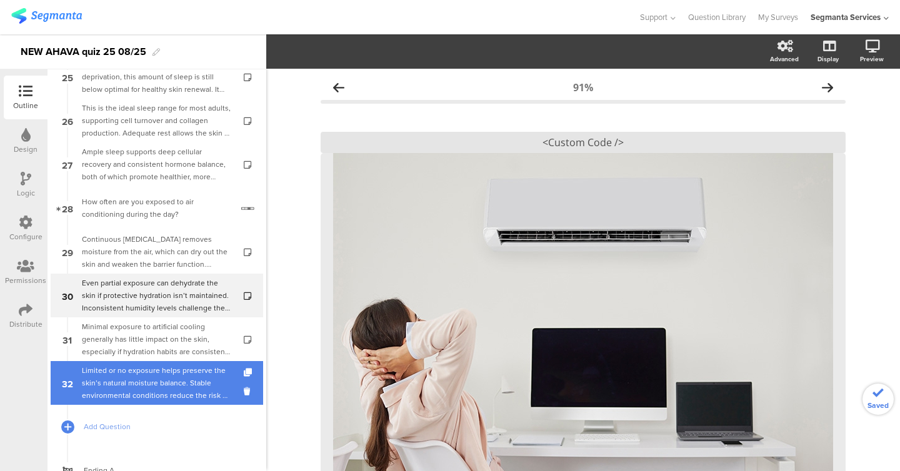
click at [177, 367] on div "Limited or no exposure helps preserve the skin’s natural moisture balance. Stab…" at bounding box center [156, 382] width 149 height 37
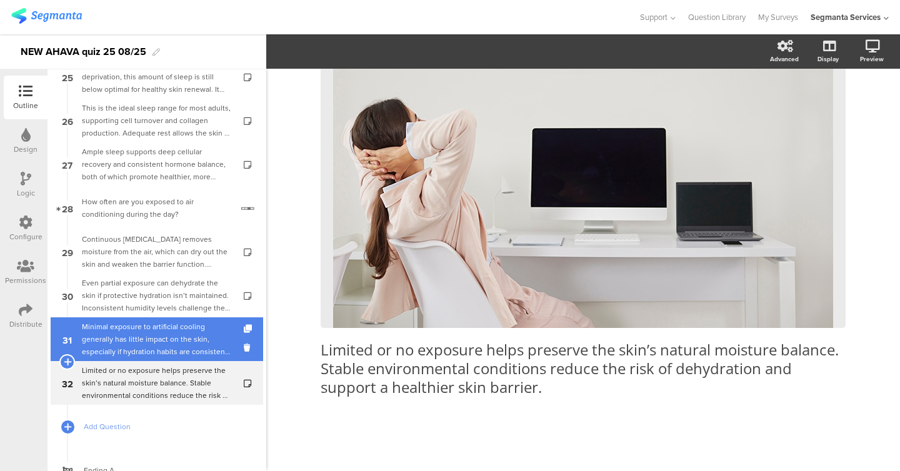
scroll to position [1163, 0]
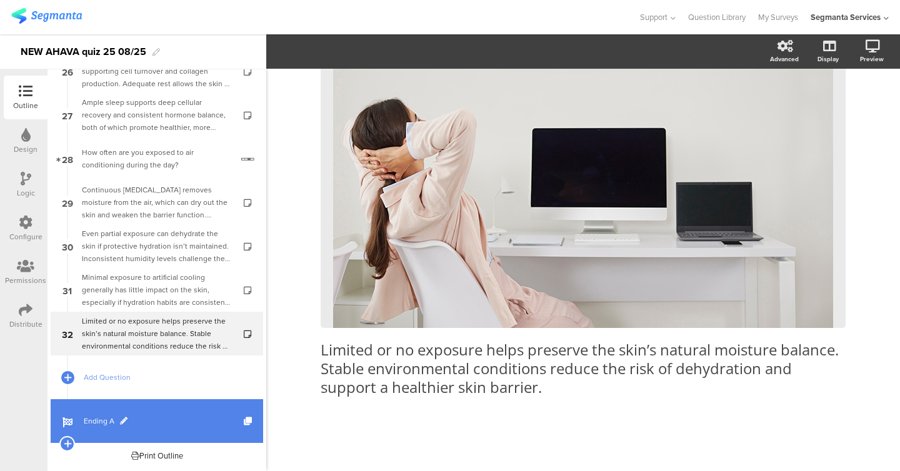
click at [128, 416] on span "Ending A" at bounding box center [164, 421] width 160 height 12
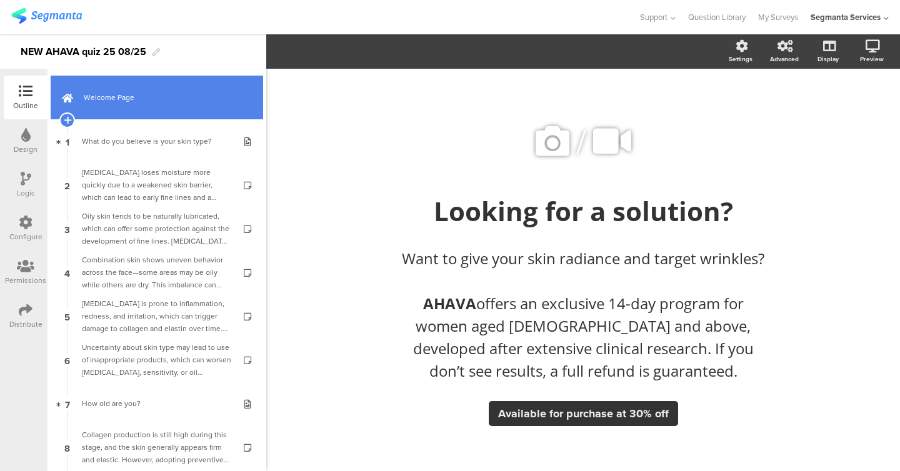
click at [98, 111] on link "Welcome Page" at bounding box center [157, 98] width 212 height 44
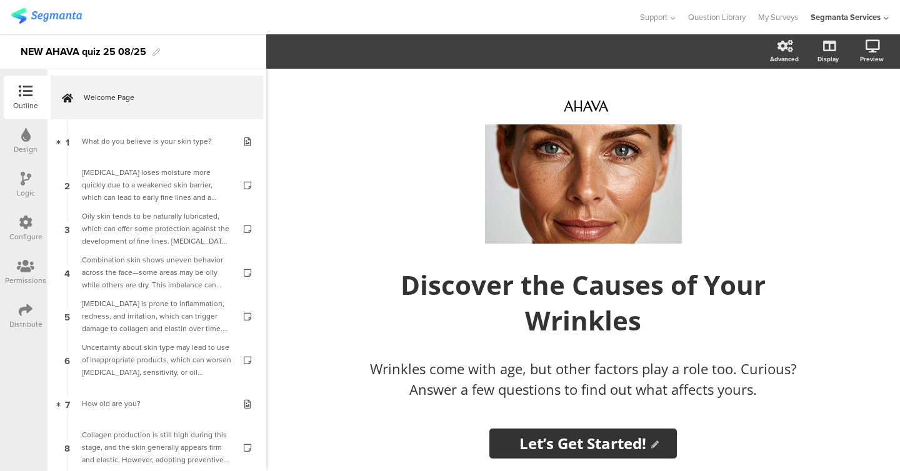
click at [35, 176] on div "Logic" at bounding box center [26, 185] width 44 height 44
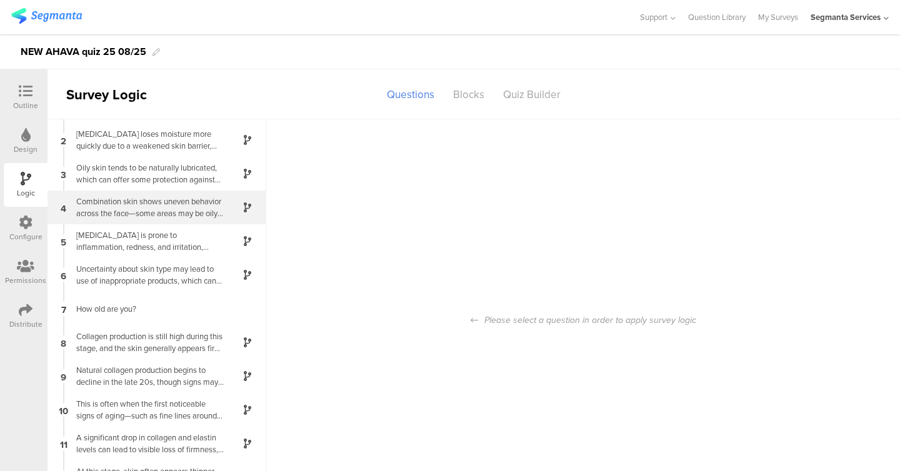
scroll to position [34, 0]
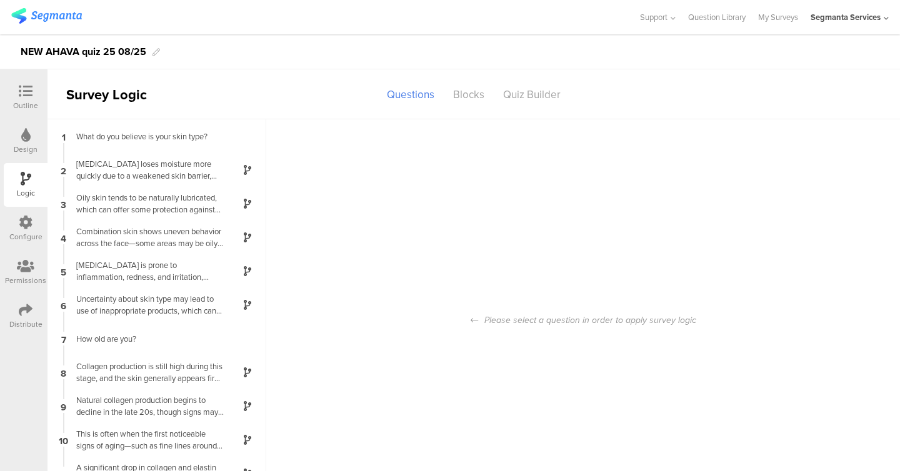
scroll to position [34, 0]
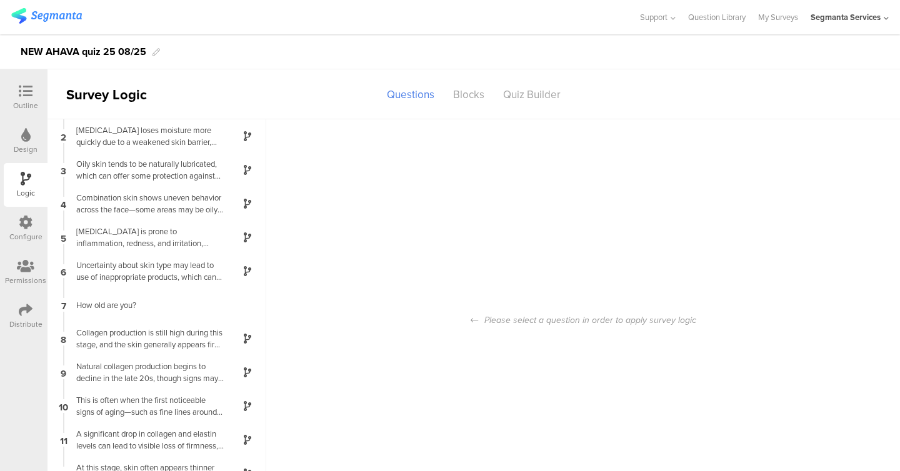
click at [27, 97] on icon at bounding box center [26, 91] width 14 height 14
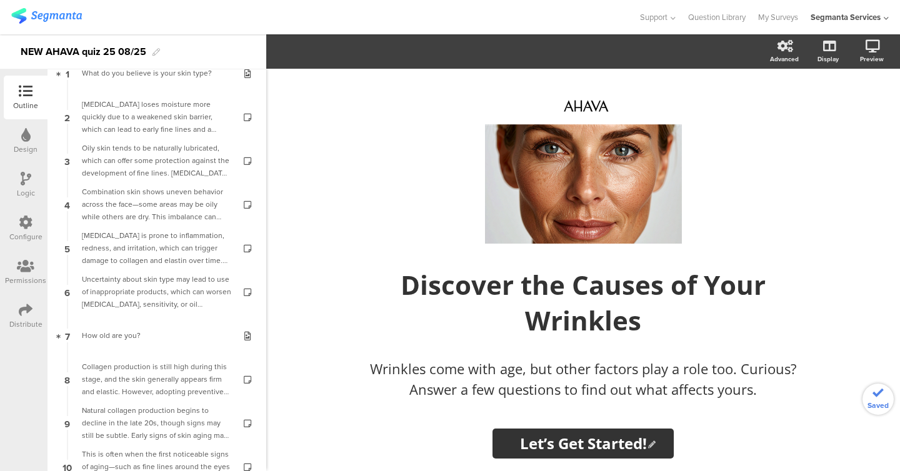
scroll to position [82, 0]
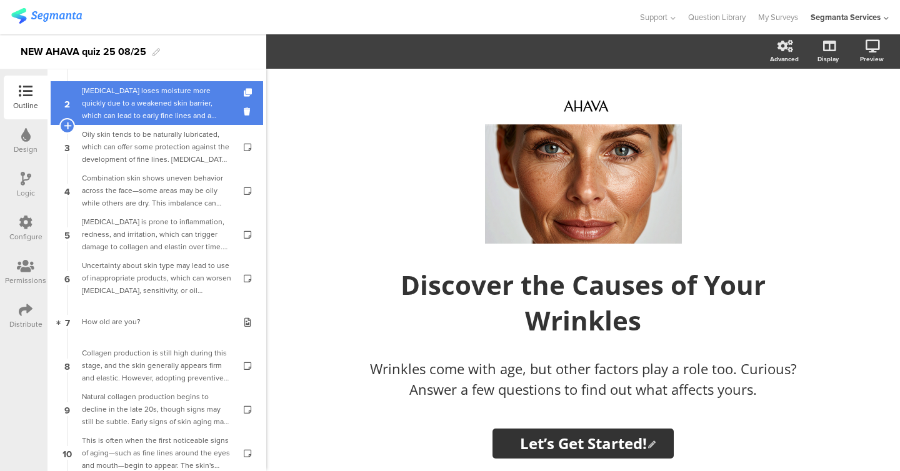
click at [164, 101] on div "Dry skin loses moisture more quickly due to a weakened skin barrier, which can …" at bounding box center [156, 102] width 149 height 37
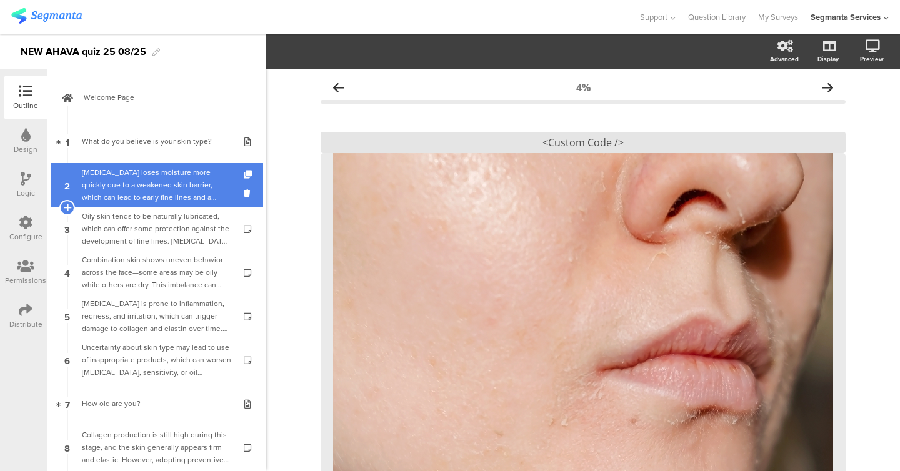
click at [164, 101] on span "Welcome Page" at bounding box center [164, 97] width 160 height 12
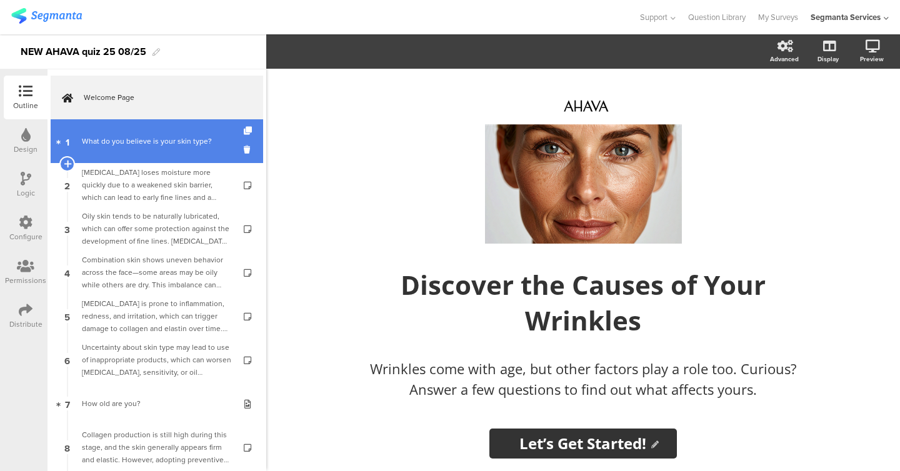
click at [156, 155] on link "1 What do you believe is your skin type?" at bounding box center [157, 141] width 212 height 44
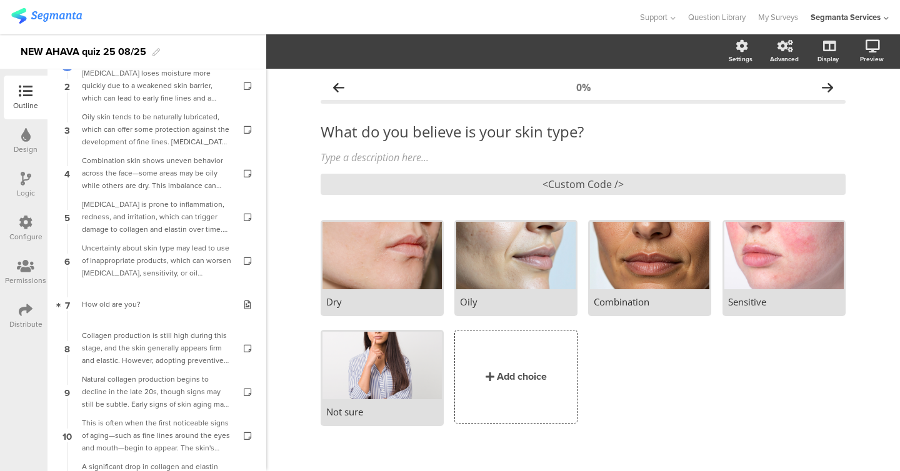
scroll to position [162, 0]
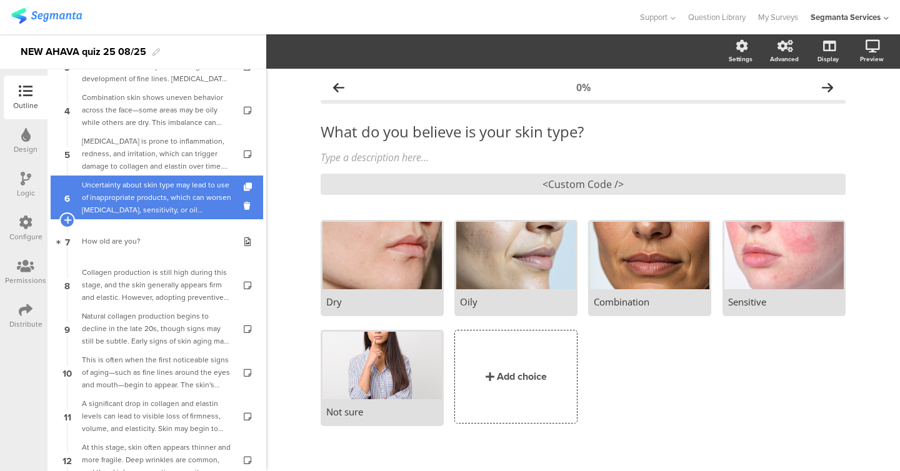
click at [149, 205] on div "Uncertainty about skin type may lead to use of inappropriate products, which ca…" at bounding box center [156, 197] width 149 height 37
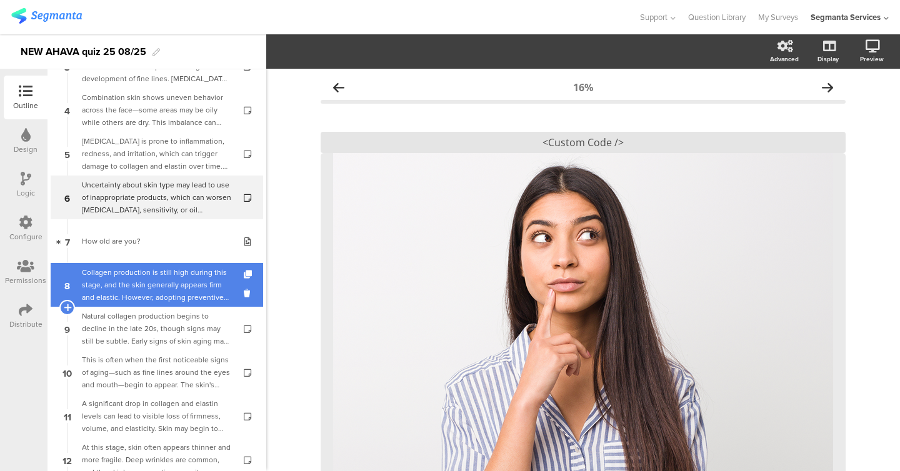
click at [144, 263] on link "8 Collagen production is still high during this stage, and the skin generally a…" at bounding box center [157, 285] width 212 height 44
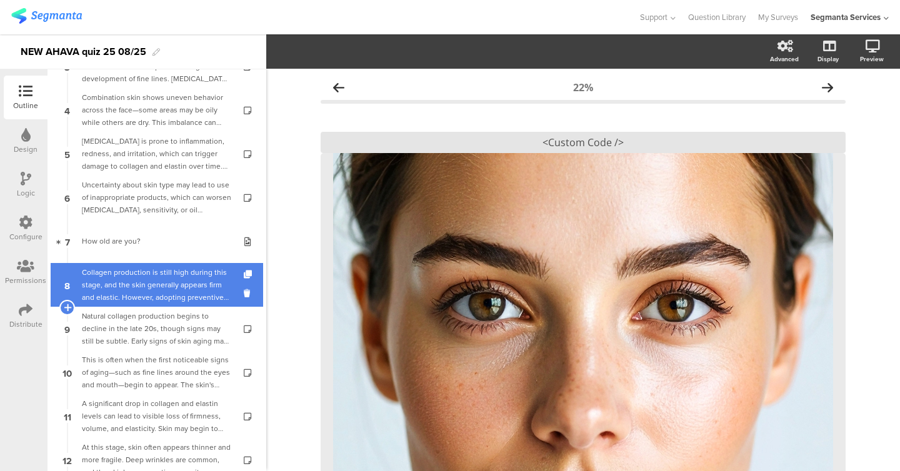
click at [144, 306] on link "8 Collagen production is still high during this stage, and the skin generally a…" at bounding box center [157, 285] width 212 height 44
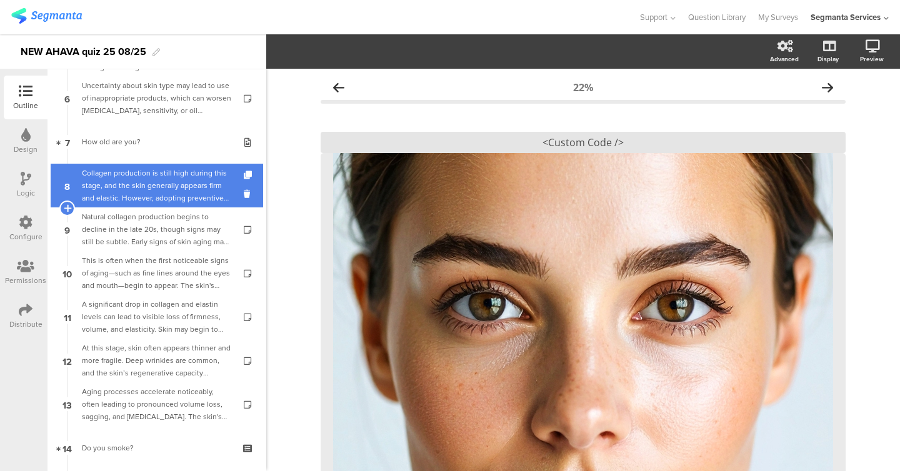
scroll to position [318, 0]
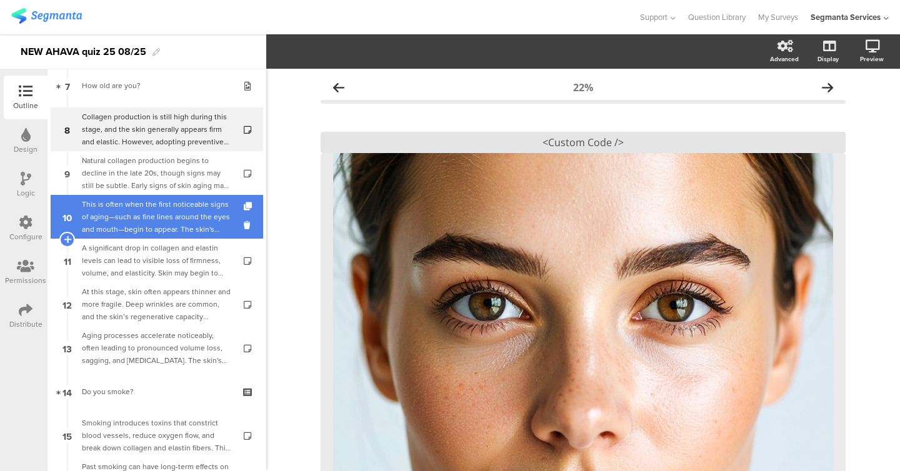
click at [141, 232] on div "This is often when the first noticeable signs of aging—such as fine lines aroun…" at bounding box center [156, 216] width 149 height 37
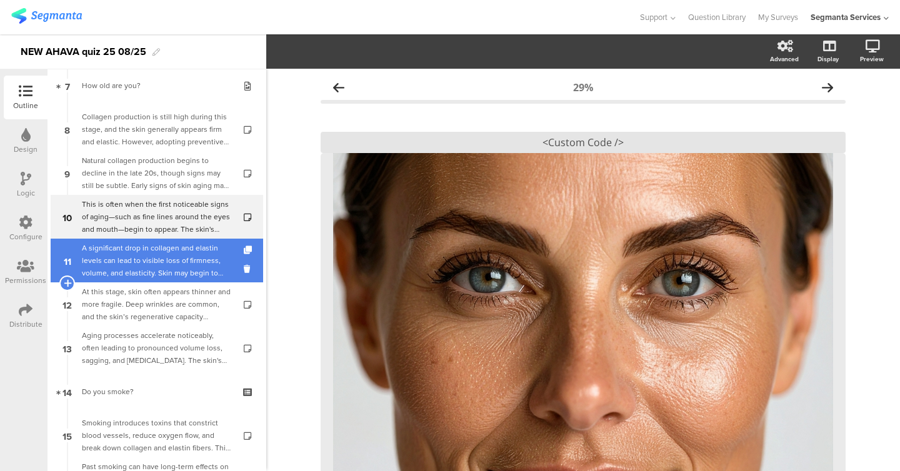
click at [138, 262] on div "A significant drop in collagen and elastin levels can lead to visible loss of f…" at bounding box center [156, 260] width 149 height 37
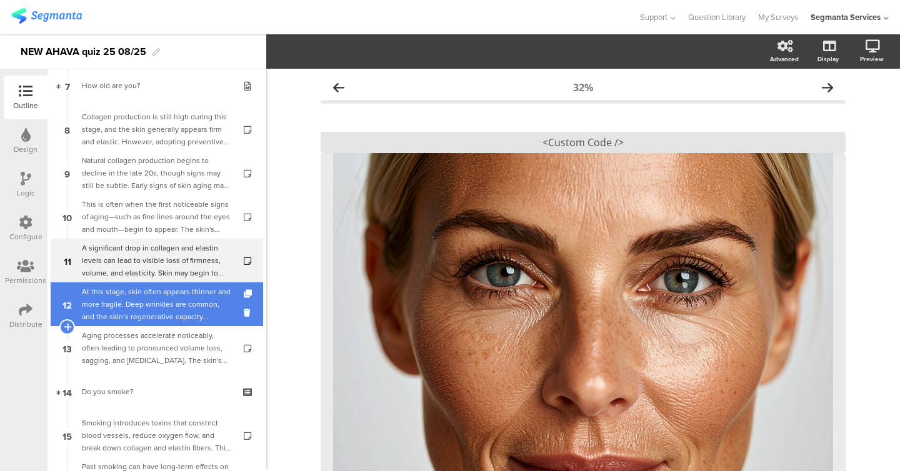
click at [138, 286] on div "At this stage, skin often appears thinner and more fragile. Deep wrinkles are c…" at bounding box center [156, 304] width 149 height 37
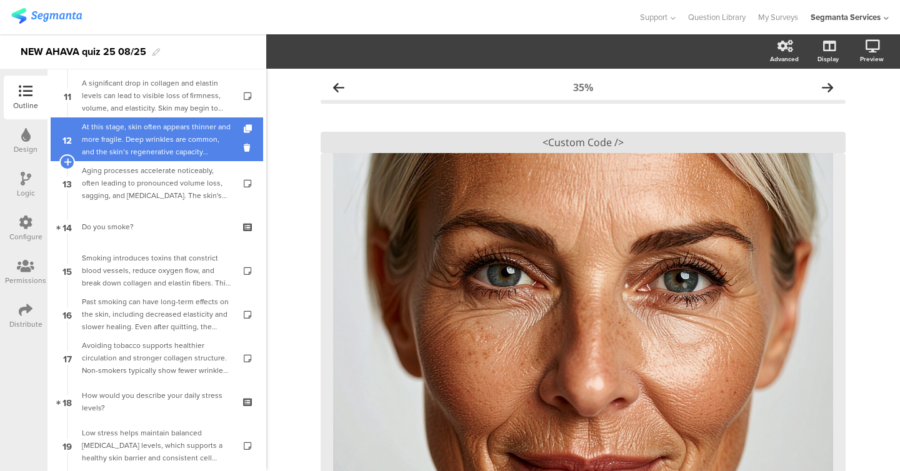
scroll to position [552, 0]
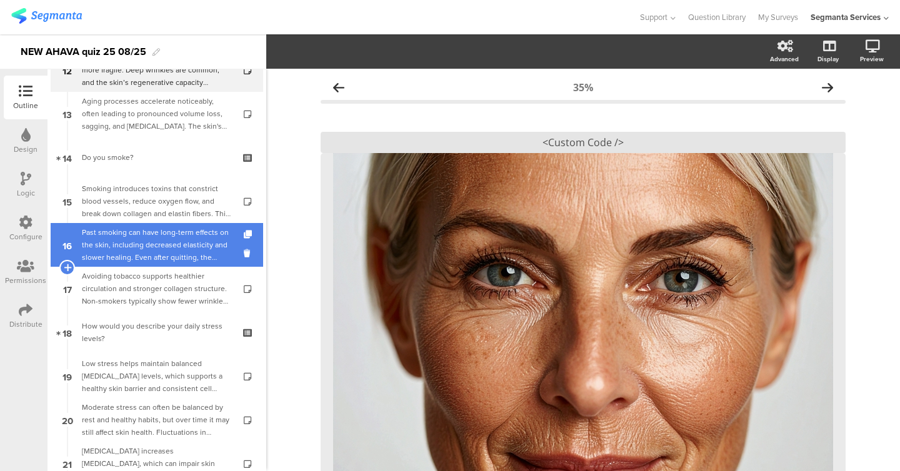
click at [144, 230] on div "Past smoking can have long-term effects on the skin, including decreased elasti…" at bounding box center [156, 244] width 149 height 37
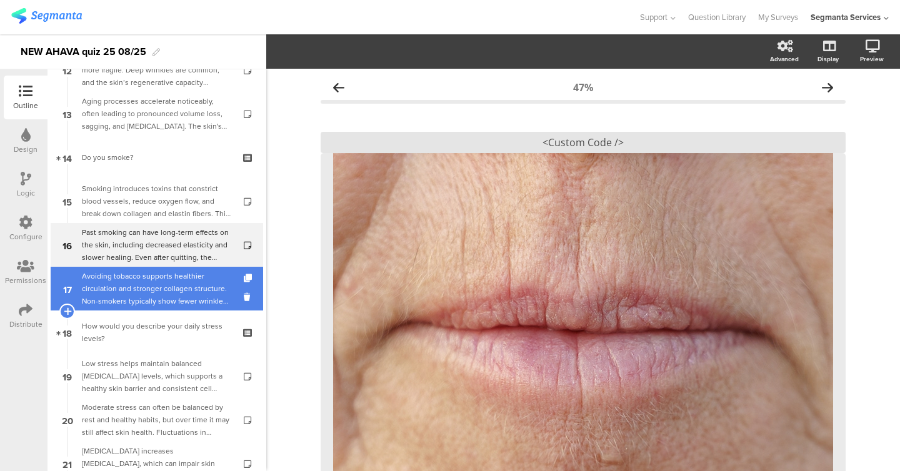
click at [141, 308] on link "17 Avoiding tobacco supports healthier circulation and stronger collagen struct…" at bounding box center [157, 289] width 212 height 44
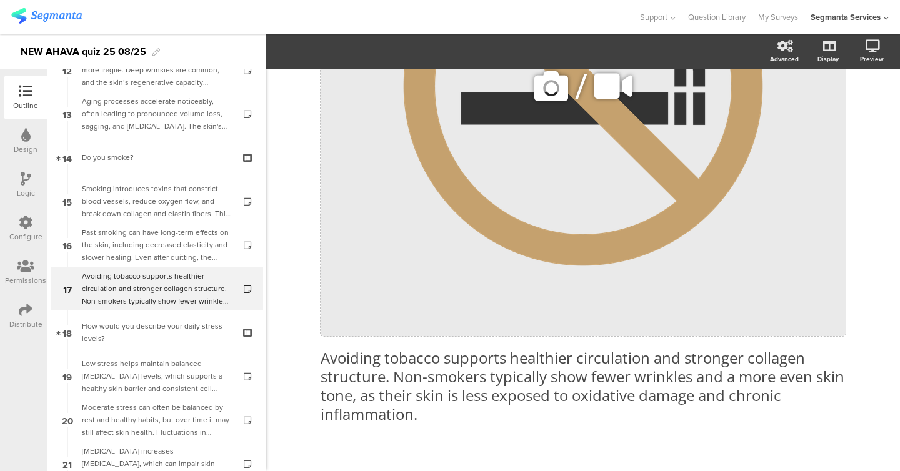
scroll to position [344, 0]
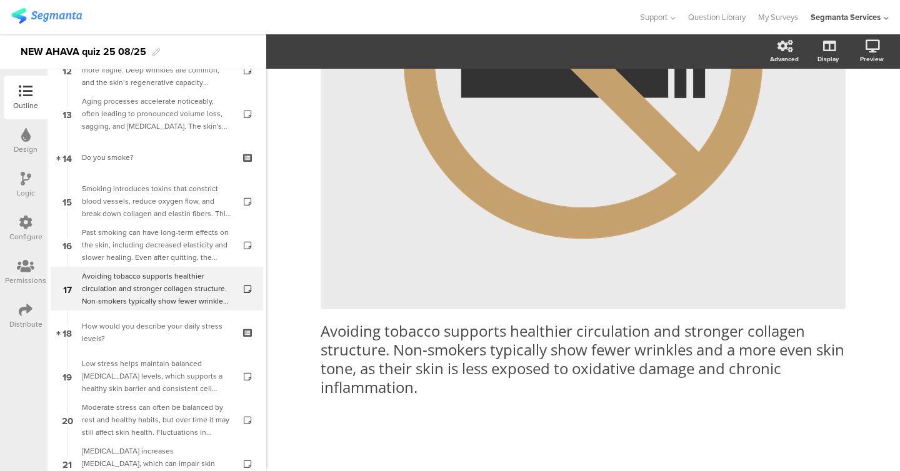
click at [12, 187] on div "Logic" at bounding box center [26, 185] width 44 height 44
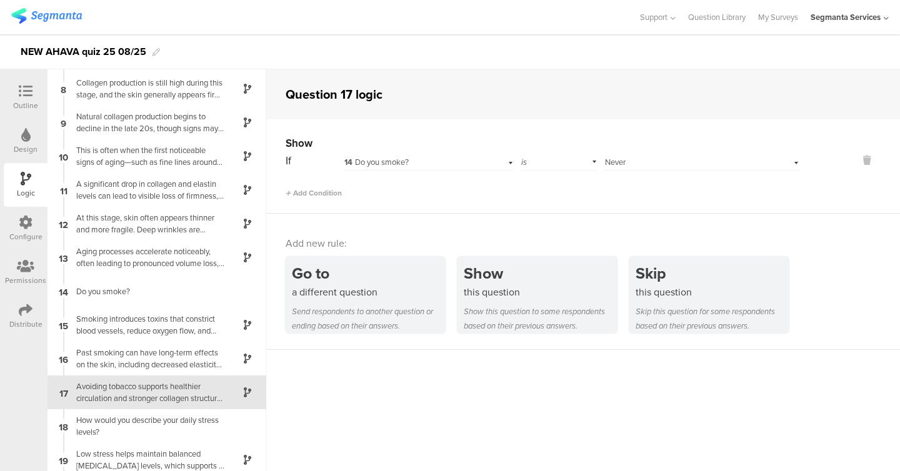
scroll to position [356, 0]
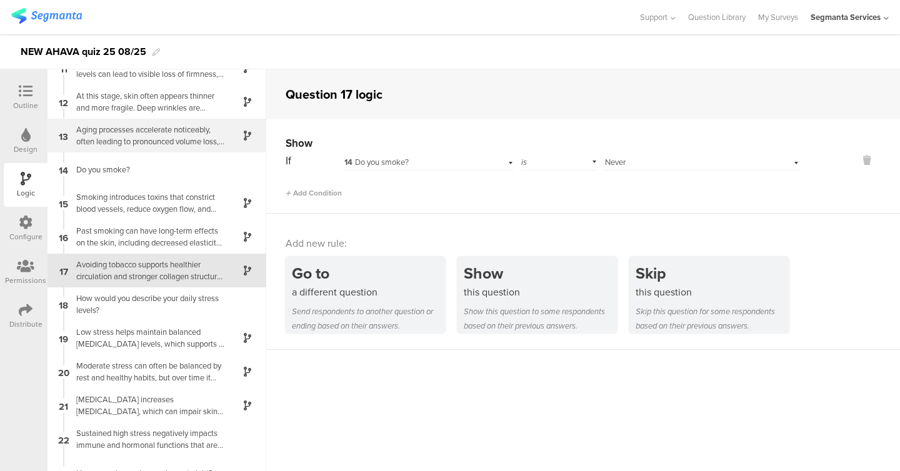
click at [139, 151] on div "13 Aging processes accelerate noticeably, often leading to pronounced volume lo…" at bounding box center [156, 136] width 219 height 34
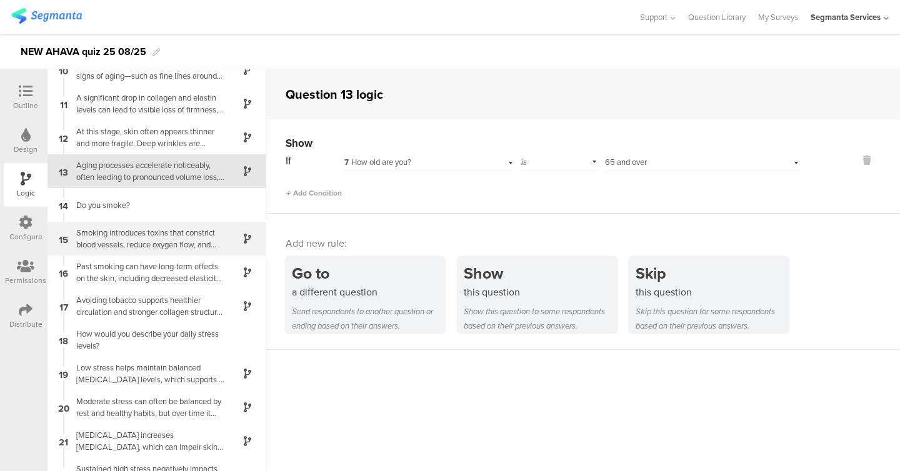
scroll to position [321, 0]
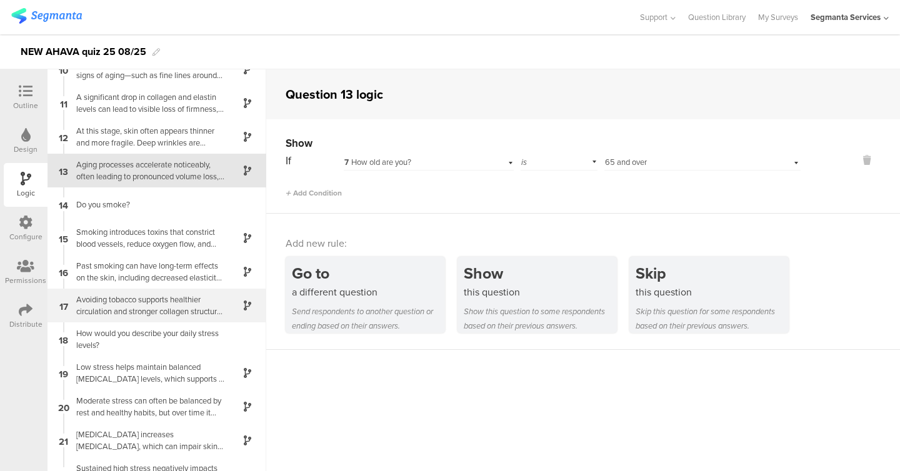
click at [145, 314] on div "Avoiding tobacco supports healthier circulation and stronger collagen structure…" at bounding box center [147, 306] width 156 height 24
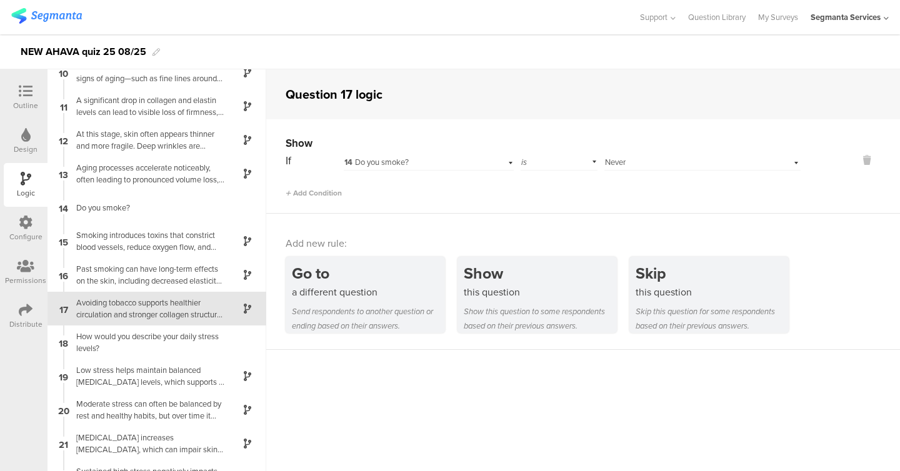
scroll to position [356, 0]
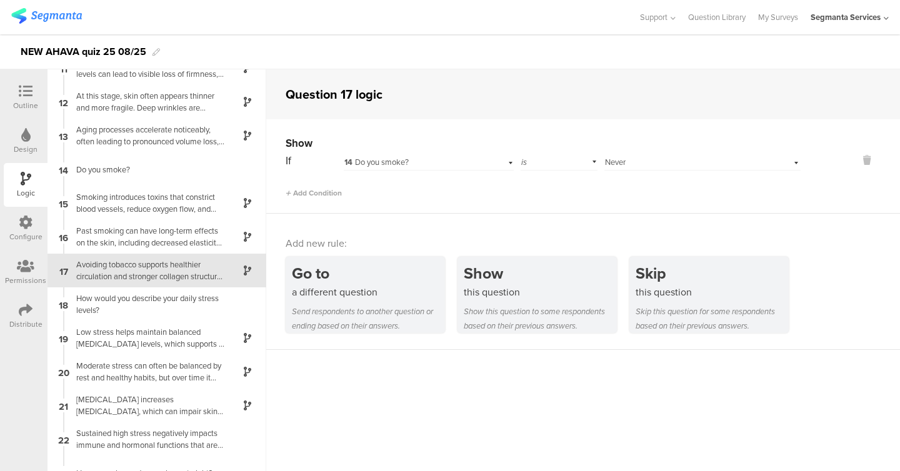
click at [145, 314] on div "How would you describe your daily stress levels?" at bounding box center [147, 304] width 156 height 24
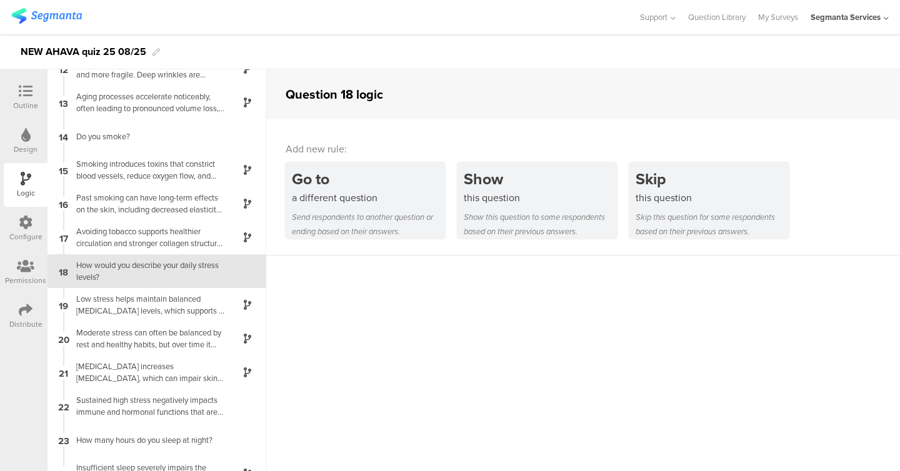
scroll to position [389, 0]
click at [145, 314] on div "Low stress helps maintain balanced cortisol levels, which supports a healthy sk…" at bounding box center [147, 304] width 156 height 24
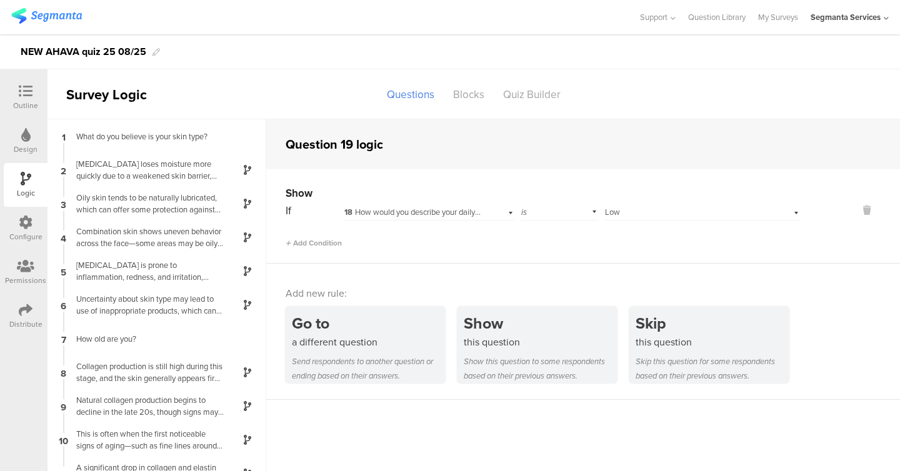
click at [25, 85] on icon at bounding box center [26, 91] width 14 height 14
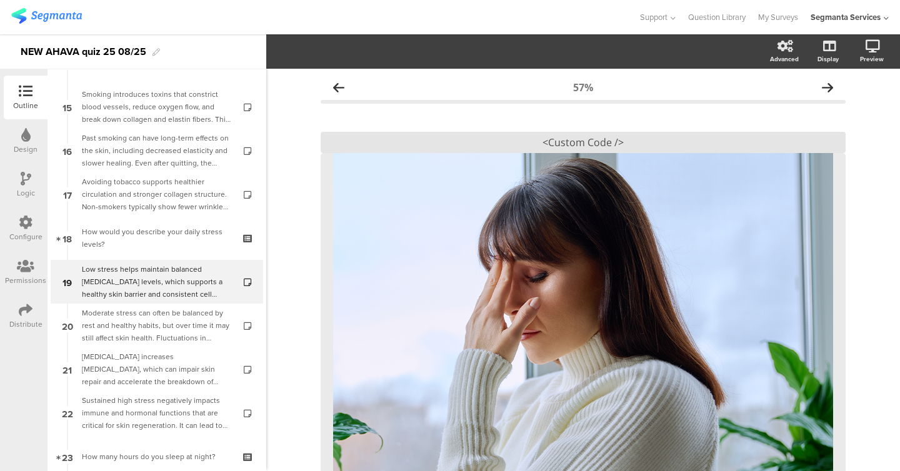
scroll to position [658, 0]
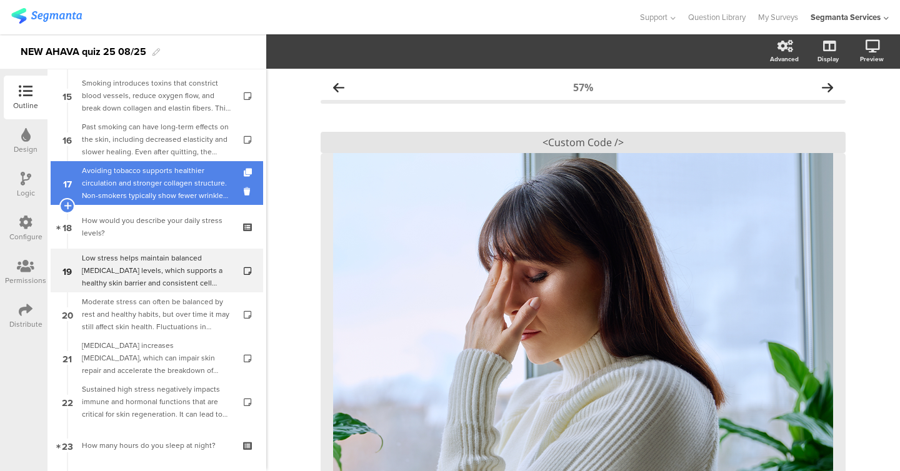
click at [151, 186] on div "Avoiding tobacco supports healthier circulation and stronger collagen structure…" at bounding box center [156, 182] width 149 height 37
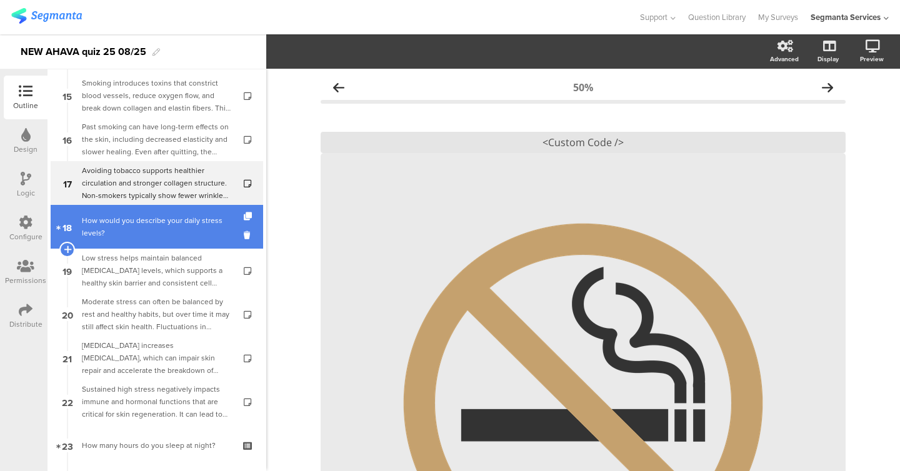
click at [147, 227] on div "How would you describe your daily stress levels?" at bounding box center [156, 226] width 149 height 25
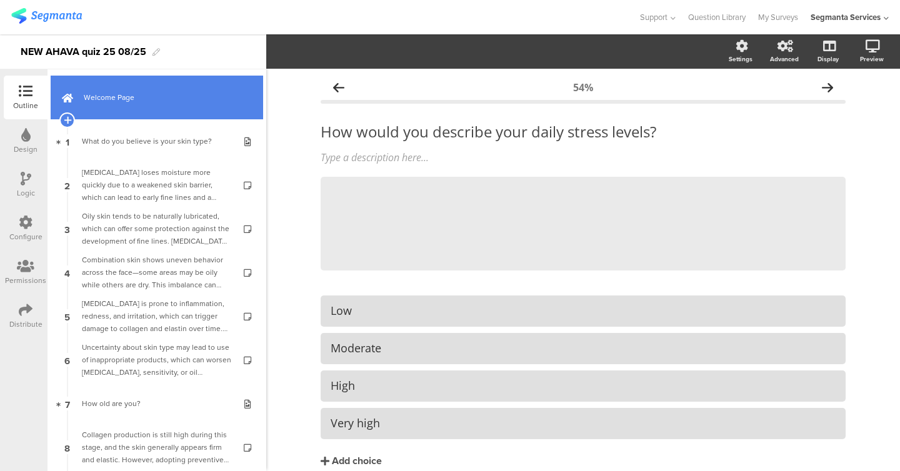
click at [134, 112] on link "Welcome Page" at bounding box center [157, 98] width 212 height 44
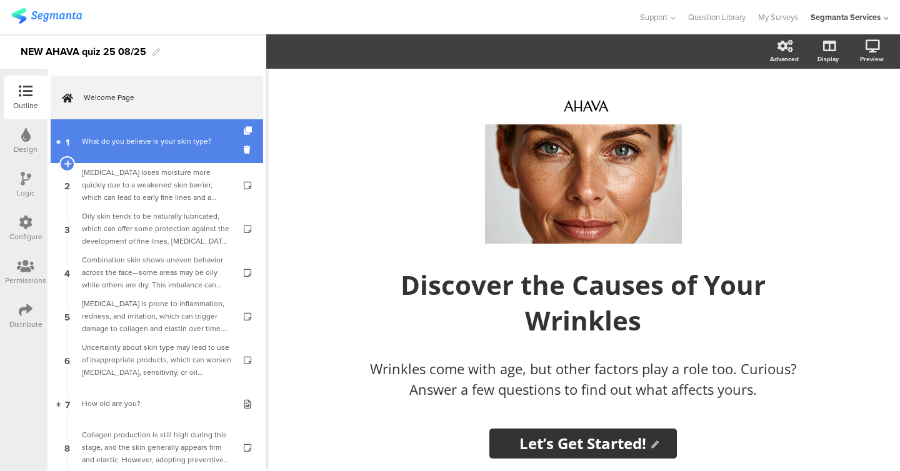
click at [157, 126] on link "1 What do you believe is your skin type?" at bounding box center [157, 141] width 212 height 44
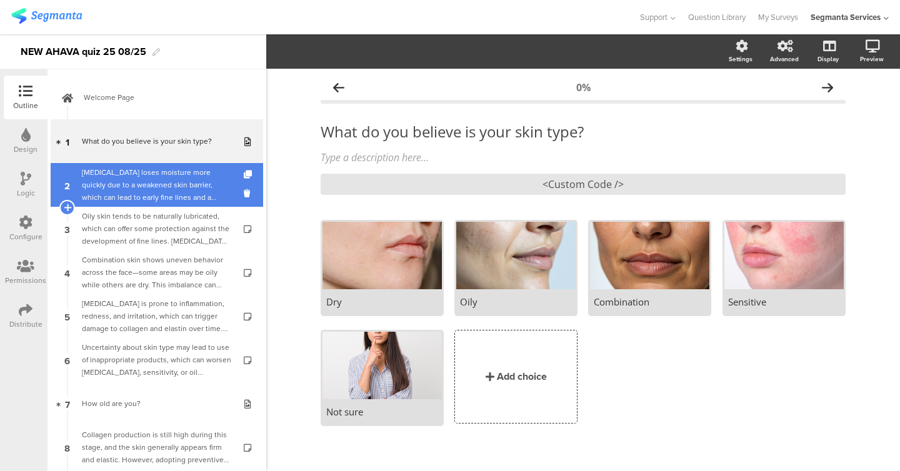
click at [159, 167] on div "Dry skin loses moisture more quickly due to a weakened skin barrier, which can …" at bounding box center [156, 184] width 149 height 37
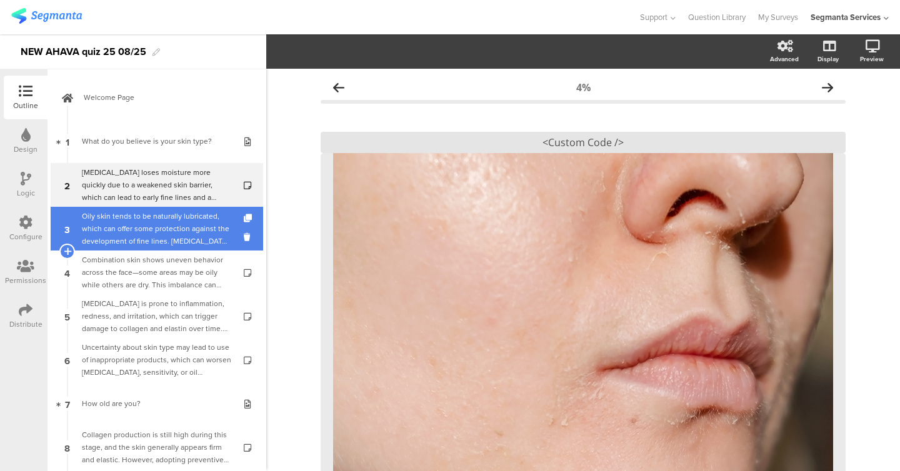
click at [157, 221] on div "Oily skin tends to be naturally lubricated, which can offer some protection aga…" at bounding box center [156, 228] width 149 height 37
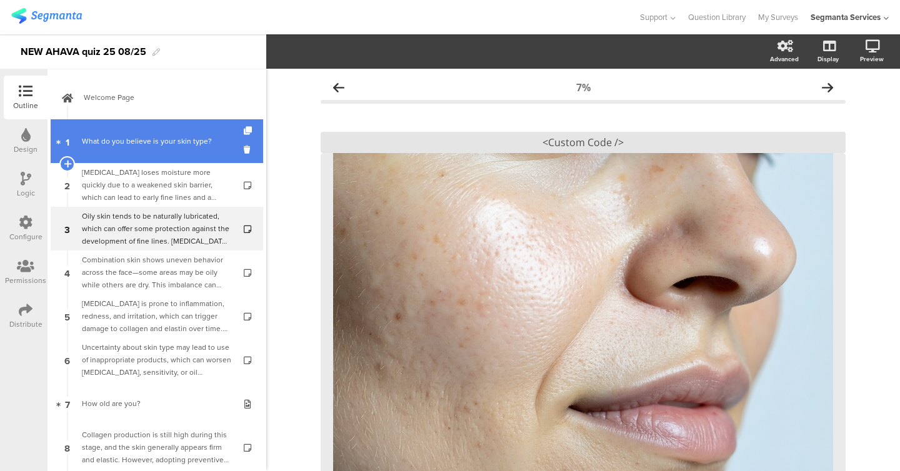
click at [164, 142] on div "What do you believe is your skin type?" at bounding box center [156, 141] width 149 height 12
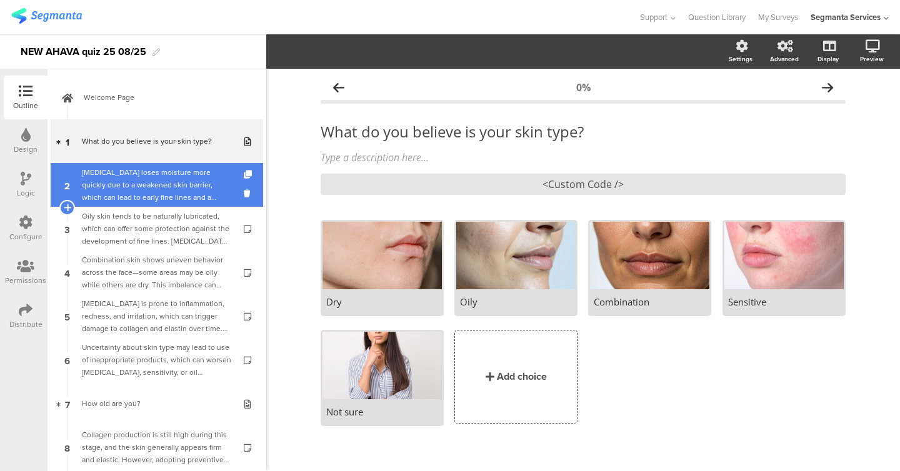
click at [180, 199] on div "Dry skin loses moisture more quickly due to a weakened skin barrier, which can …" at bounding box center [156, 184] width 149 height 37
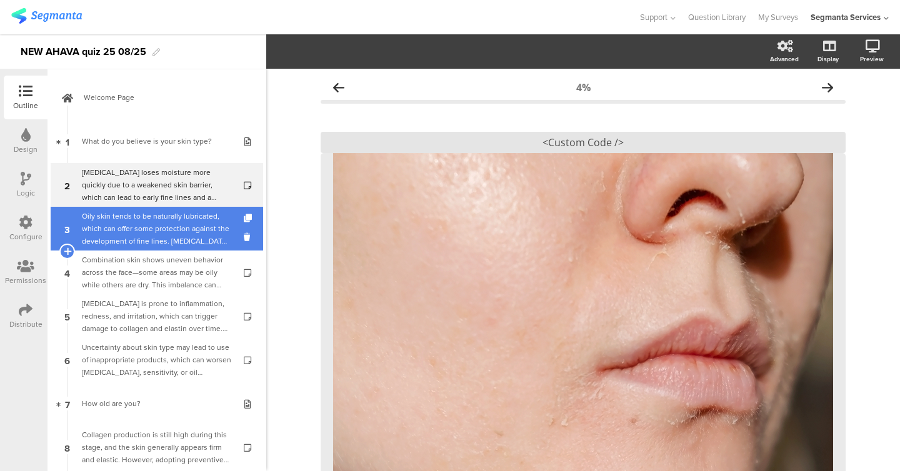
click at [172, 232] on div "Oily skin tends to be naturally lubricated, which can offer some protection aga…" at bounding box center [156, 228] width 149 height 37
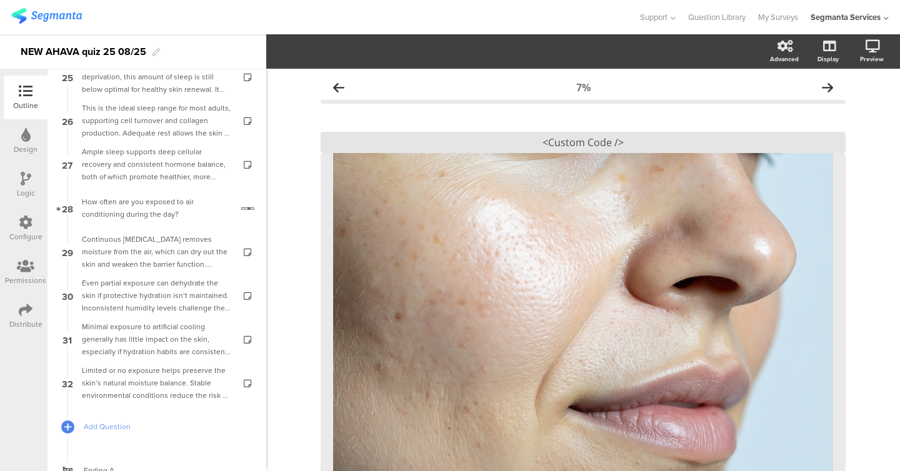
scroll to position [1112, 0]
click at [141, 222] on link "28 How often are you exposed to air conditioning during the day?" at bounding box center [157, 210] width 212 height 44
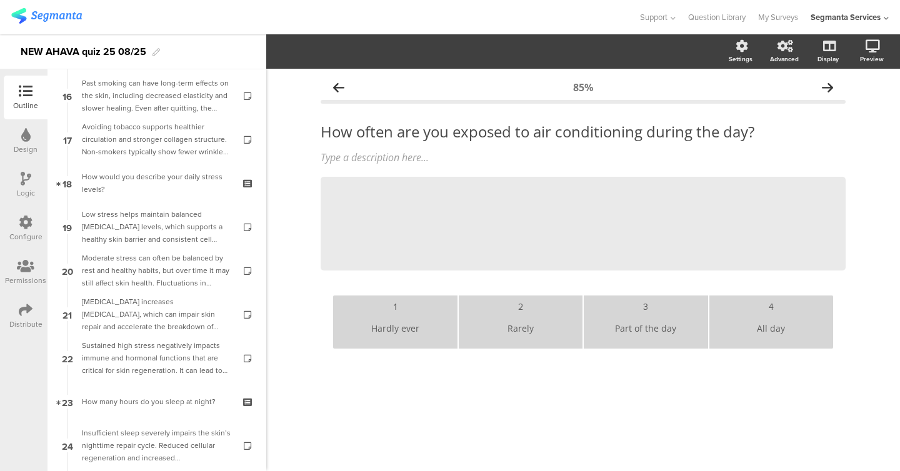
scroll to position [694, 0]
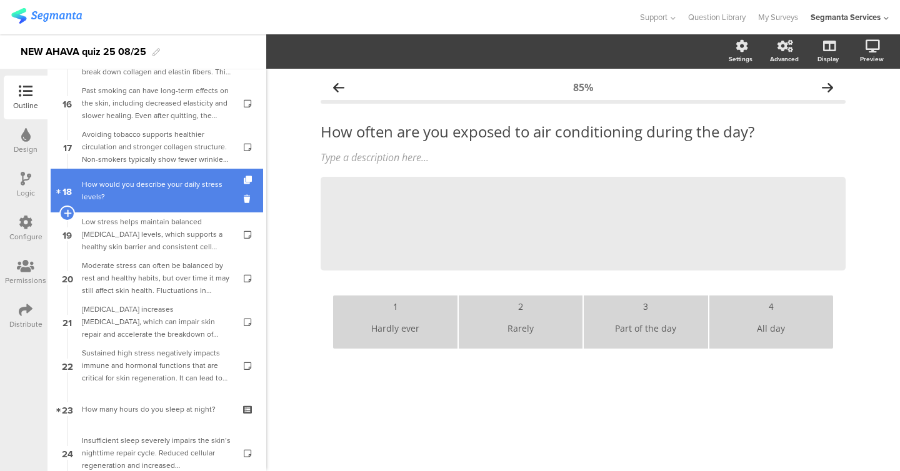
click at [141, 201] on div "How would you describe your daily stress levels?" at bounding box center [156, 190] width 149 height 25
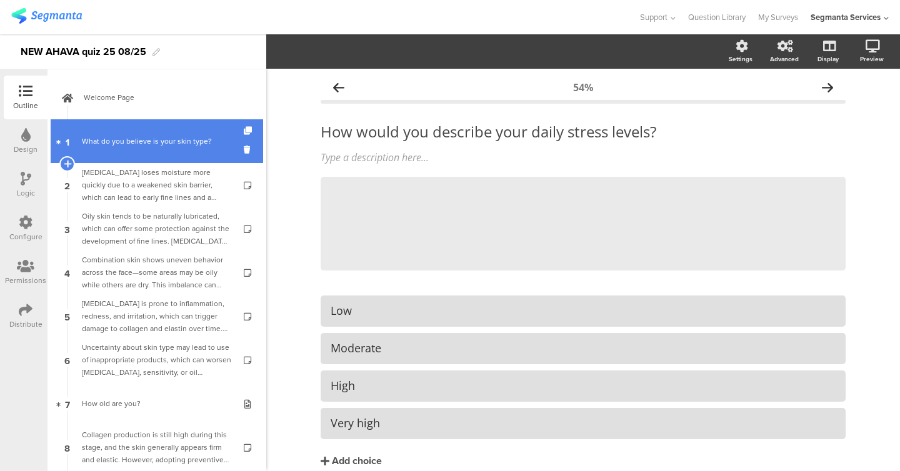
click at [142, 149] on link "1 What do you believe is your skin type?" at bounding box center [157, 141] width 212 height 44
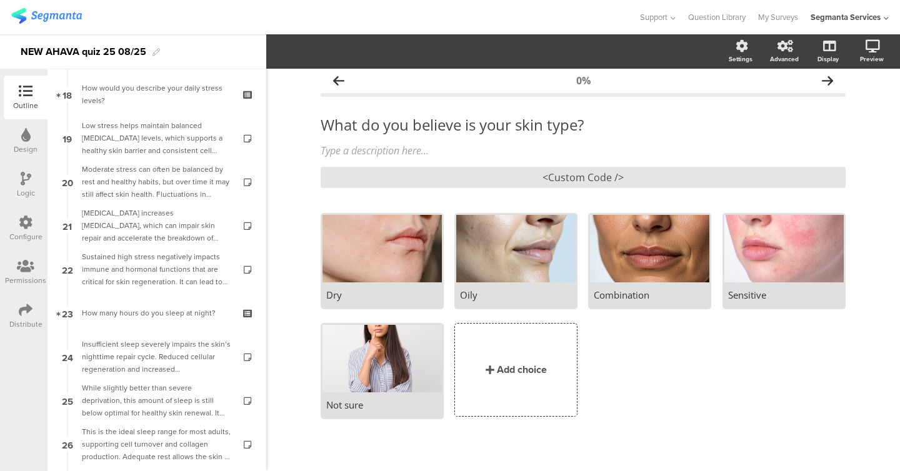
scroll to position [843, 0]
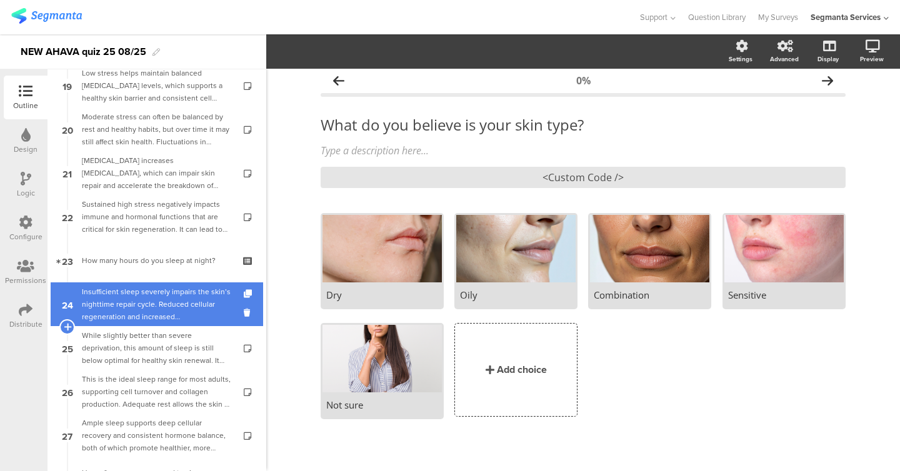
click at [131, 324] on link "24 Insufficient sleep severely impairs the skin’s nighttime repair cycle. Reduc…" at bounding box center [157, 304] width 212 height 44
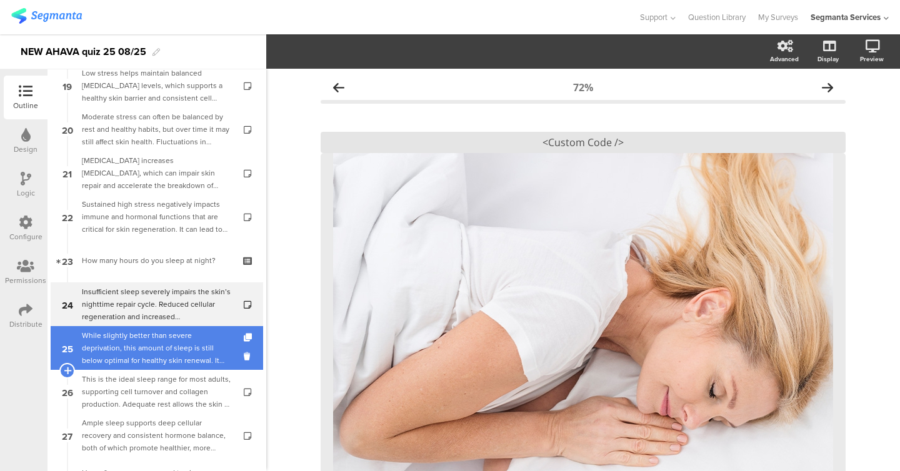
click at [132, 350] on div "While slightly better than severe deprivation, this amount of sleep is still be…" at bounding box center [156, 347] width 149 height 37
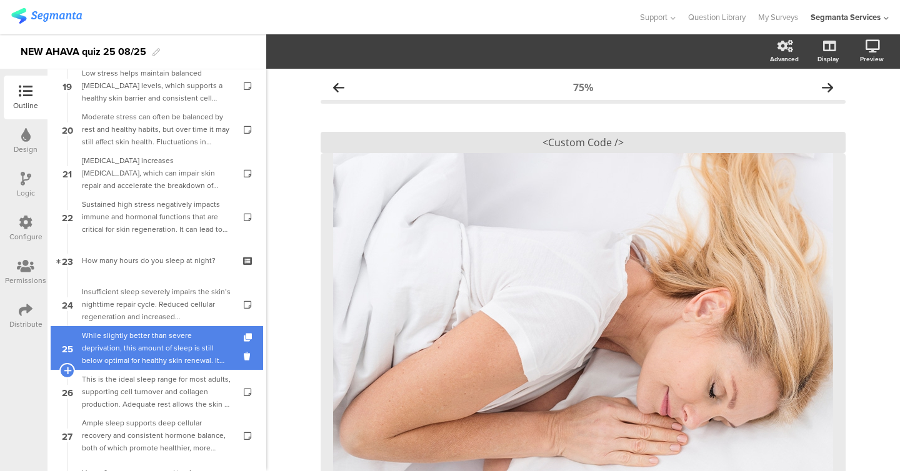
click at [146, 336] on div "While slightly better than severe deprivation, this amount of sleep is still be…" at bounding box center [156, 347] width 149 height 37
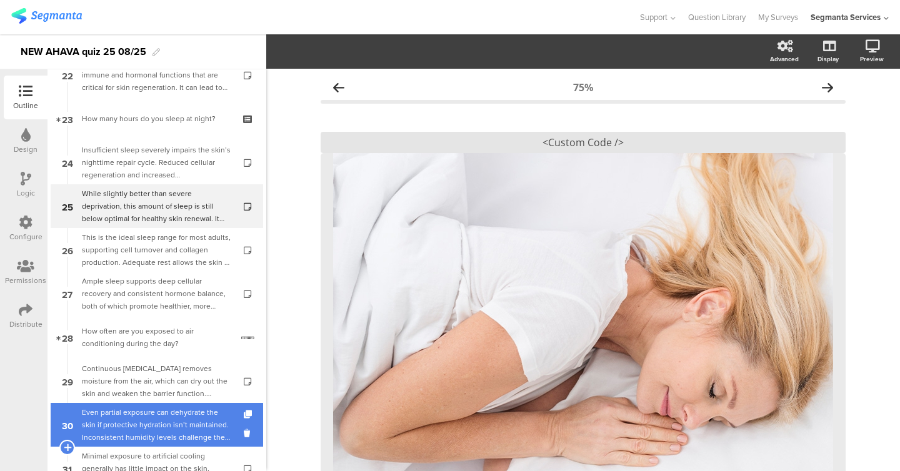
scroll to position [656, 0]
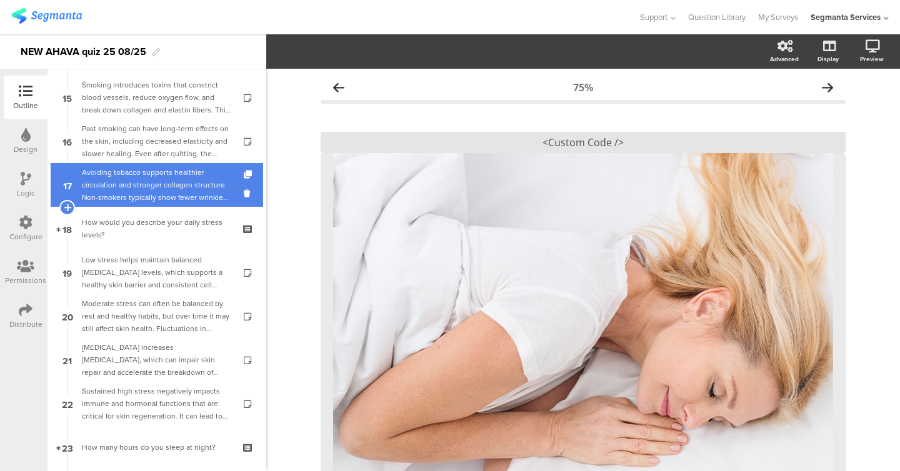
click at [135, 201] on div "Avoiding tobacco supports healthier circulation and stronger collagen structure…" at bounding box center [156, 184] width 149 height 37
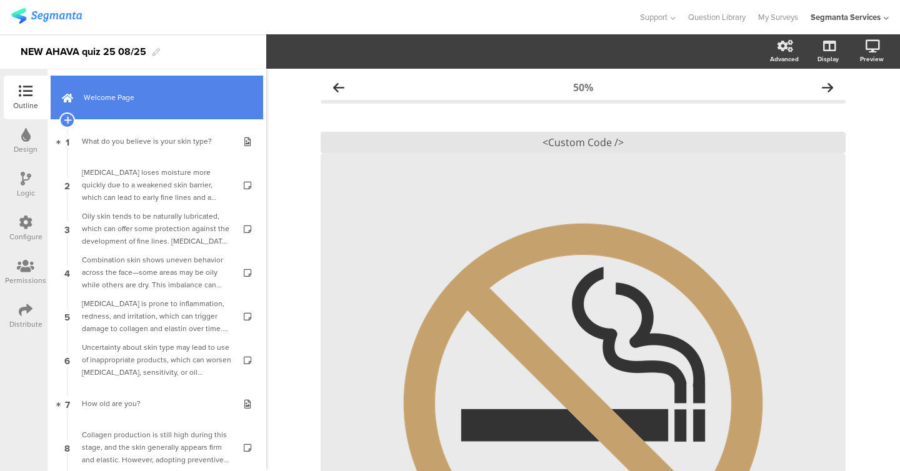
click at [163, 99] on span "Welcome Page" at bounding box center [164, 97] width 160 height 12
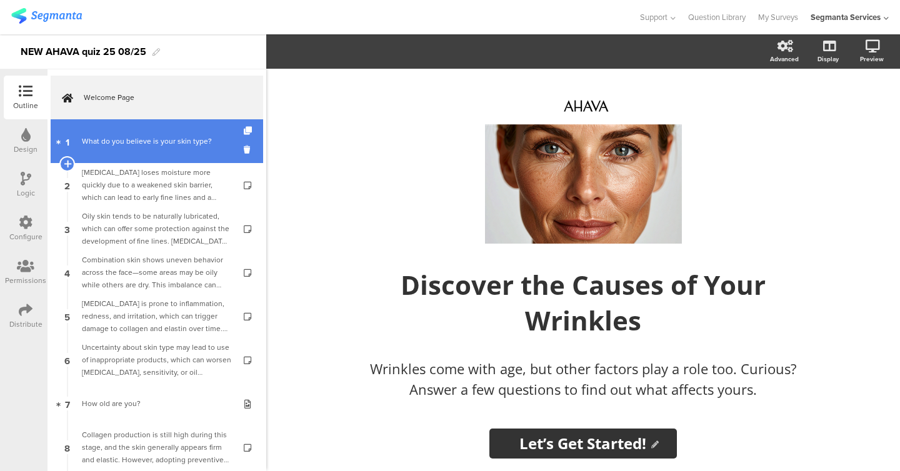
click at [156, 137] on div "What do you believe is your skin type?" at bounding box center [156, 141] width 149 height 12
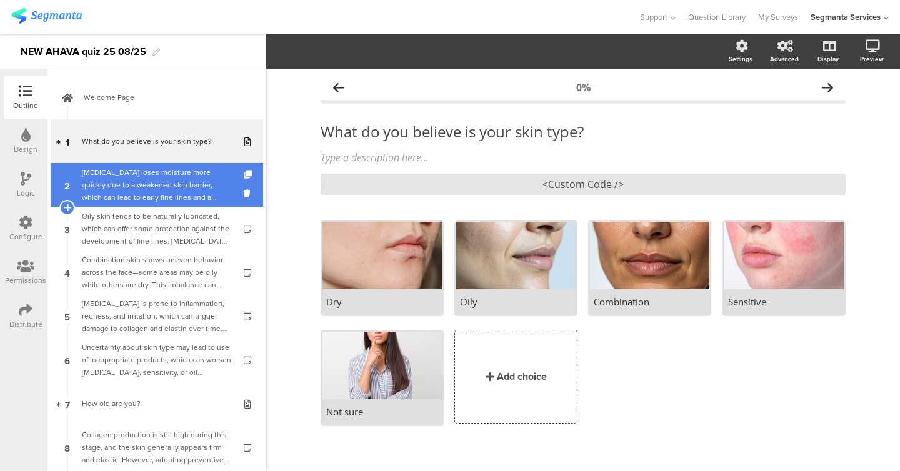
click at [164, 171] on div "Dry skin loses moisture more quickly due to a weakened skin barrier, which can …" at bounding box center [156, 184] width 149 height 37
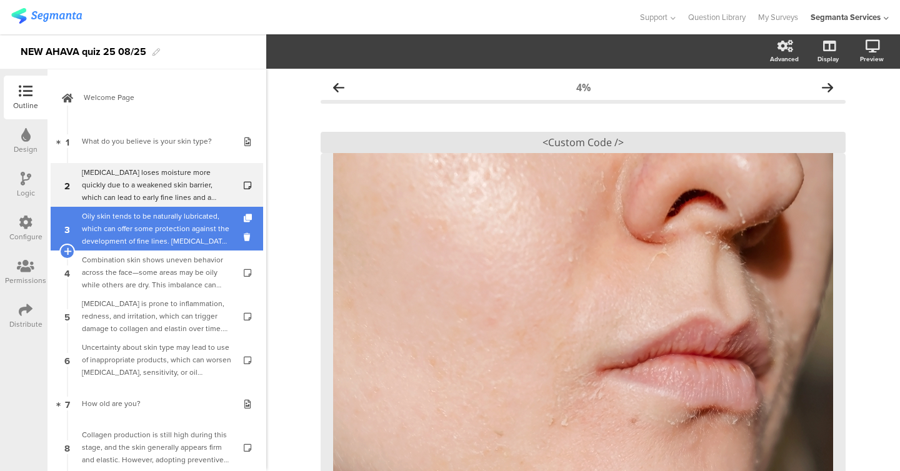
click at [165, 224] on div "Oily skin tends to be naturally lubricated, which can offer some protection aga…" at bounding box center [156, 228] width 149 height 37
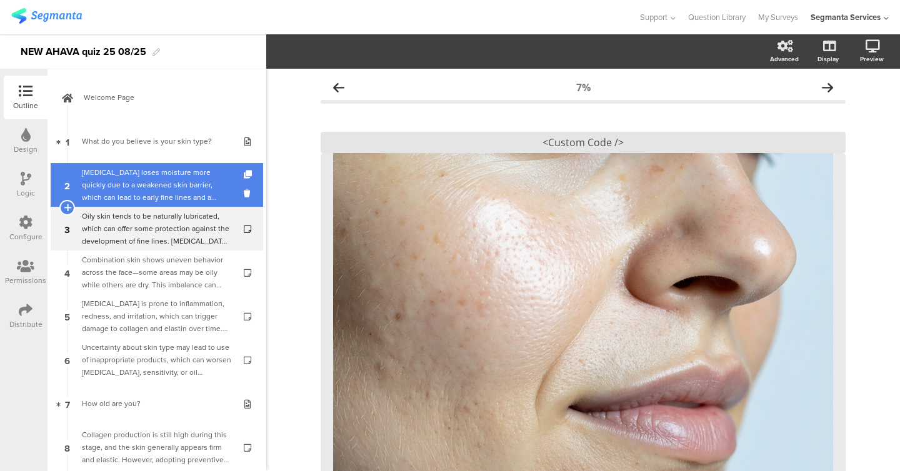
click at [161, 182] on div "Dry skin loses moisture more quickly due to a weakened skin barrier, which can …" at bounding box center [156, 184] width 149 height 37
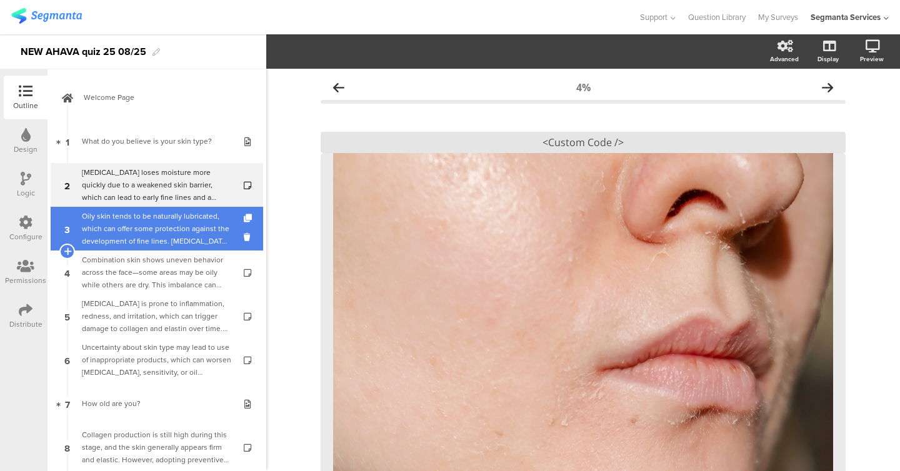
click at [161, 228] on div "Oily skin tends to be naturally lubricated, which can offer some protection aga…" at bounding box center [156, 228] width 149 height 37
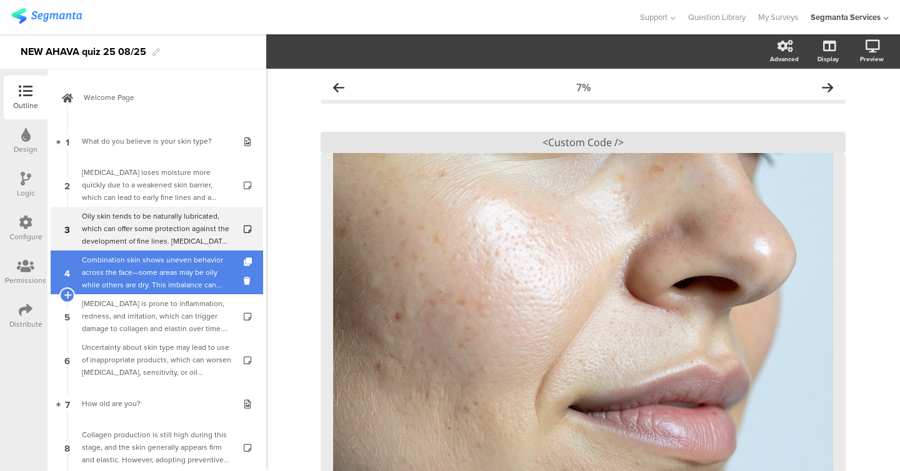
click at [161, 257] on div "Combination skin shows uneven behavior across the face—some areas may be oily w…" at bounding box center [156, 272] width 149 height 37
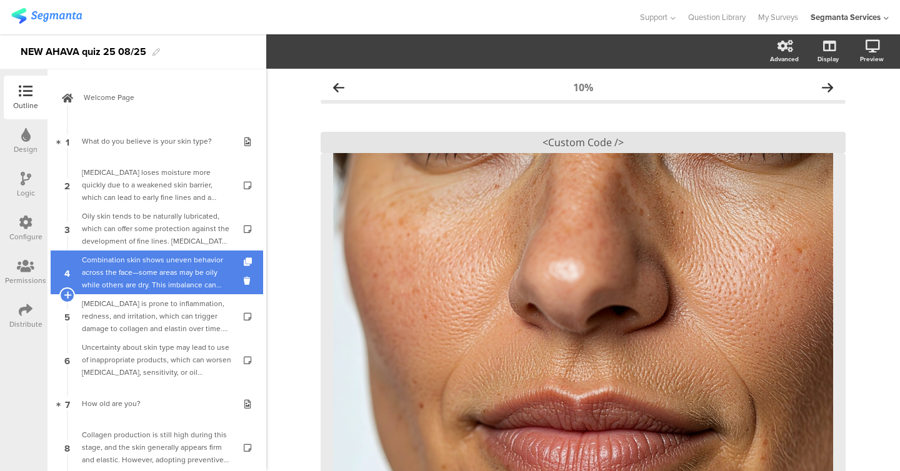
click at [161, 284] on div "Combination skin shows uneven behavior across the face—some areas may be oily w…" at bounding box center [156, 272] width 149 height 37
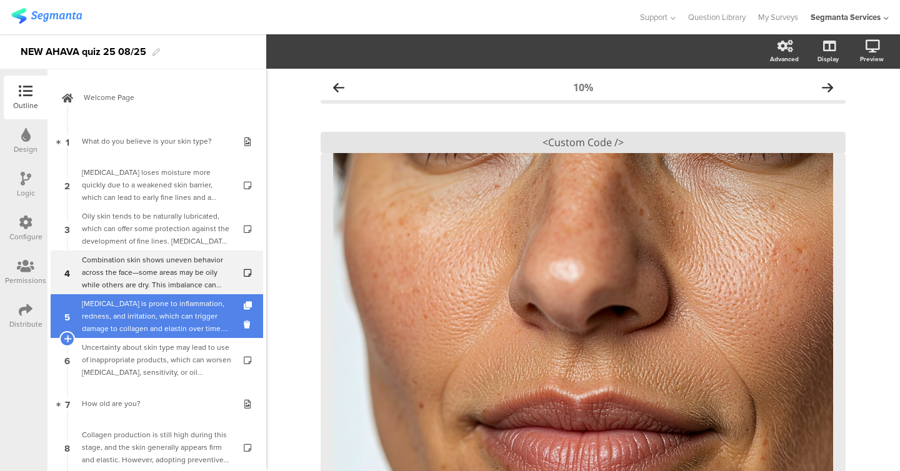
click at [161, 299] on div "Sensitive skin is prone to inflammation, redness, and irritation, which can tri…" at bounding box center [156, 315] width 149 height 37
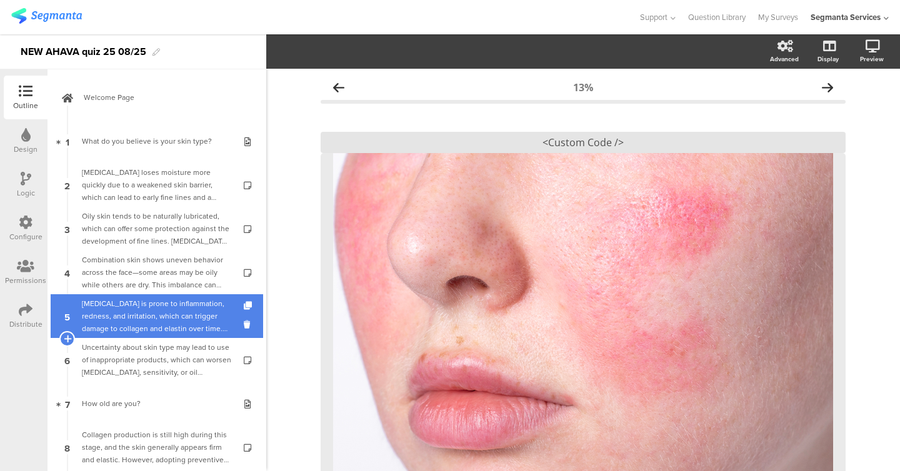
click at [162, 324] on div "Sensitive skin is prone to inflammation, redness, and irritation, which can tri…" at bounding box center [156, 315] width 149 height 37
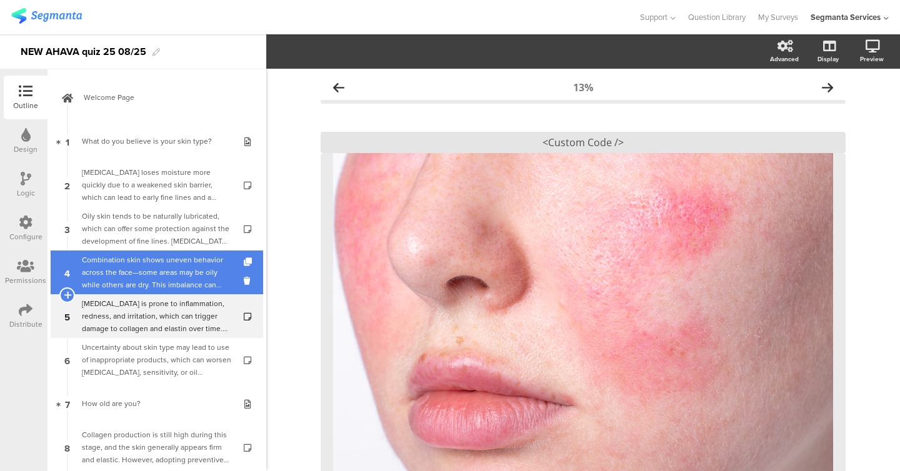
click at [161, 275] on div "Combination skin shows uneven behavior across the face—some areas may be oily w…" at bounding box center [156, 272] width 149 height 37
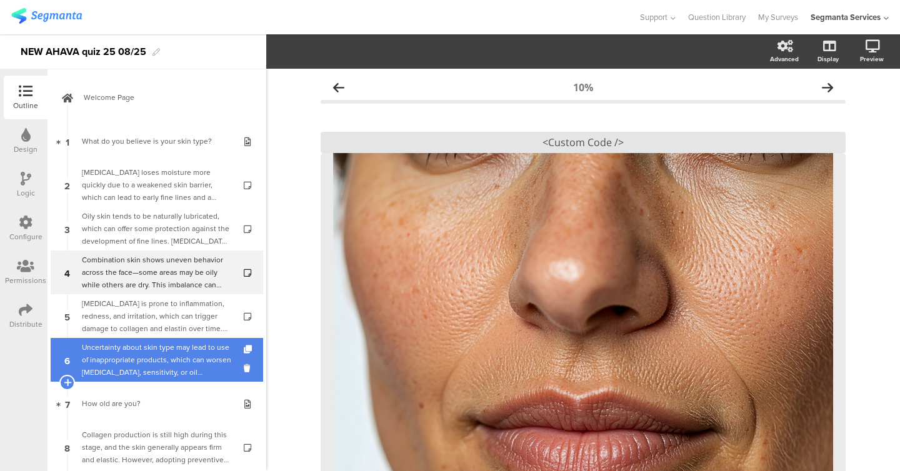
click at [168, 344] on div "Uncertainty about skin type may lead to use of inappropriate products, which ca…" at bounding box center [156, 359] width 149 height 37
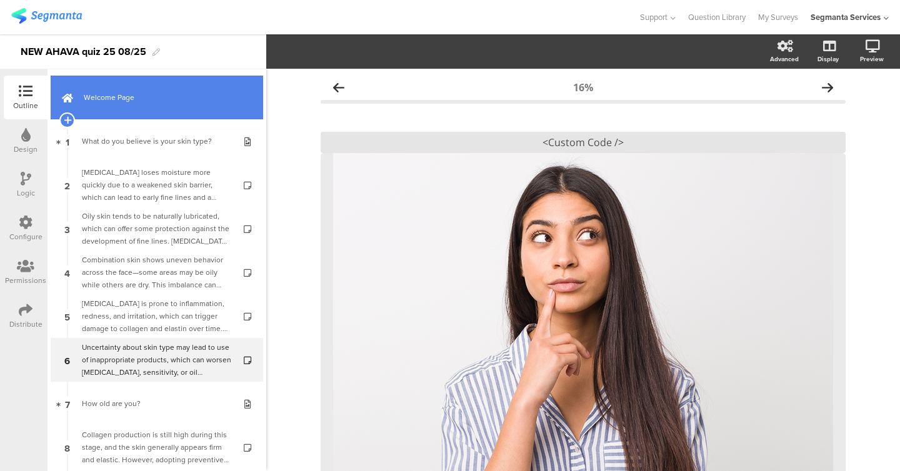
click at [82, 93] on link "Welcome Page" at bounding box center [157, 98] width 212 height 44
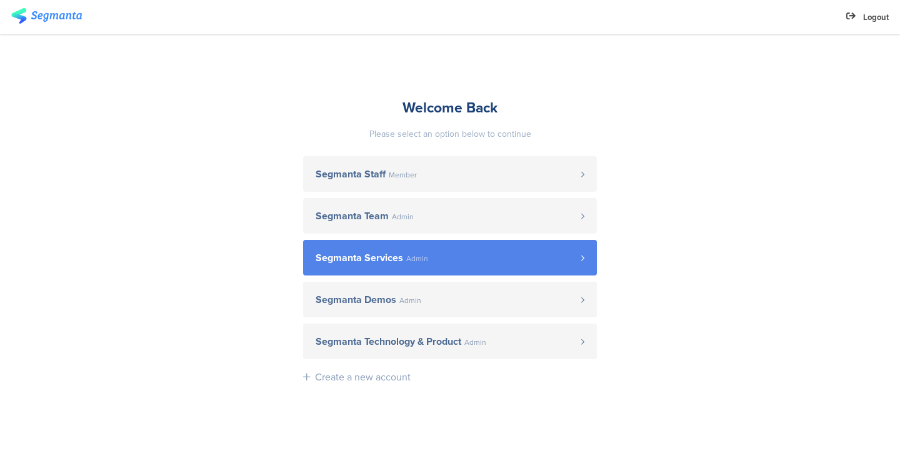
click at [447, 263] on link "Segmanta Services Admin" at bounding box center [450, 258] width 294 height 36
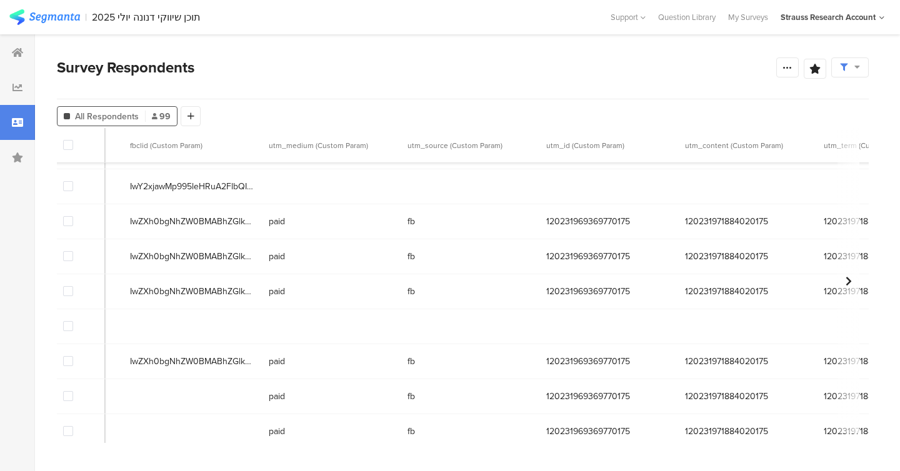
scroll to position [0, 400]
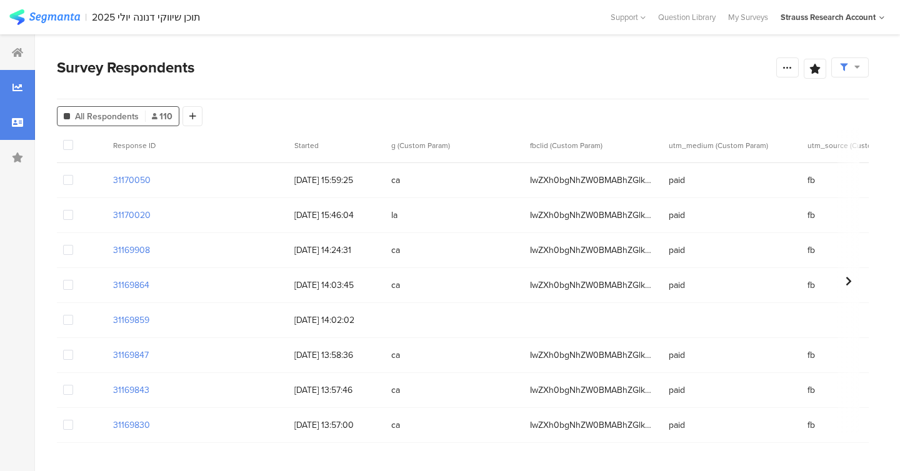
click at [4, 84] on div at bounding box center [17, 87] width 35 height 35
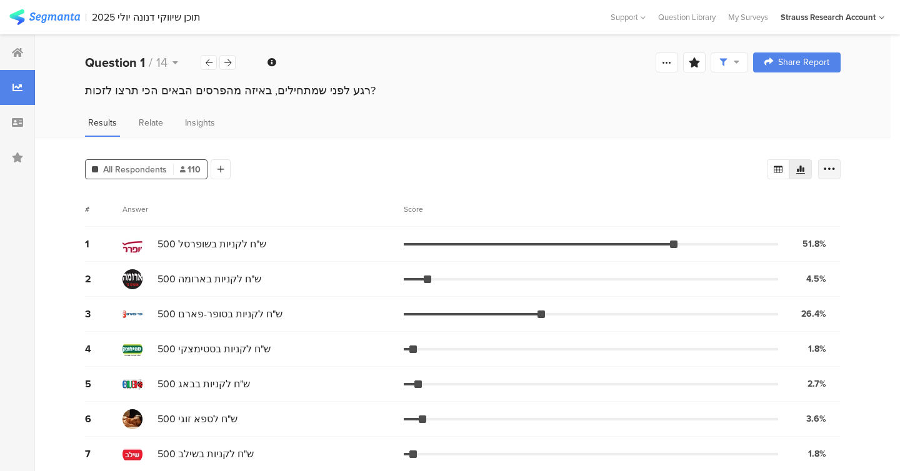
click at [838, 166] on div at bounding box center [829, 169] width 22 height 20
click at [14, 119] on icon at bounding box center [17, 122] width 11 height 10
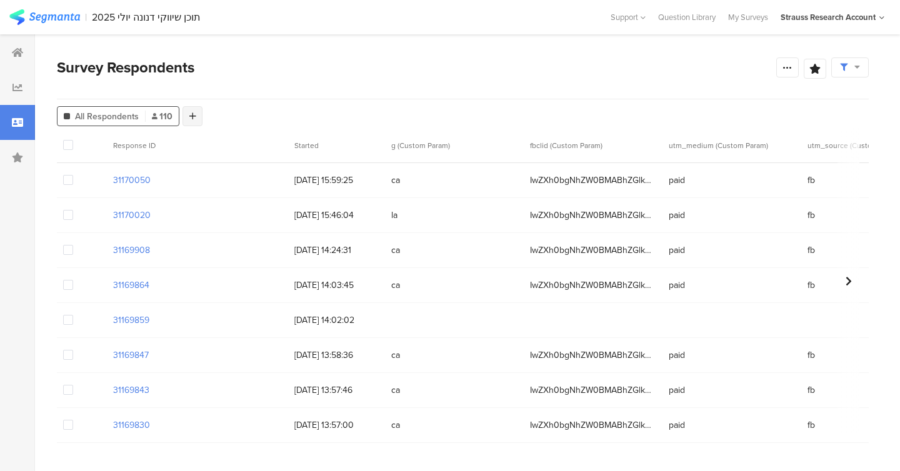
click at [197, 114] on div at bounding box center [192, 116] width 20 height 20
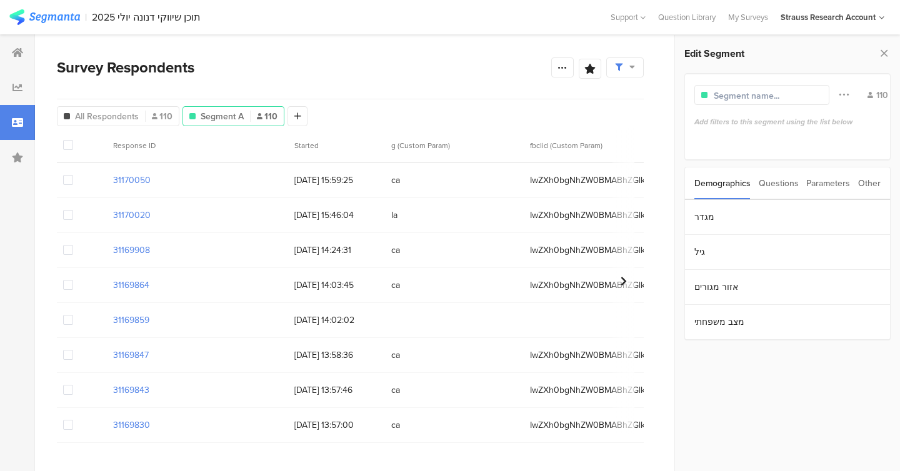
click at [837, 183] on div "Parameters" at bounding box center [828, 183] width 44 height 32
click at [772, 212] on section "g" at bounding box center [787, 217] width 205 height 35
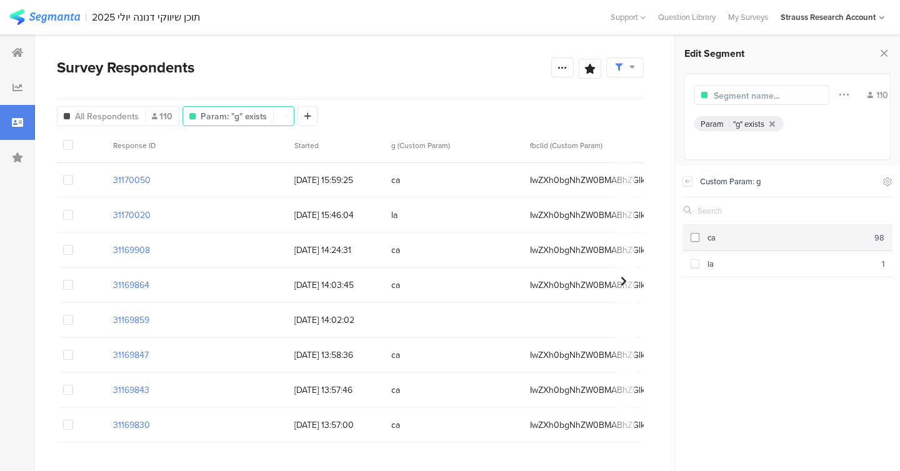
click at [687, 239] on section "ca 98" at bounding box center [787, 238] width 210 height 26
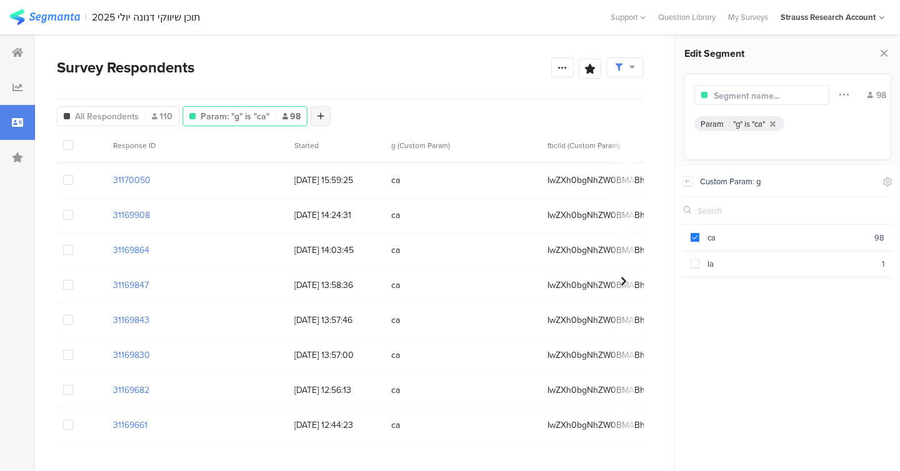
click at [314, 119] on div at bounding box center [321, 116] width 20 height 20
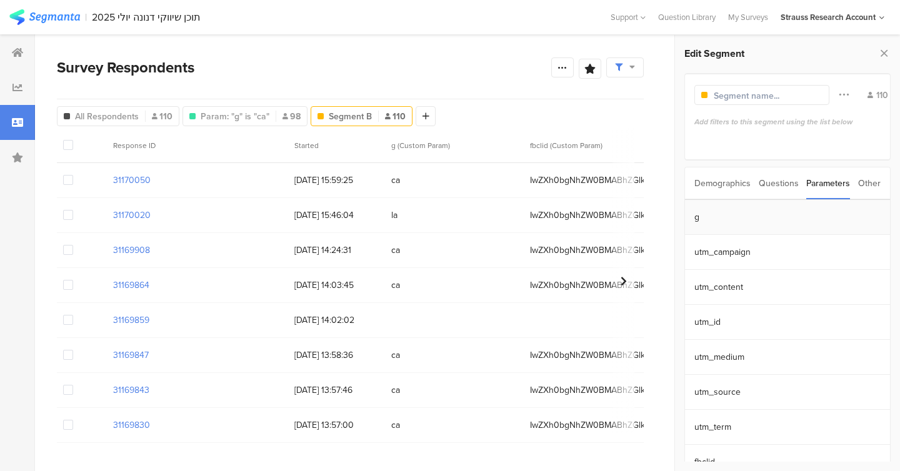
click at [718, 219] on section "g" at bounding box center [787, 217] width 205 height 35
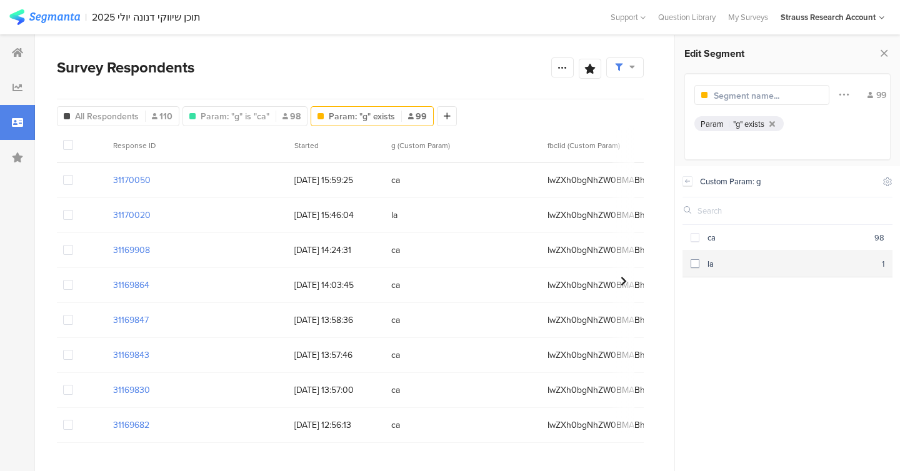
click at [697, 264] on span at bounding box center [694, 263] width 9 height 9
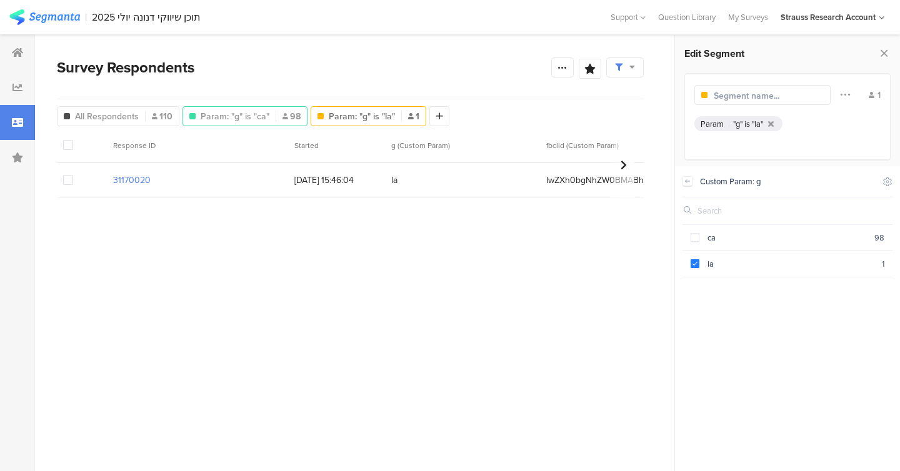
click at [267, 114] on div "Param: "g" is "ca" 98" at bounding box center [245, 116] width 124 height 13
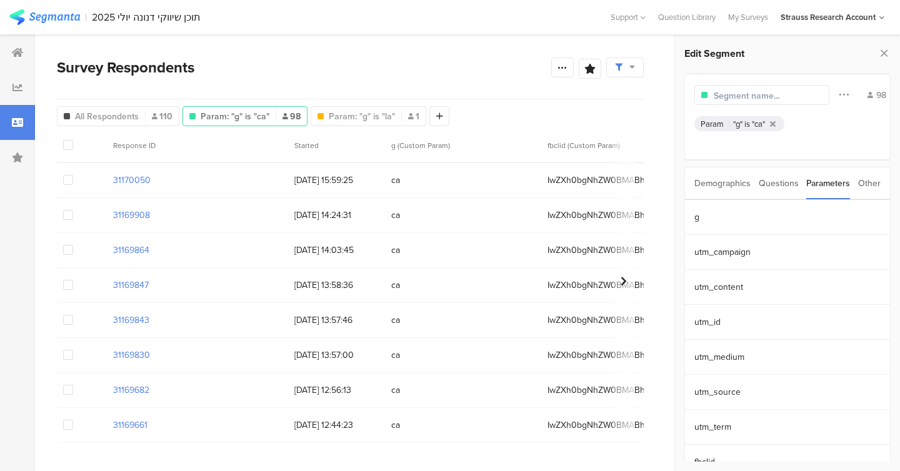
click at [638, 62] on div at bounding box center [624, 67] width 37 height 20
click at [635, 65] on div at bounding box center [624, 67] width 37 height 20
click at [356, 117] on span "Param: "g" is "la"" at bounding box center [362, 116] width 66 height 13
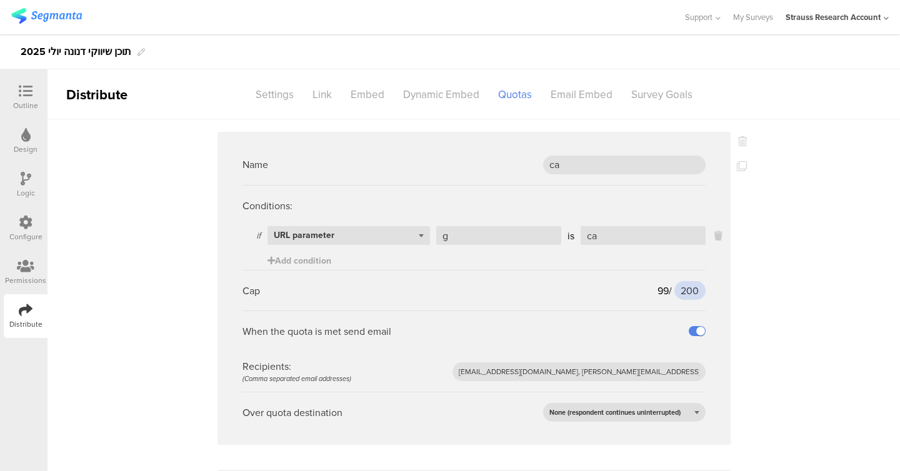
click at [684, 284] on input "200" at bounding box center [689, 290] width 31 height 19
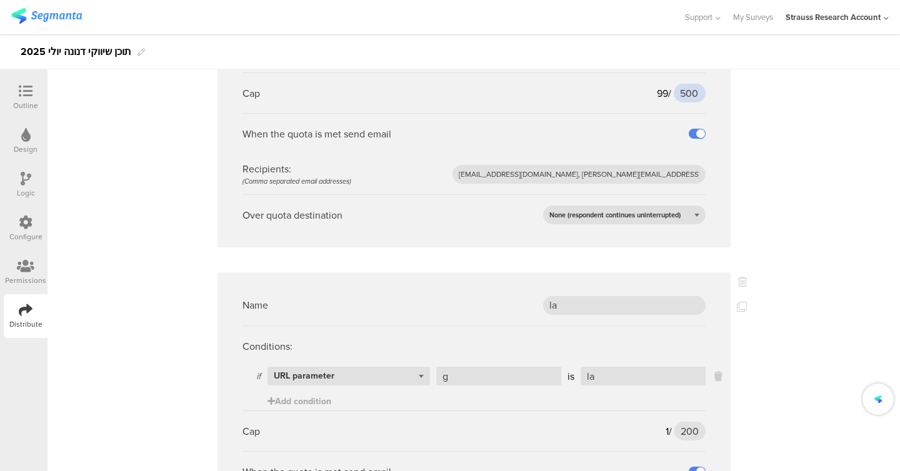
scroll to position [376, 0]
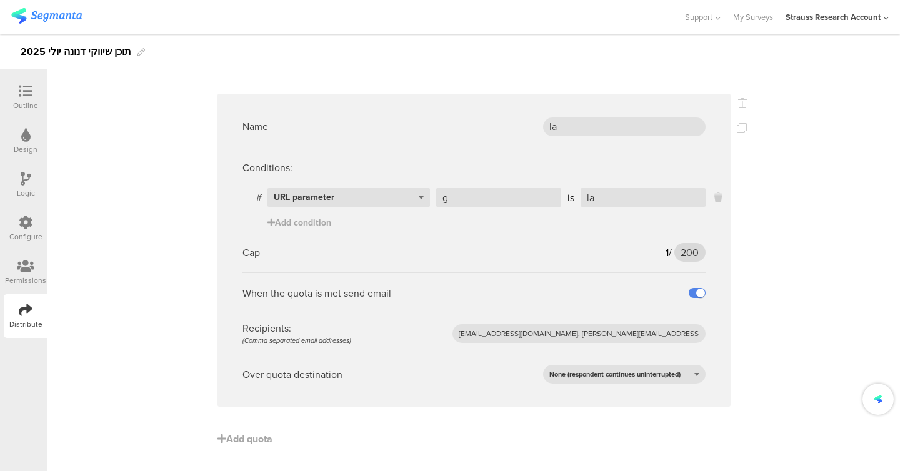
type input "500"
click at [684, 252] on input "200" at bounding box center [689, 252] width 31 height 19
type input "500"
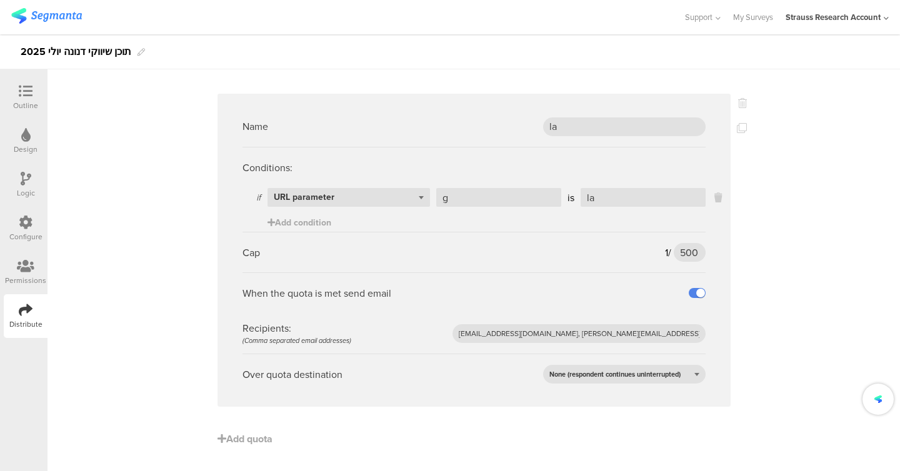
click at [742, 267] on div "Name ca Conditions: if Select question... URL parameter g is ca Add condition C…" at bounding box center [473, 107] width 852 height 728
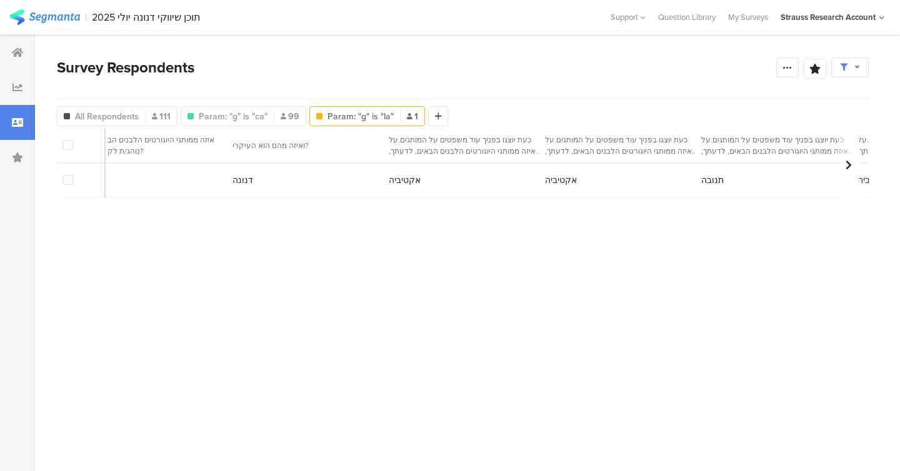
scroll to position [0, 4200]
